Goal: Information Seeking & Learning: Learn about a topic

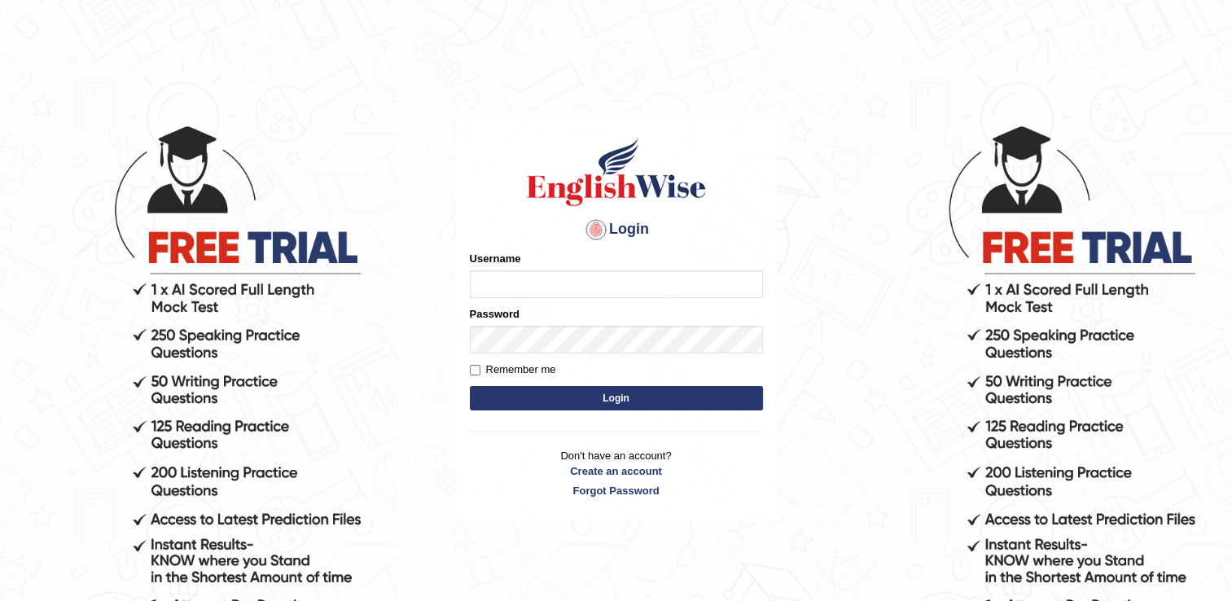
type input "Adedayo"
click at [612, 392] on button "Login" at bounding box center [616, 398] width 293 height 24
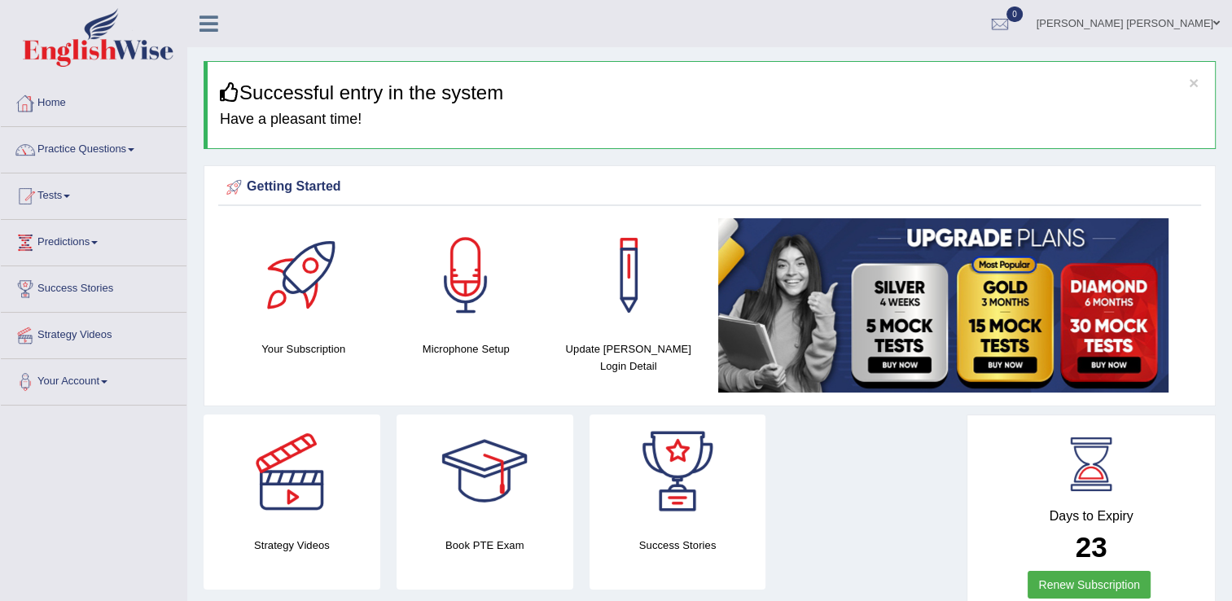
click at [77, 147] on link "Practice Questions" at bounding box center [94, 147] width 186 height 41
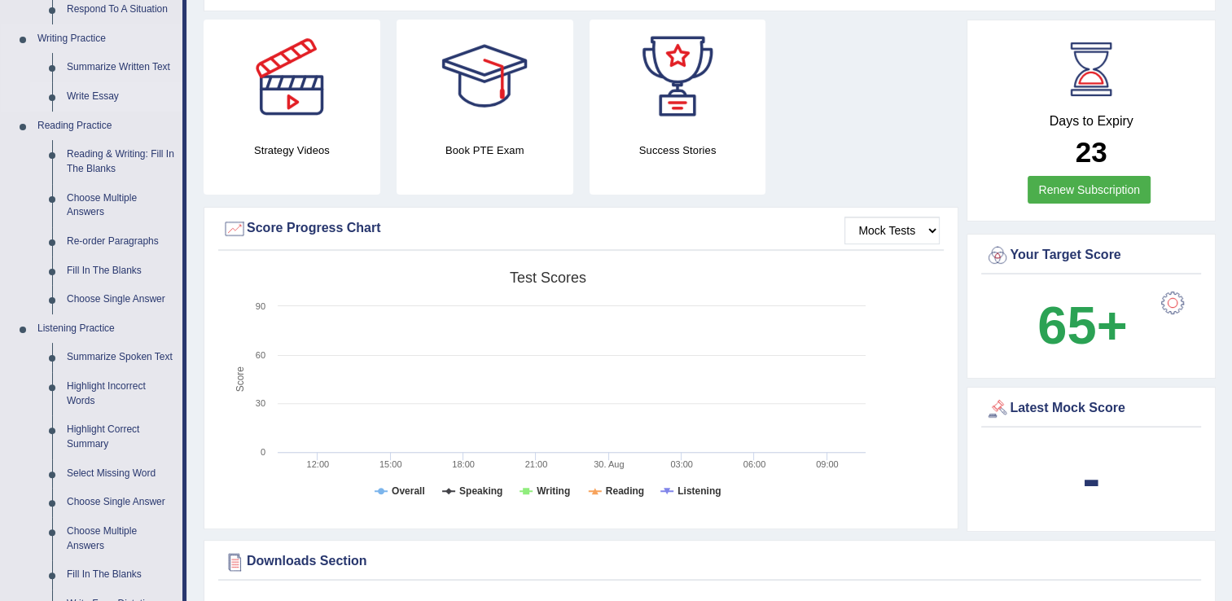
scroll to position [407, 0]
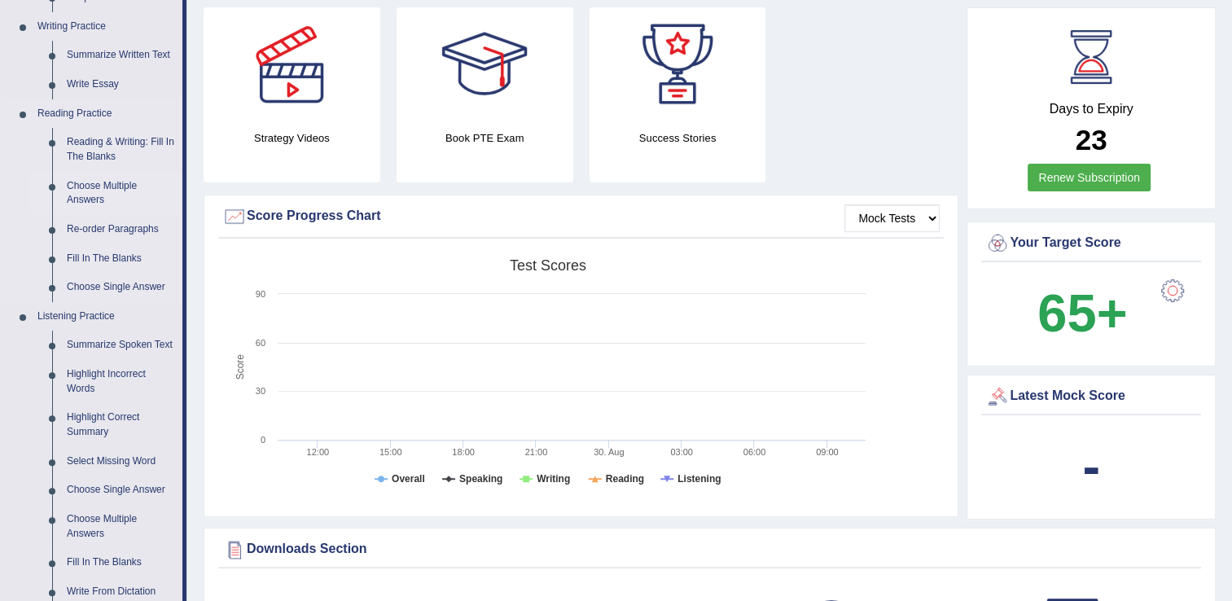
click at [88, 185] on link "Choose Multiple Answers" at bounding box center [120, 193] width 123 height 43
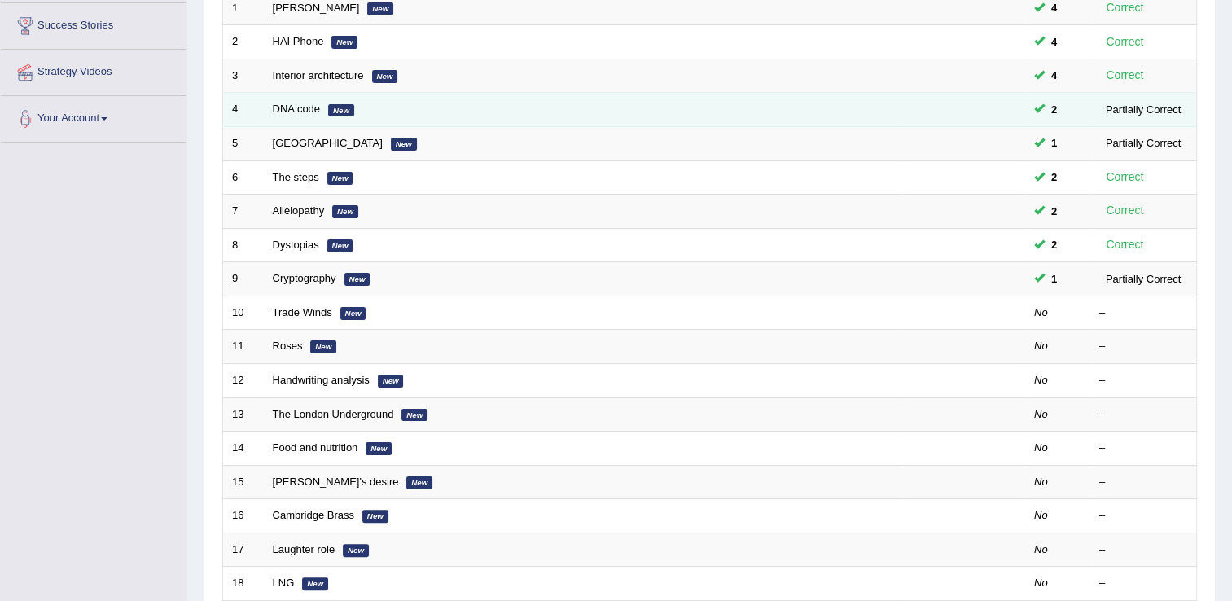
scroll to position [326, 0]
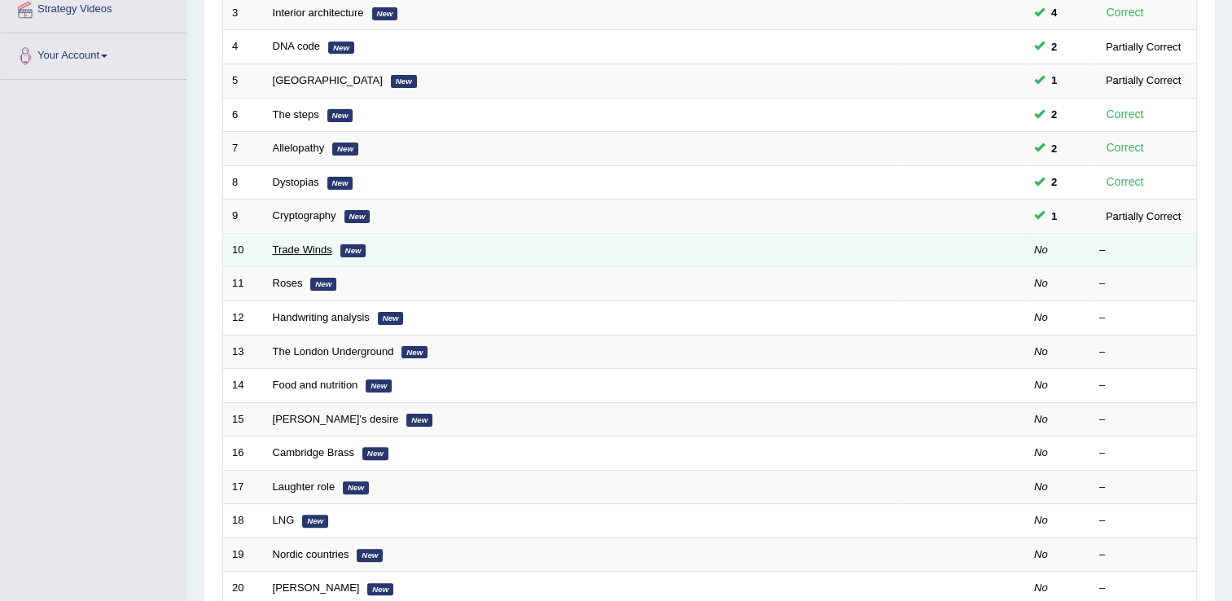
click at [321, 248] on link "Trade Winds" at bounding box center [302, 249] width 59 height 12
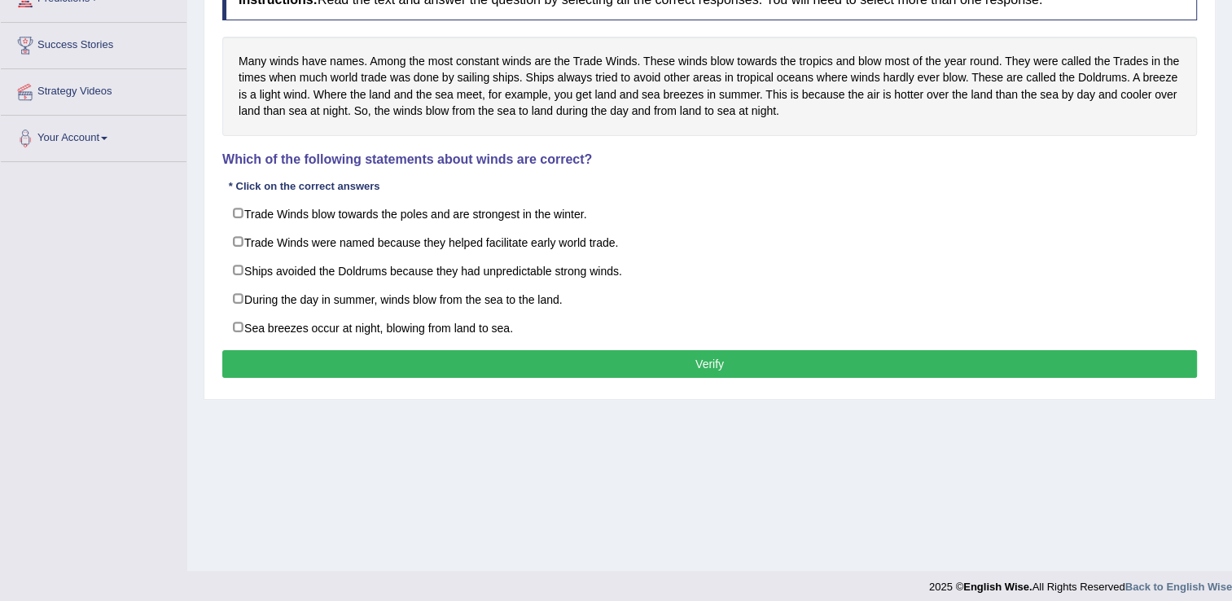
scroll to position [244, 0]
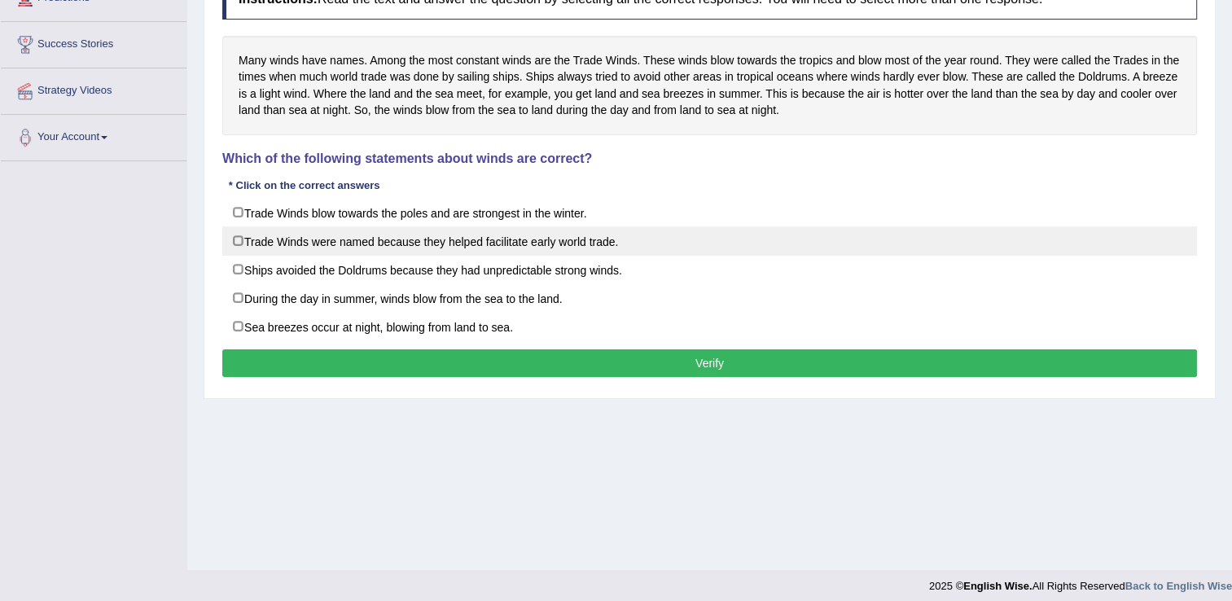
click at [549, 243] on label "Trade Winds were named because they helped facilitate early world trade." at bounding box center [709, 240] width 975 height 29
checkbox input "true"
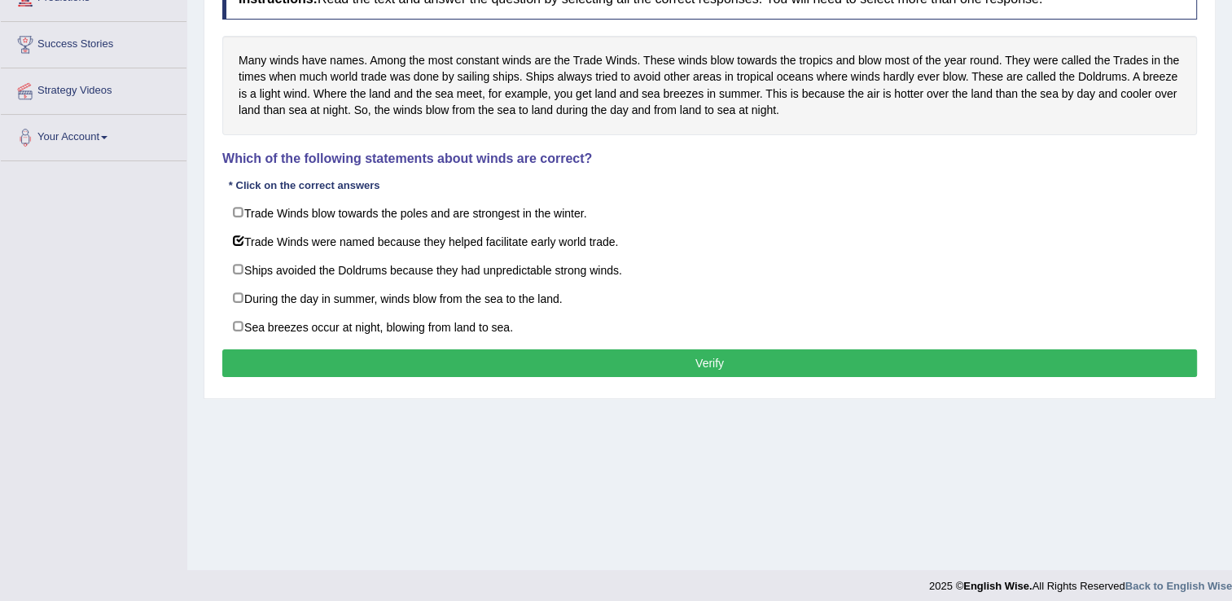
click at [715, 362] on button "Verify" at bounding box center [709, 363] width 975 height 28
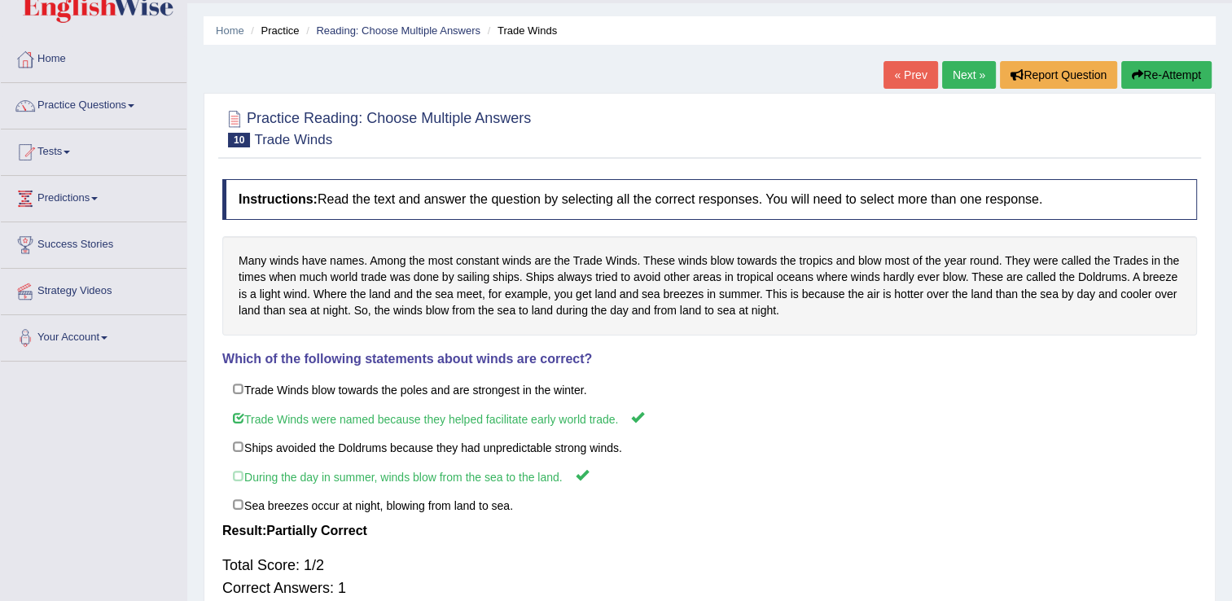
scroll to position [0, 0]
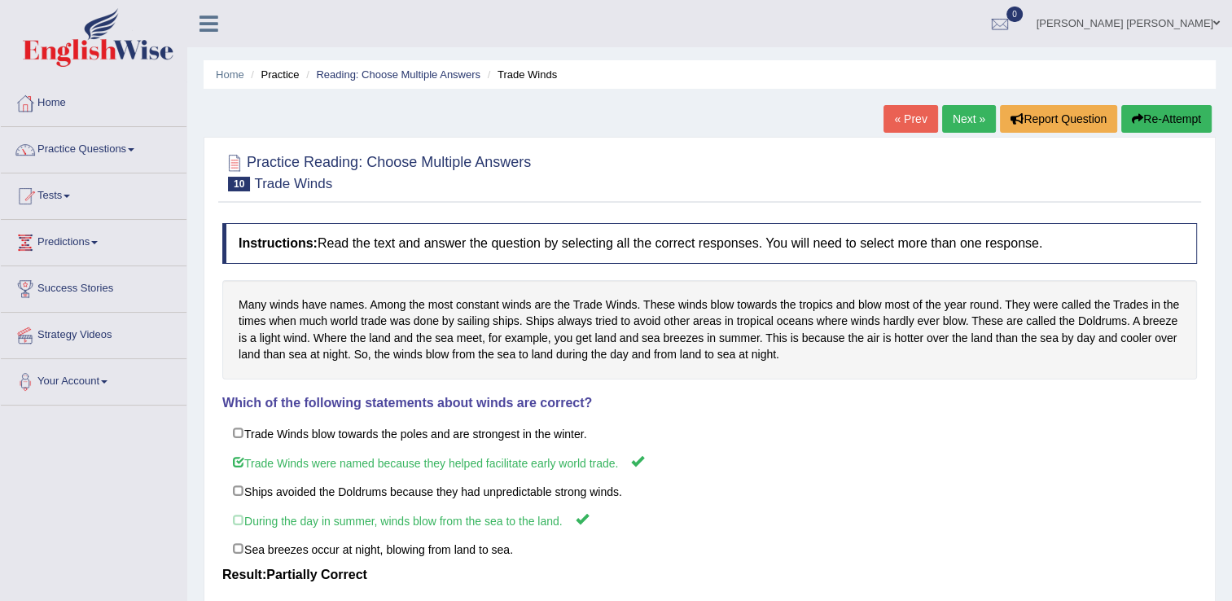
click at [967, 124] on link "Next »" at bounding box center [969, 119] width 54 height 28
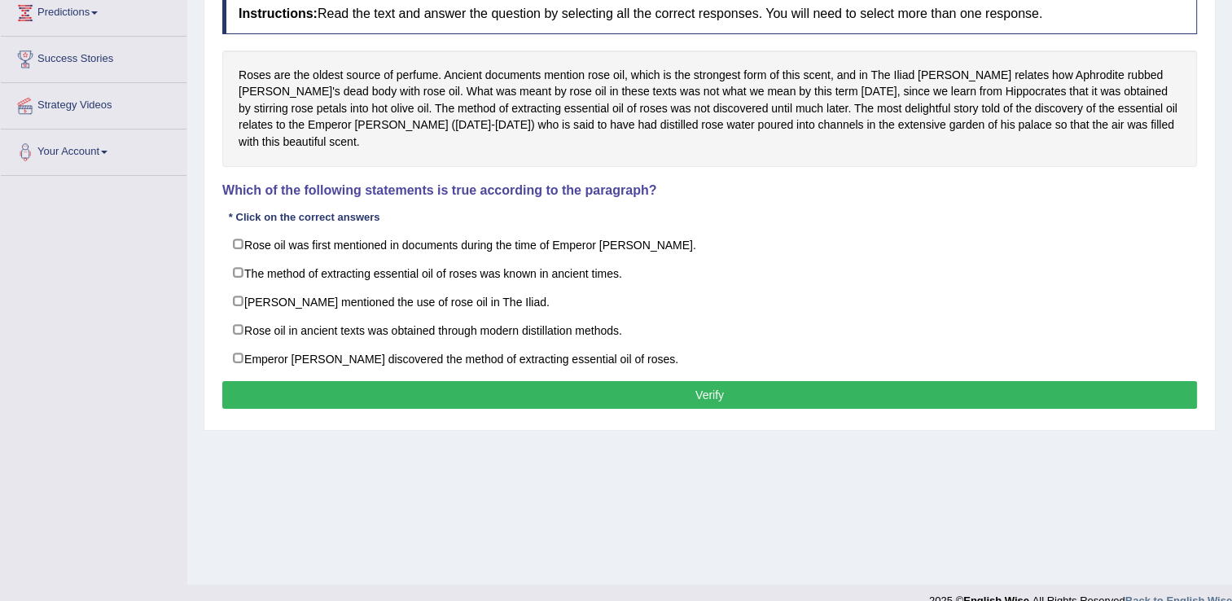
scroll to position [244, 0]
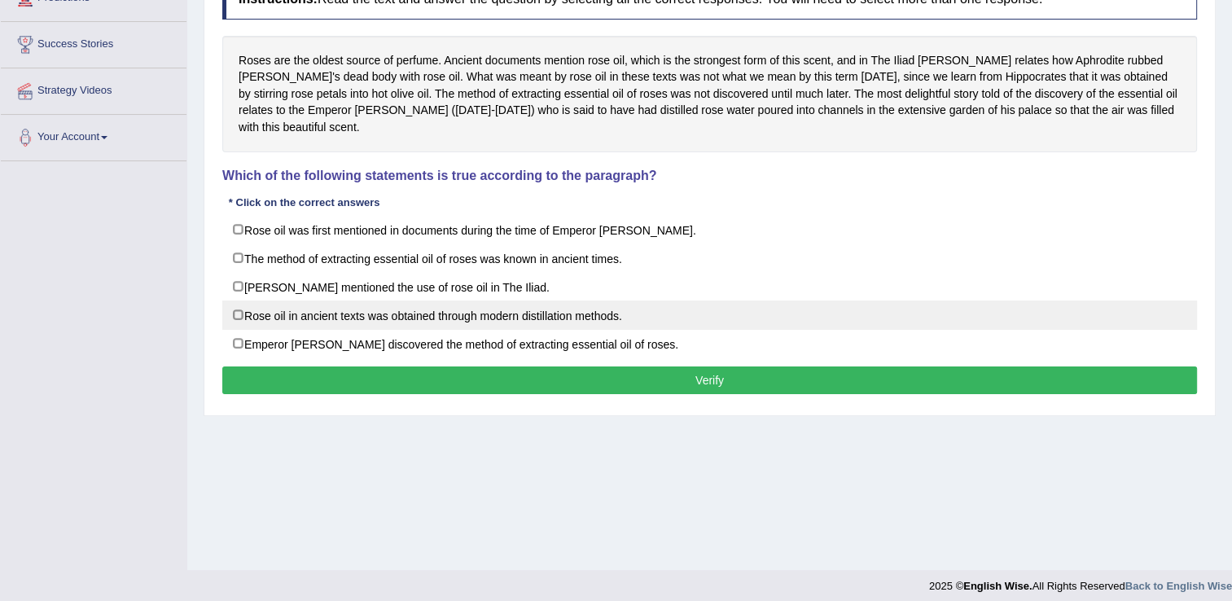
click at [290, 300] on label "Rose oil in ancient texts was obtained through modern distillation methods." at bounding box center [709, 314] width 975 height 29
checkbox input "true"
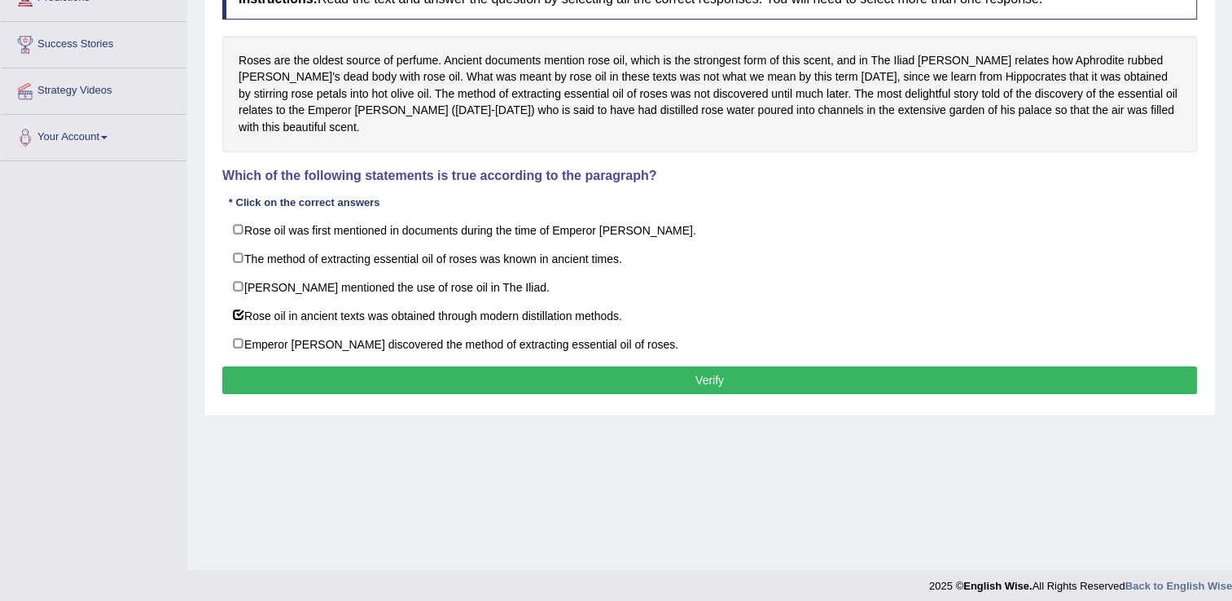
click at [330, 366] on button "Verify" at bounding box center [709, 380] width 975 height 28
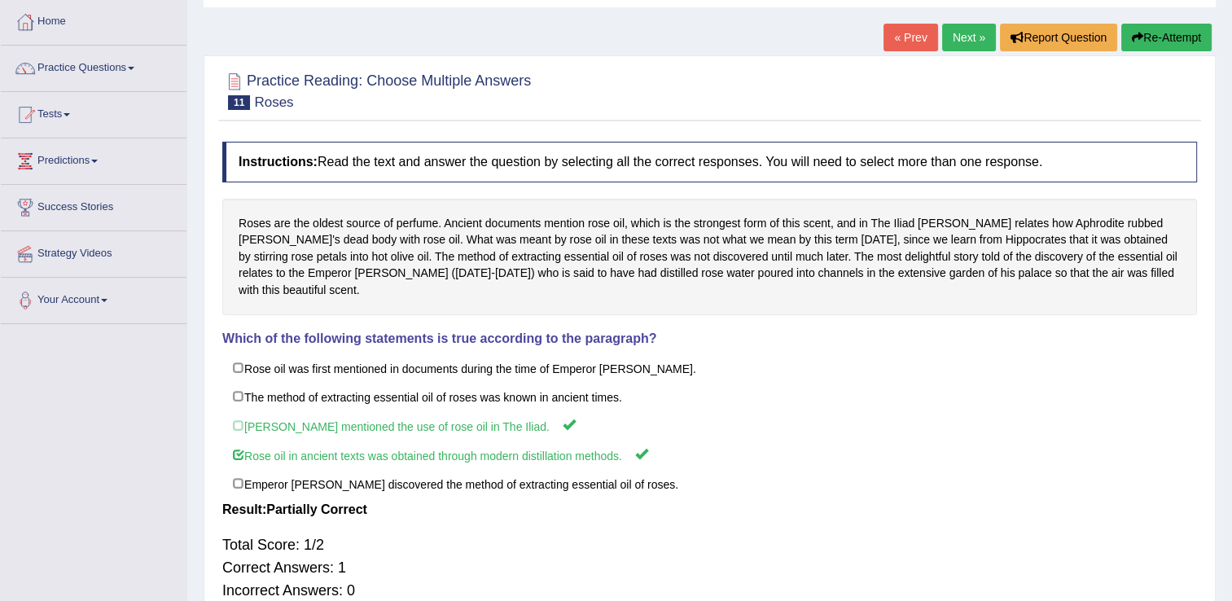
scroll to position [0, 0]
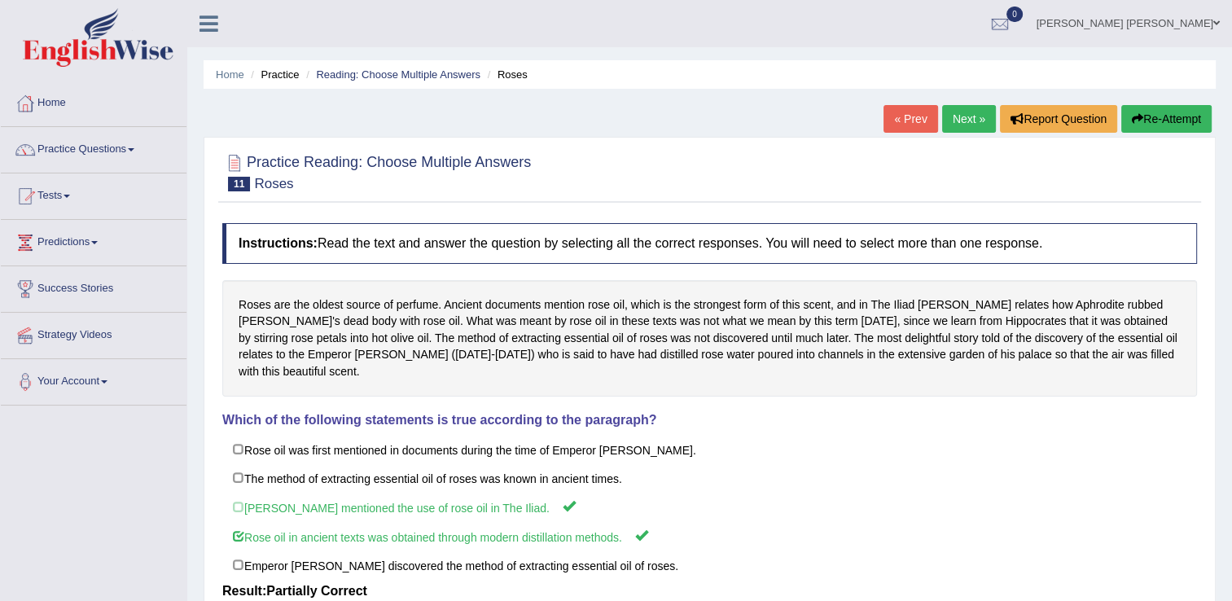
click at [959, 119] on link "Next »" at bounding box center [969, 119] width 54 height 28
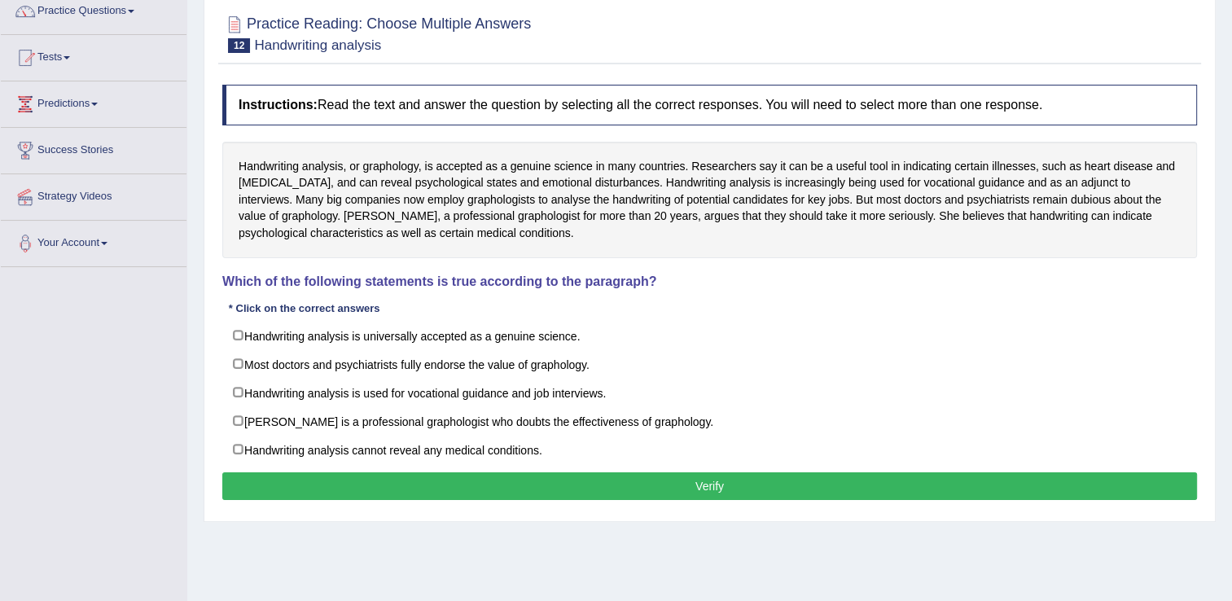
scroll to position [163, 0]
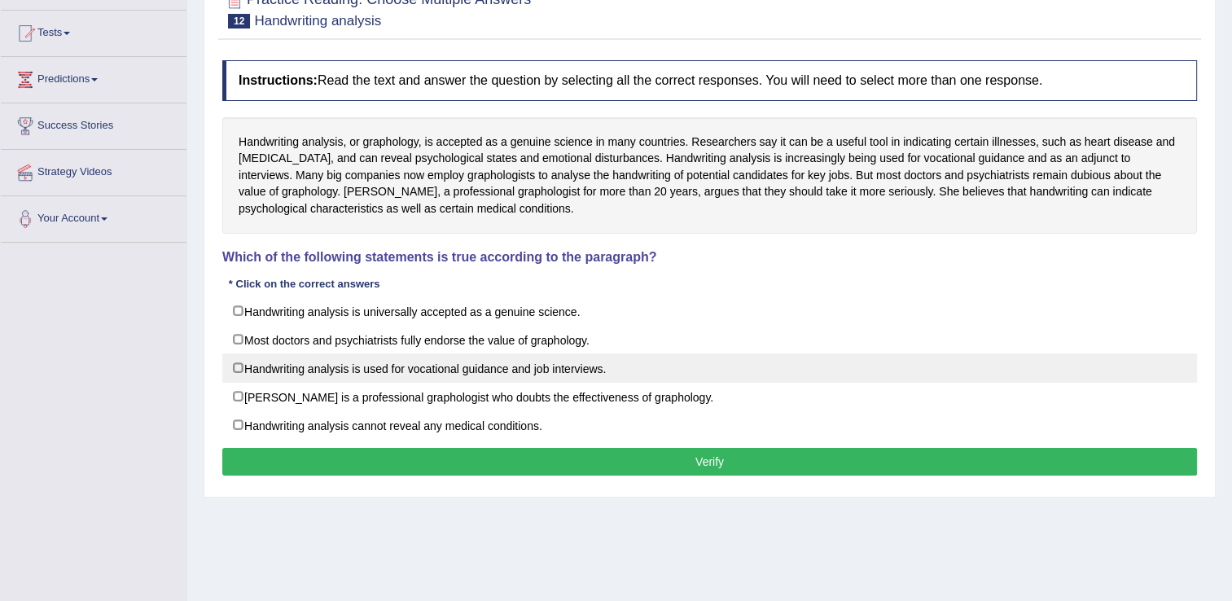
click at [395, 369] on label "Handwriting analysis is used for vocational guidance and job interviews." at bounding box center [709, 367] width 975 height 29
checkbox input "true"
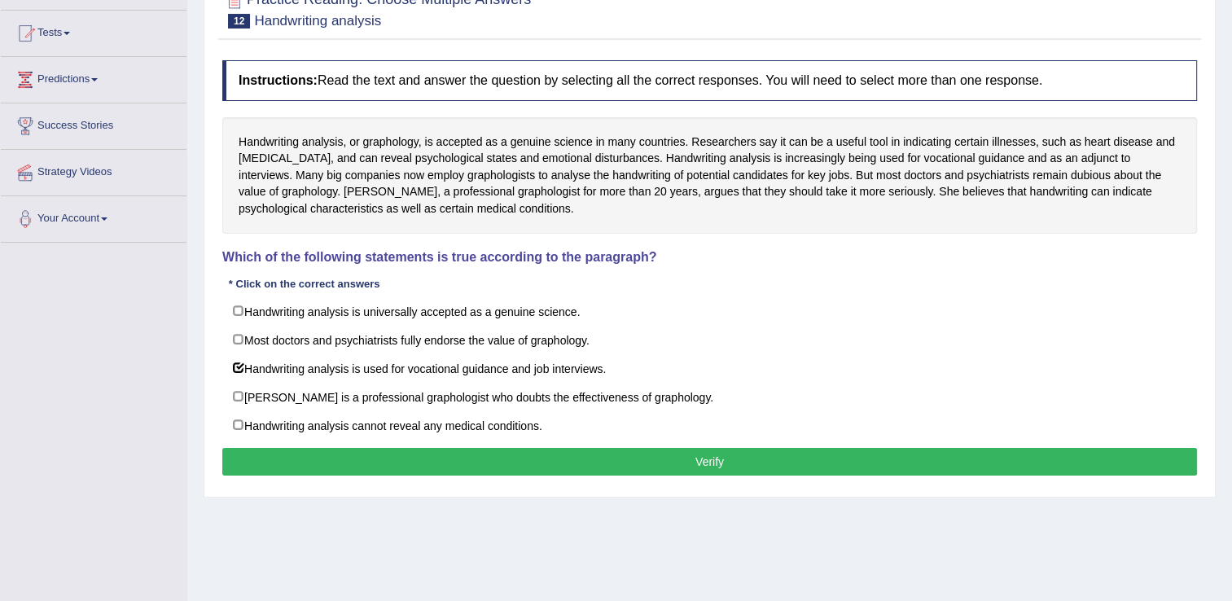
click at [547, 458] on button "Verify" at bounding box center [709, 462] width 975 height 28
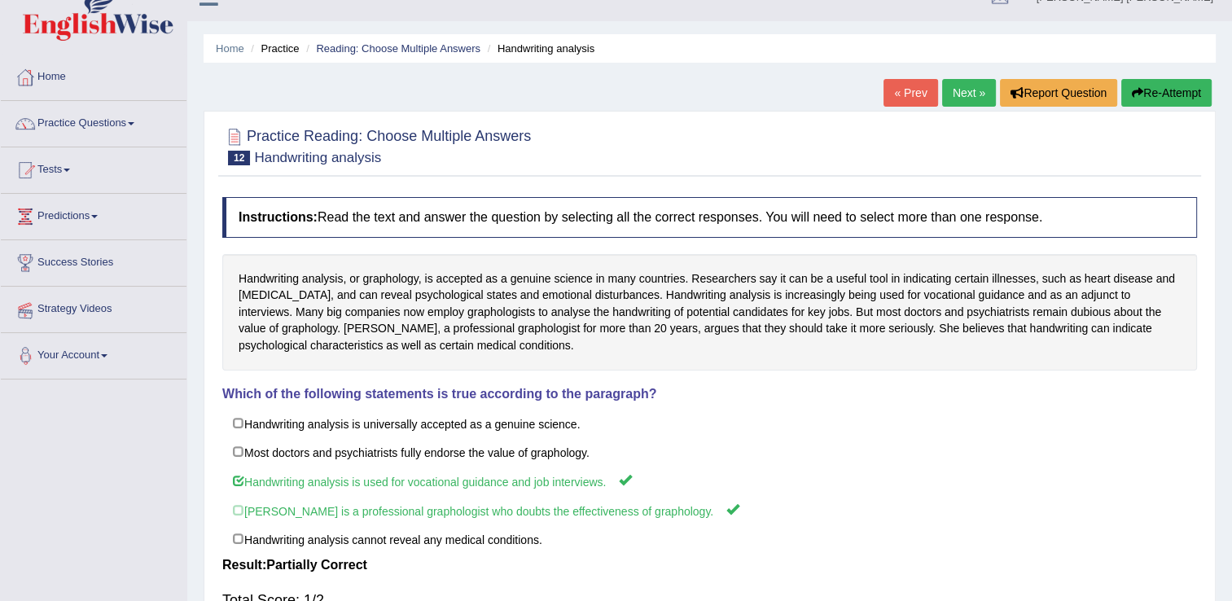
scroll to position [0, 0]
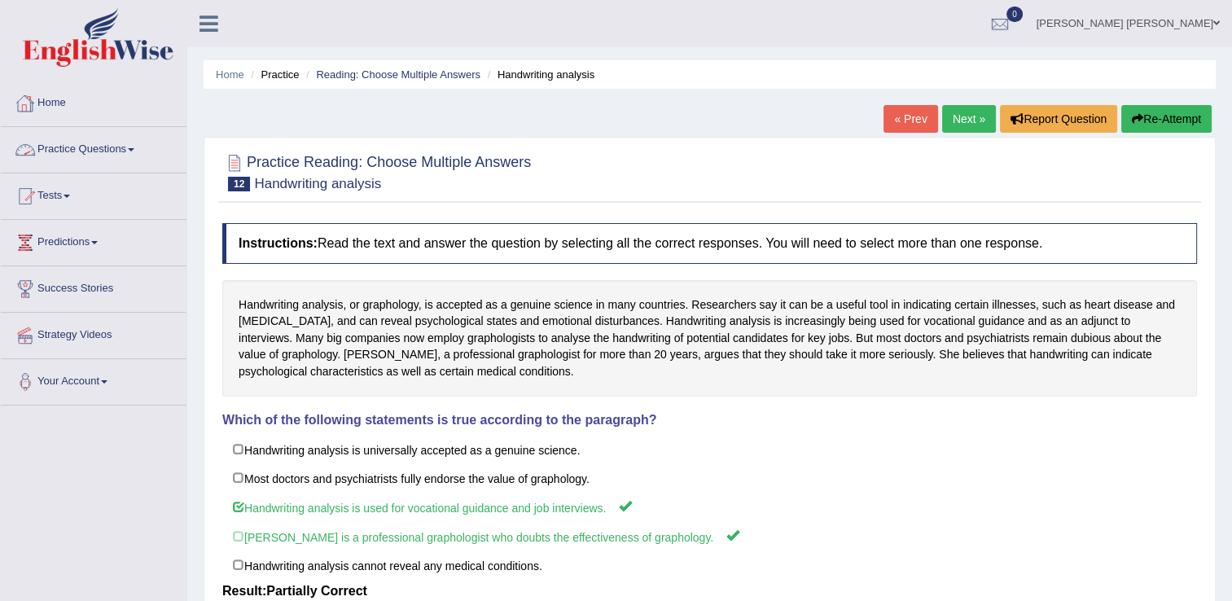
click at [105, 146] on link "Practice Questions" at bounding box center [94, 147] width 186 height 41
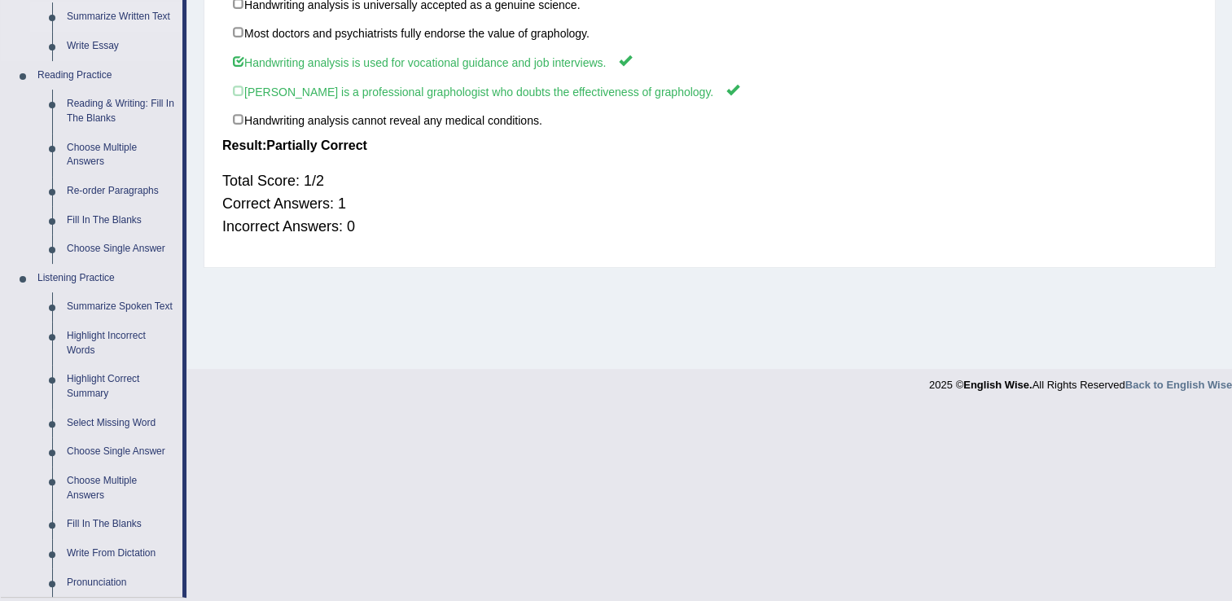
scroll to position [348, 0]
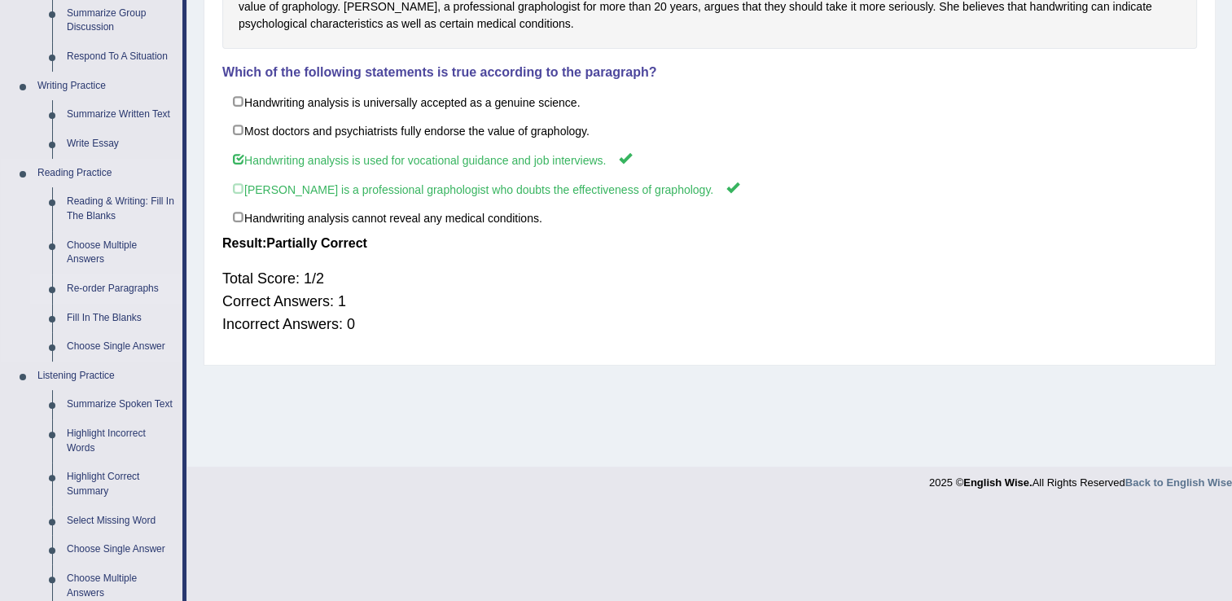
click at [111, 292] on link "Re-order Paragraphs" at bounding box center [120, 288] width 123 height 29
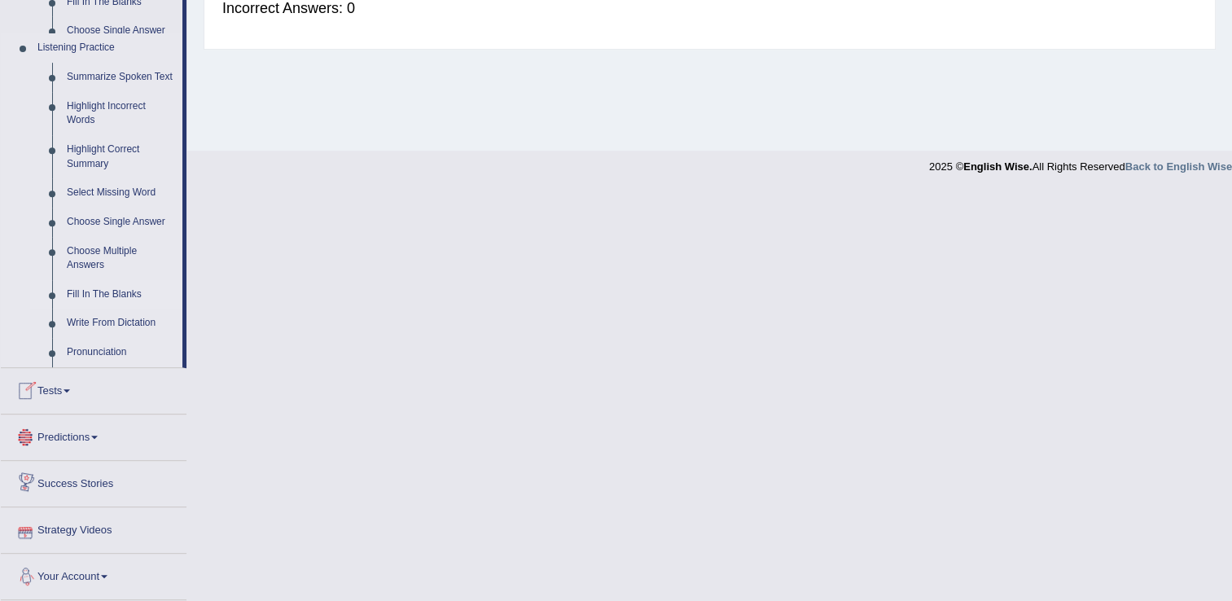
scroll to position [673, 0]
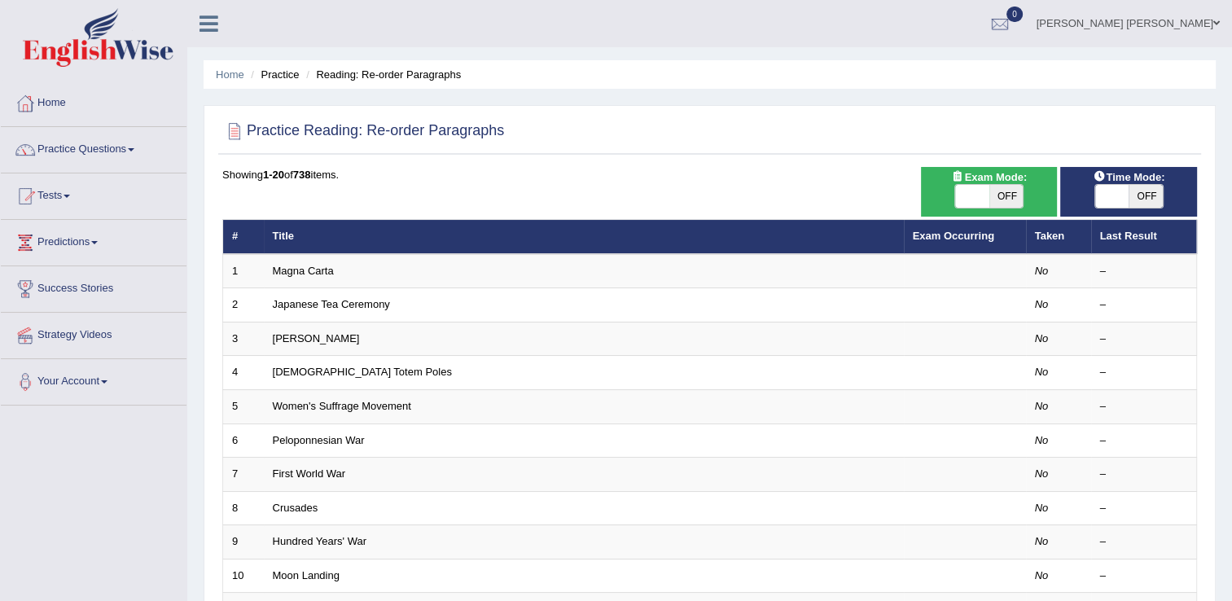
click at [311, 267] on link "Magna Carta" at bounding box center [303, 271] width 61 height 12
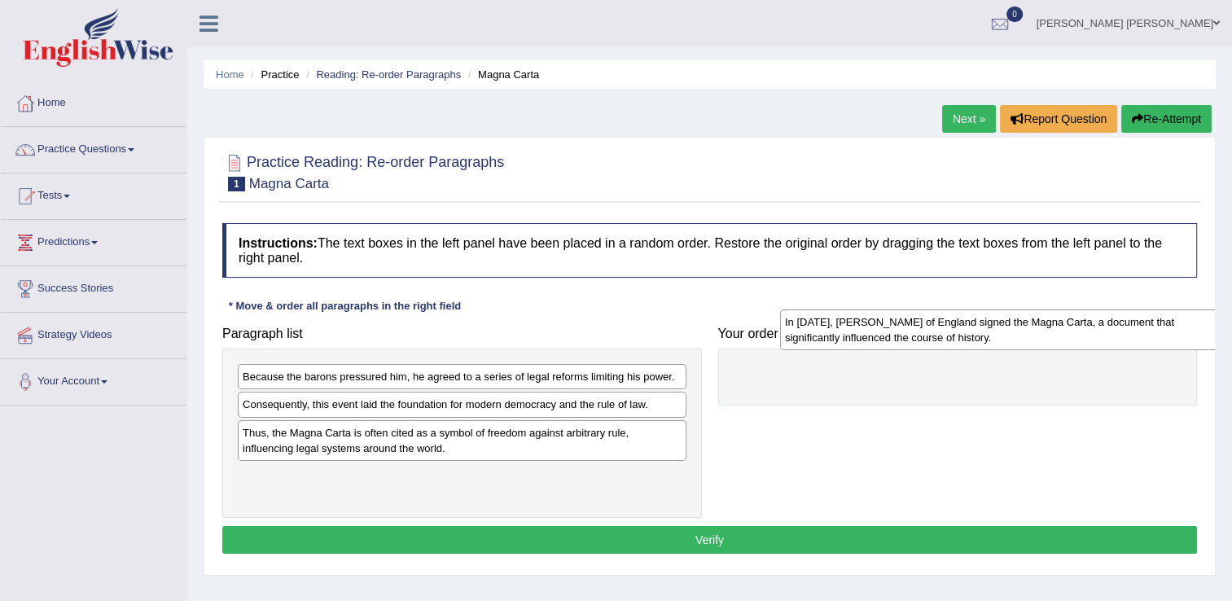
drag, startPoint x: 302, startPoint y: 415, endPoint x: 839, endPoint y: 347, distance: 541.0
click at [844, 336] on div "In 1215, King John of England signed the Magna Carta, a document that significa…" at bounding box center [1004, 329] width 449 height 41
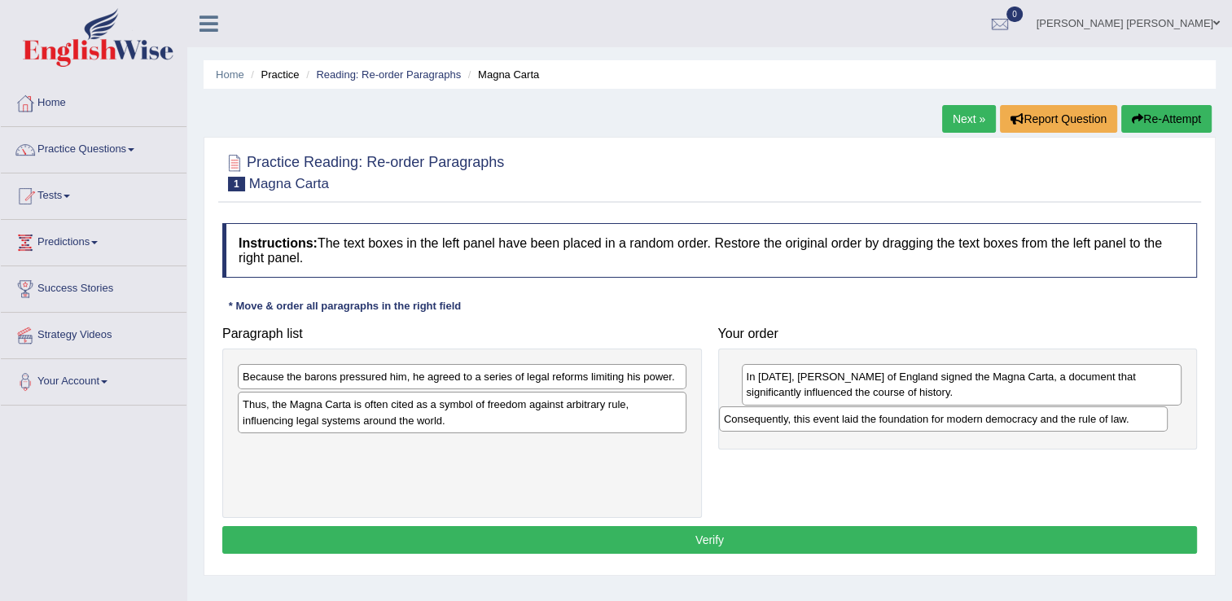
drag, startPoint x: 471, startPoint y: 402, endPoint x: 963, endPoint y: 414, distance: 492.0
click at [961, 414] on div "Consequently, this event laid the foundation for modern democracy and the rule …" at bounding box center [943, 418] width 449 height 25
drag, startPoint x: 476, startPoint y: 375, endPoint x: 586, endPoint y: 414, distance: 117.4
click at [578, 389] on div "Because the barons pressured him, he agreed to a series of legal reforms limiti…" at bounding box center [462, 376] width 449 height 25
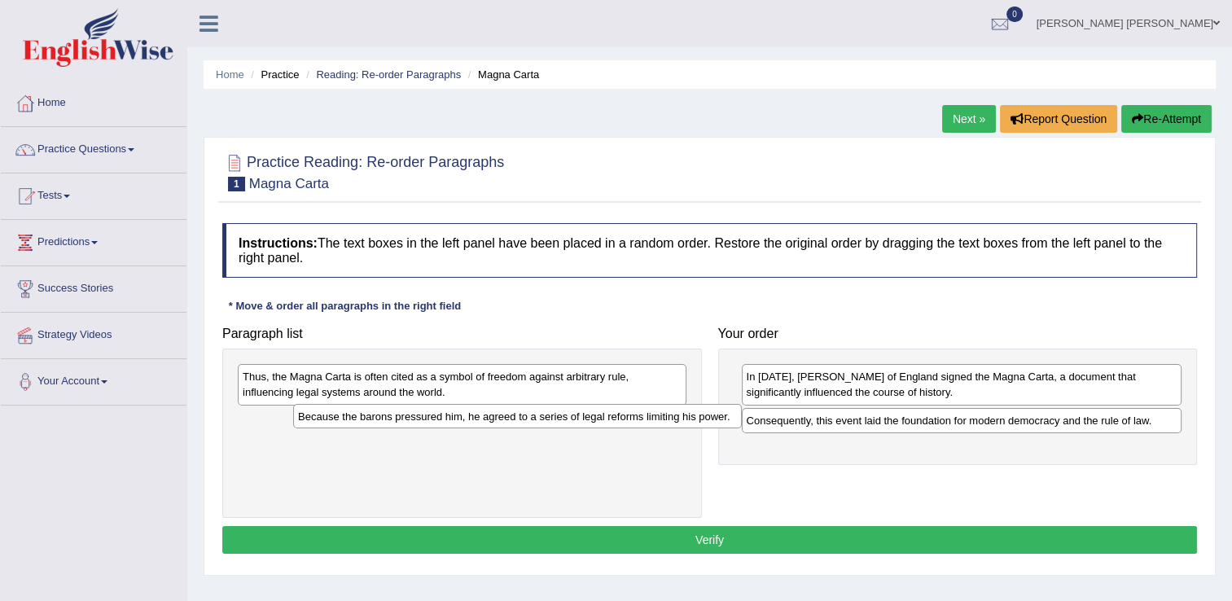
click at [632, 416] on div "Because the barons pressured him, he agreed to a series of legal reforms limiti…" at bounding box center [517, 416] width 449 height 25
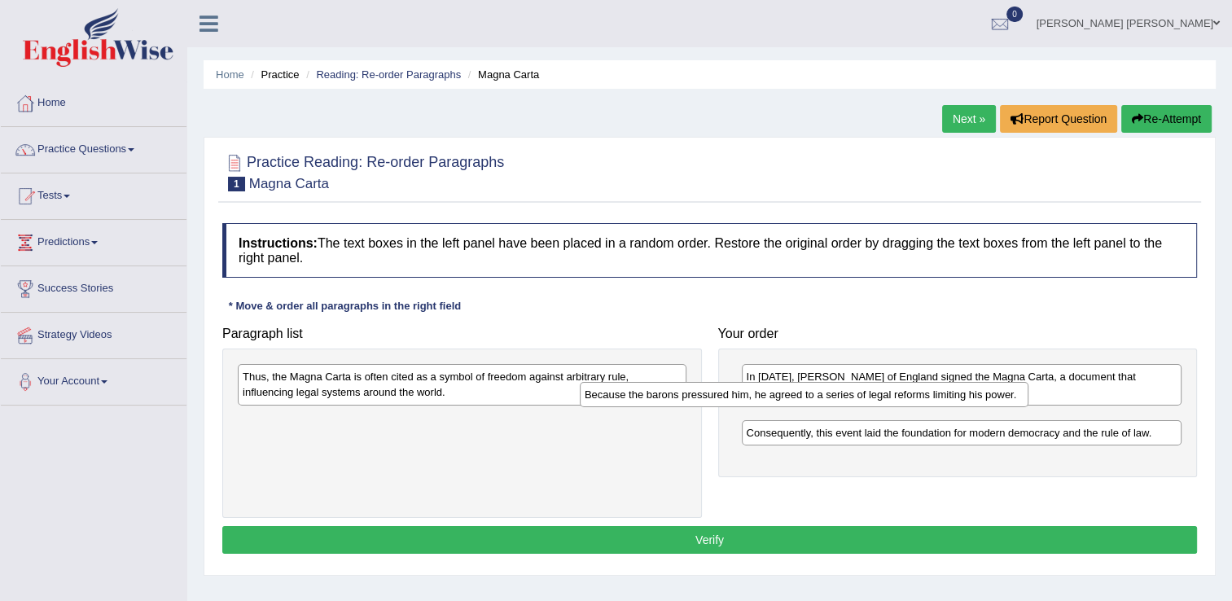
drag, startPoint x: 494, startPoint y: 428, endPoint x: 877, endPoint y: 409, distance: 383.2
click at [875, 407] on div "Because the barons pressured him, he agreed to a series of legal reforms limiti…" at bounding box center [804, 394] width 449 height 25
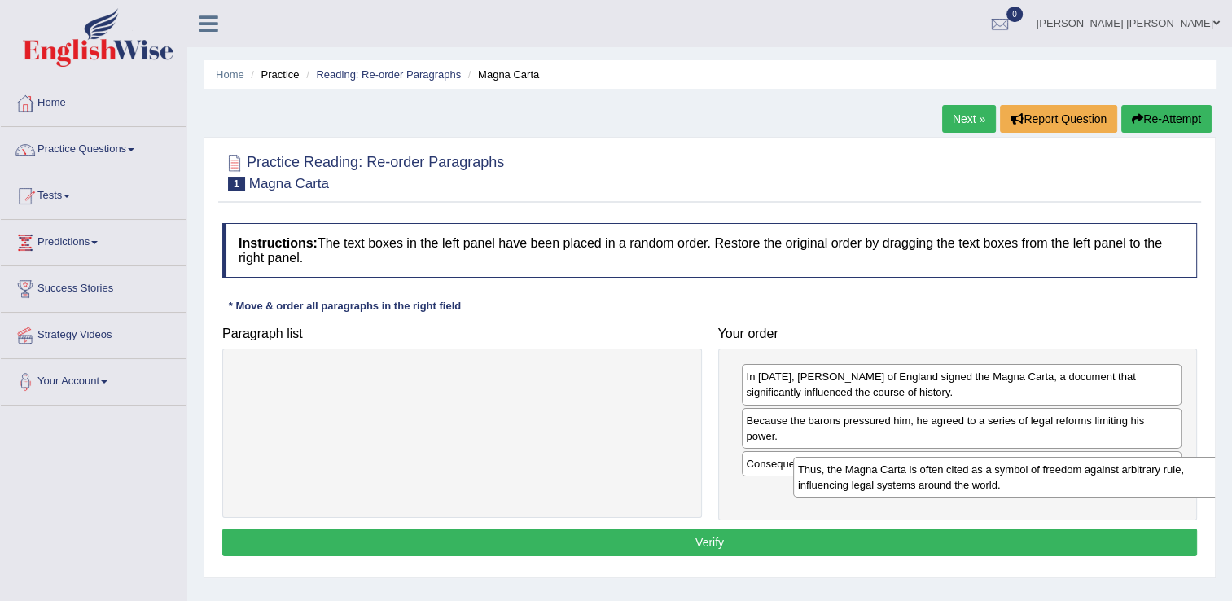
drag, startPoint x: 331, startPoint y: 392, endPoint x: 867, endPoint y: 493, distance: 545.4
click at [868, 493] on div "Thus, the Magna Carta is often cited as a symbol of freedom against arbitrary r…" at bounding box center [1017, 477] width 449 height 41
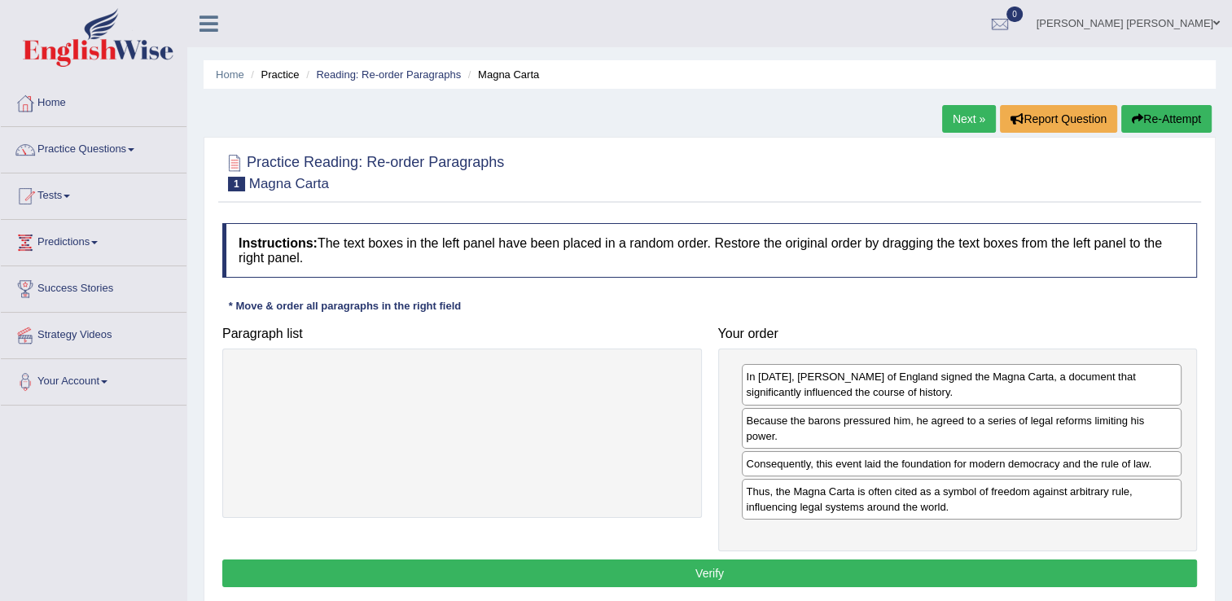
click at [737, 560] on button "Verify" at bounding box center [709, 573] width 975 height 28
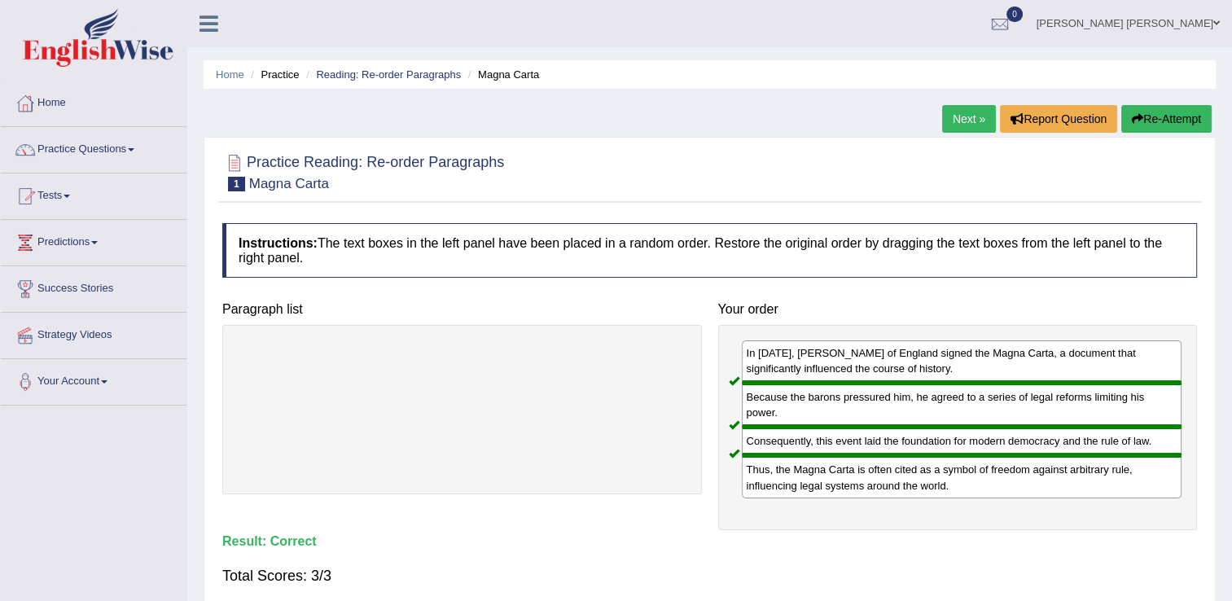
click at [948, 116] on link "Next »" at bounding box center [969, 119] width 54 height 28
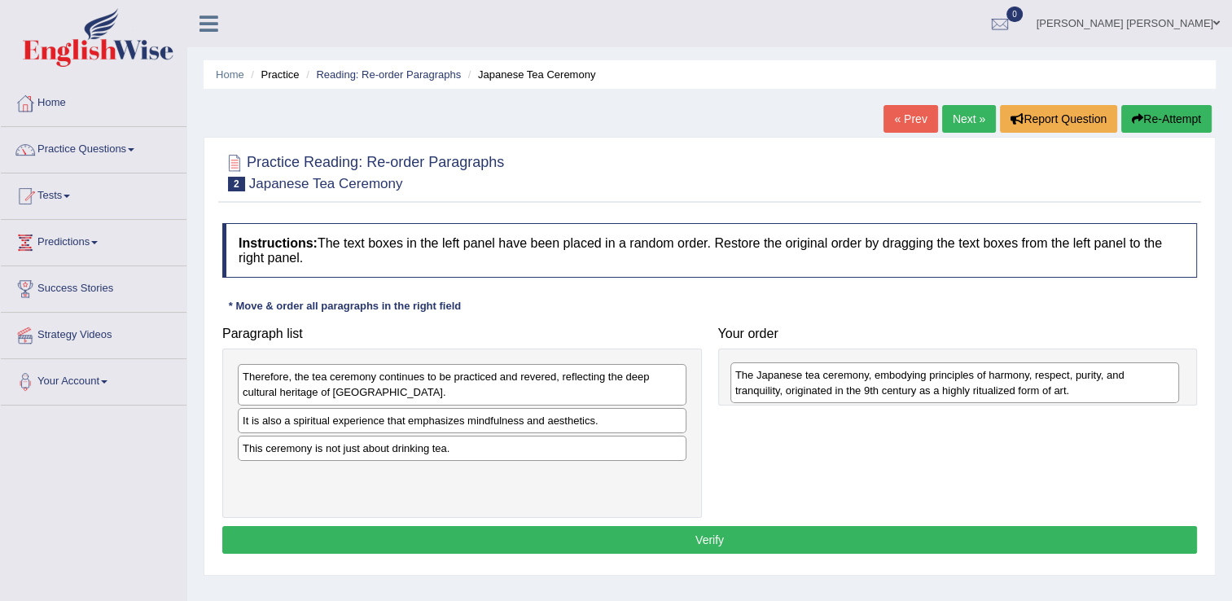
drag, startPoint x: 384, startPoint y: 432, endPoint x: 897, endPoint y: 366, distance: 516.4
click at [897, 366] on div "The Japanese tea ceremony, embodying principles of harmony, respect, purity, an…" at bounding box center [954, 382] width 449 height 41
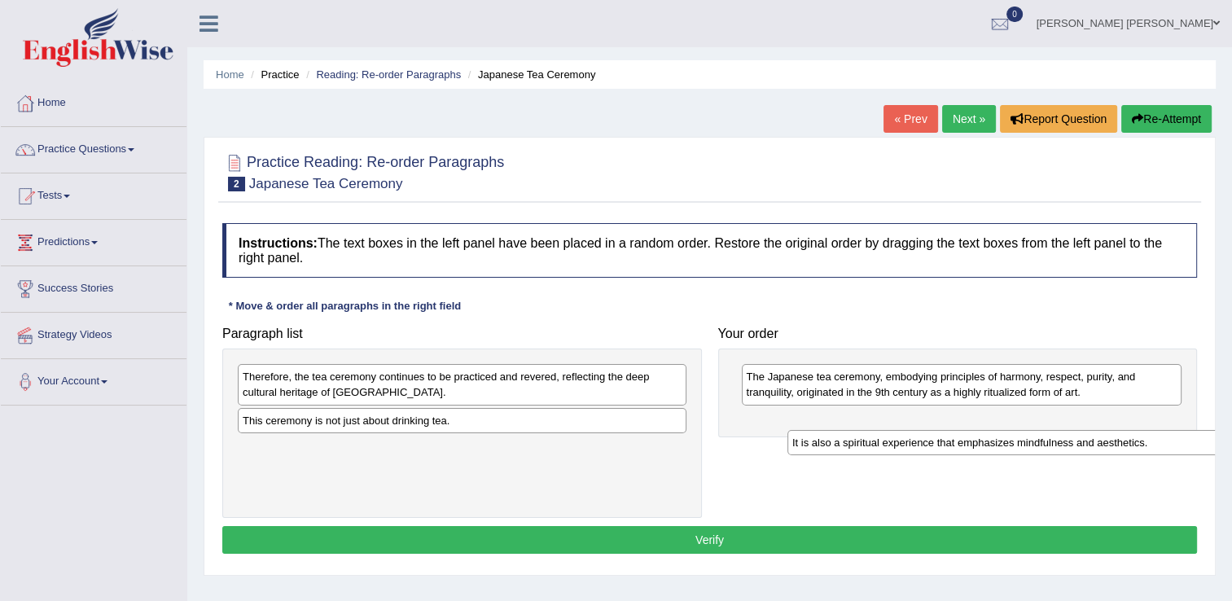
drag, startPoint x: 363, startPoint y: 419, endPoint x: 912, endPoint y: 441, distance: 549.3
click at [912, 441] on div "It is also a spiritual experience that emphasizes mindfulness and aesthetics." at bounding box center [1011, 442] width 449 height 25
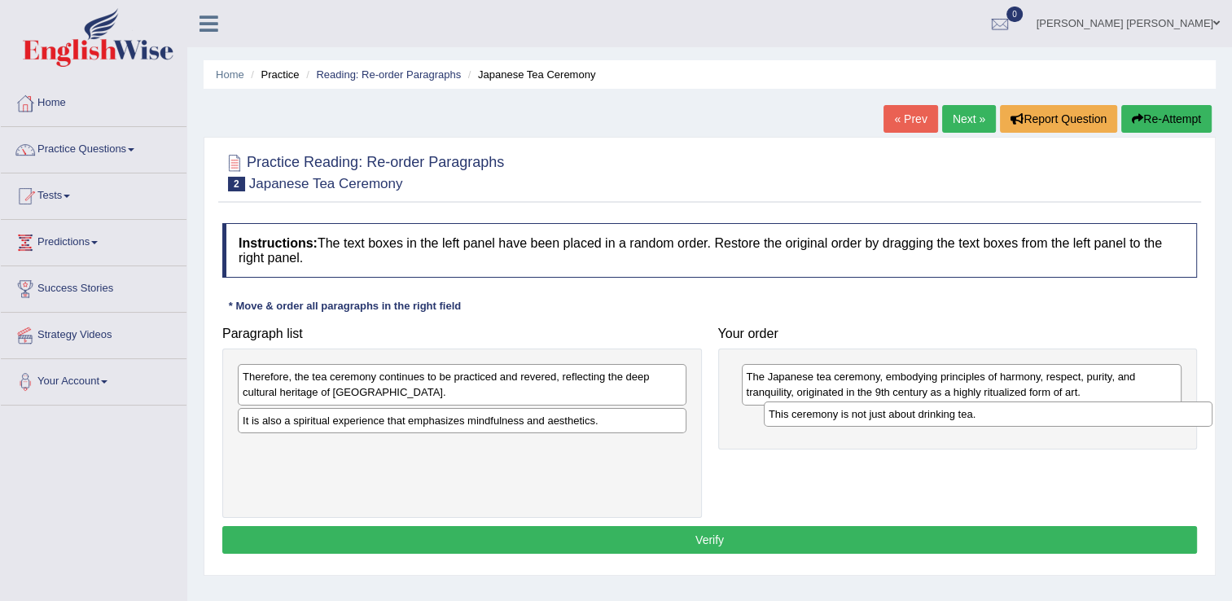
drag, startPoint x: 311, startPoint y: 431, endPoint x: 840, endPoint y: 425, distance: 528.5
click at [840, 425] on div "This ceremony is not just about drinking tea." at bounding box center [988, 413] width 449 height 25
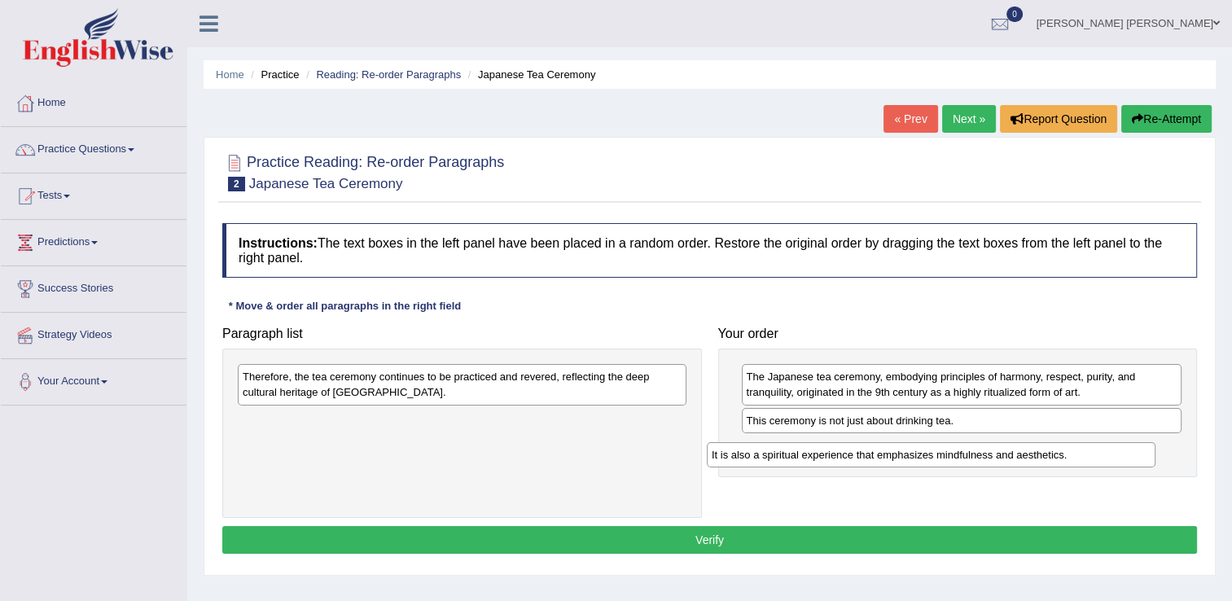
drag, startPoint x: 488, startPoint y: 420, endPoint x: 977, endPoint y: 452, distance: 490.4
click at [971, 454] on div "It is also a spiritual experience that emphasizes mindfulness and aesthetics." at bounding box center [931, 454] width 449 height 25
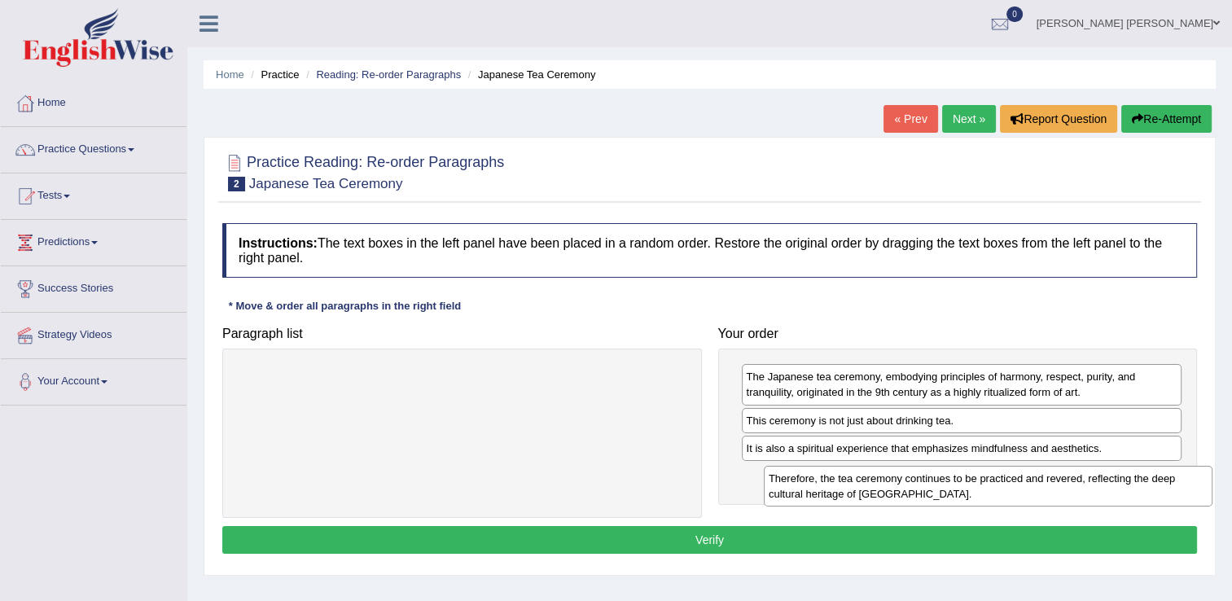
drag, startPoint x: 404, startPoint y: 383, endPoint x: 932, endPoint y: 487, distance: 537.9
click at [932, 484] on div "Therefore, the tea ceremony continues to be practiced and revered, reflecting t…" at bounding box center [988, 486] width 449 height 41
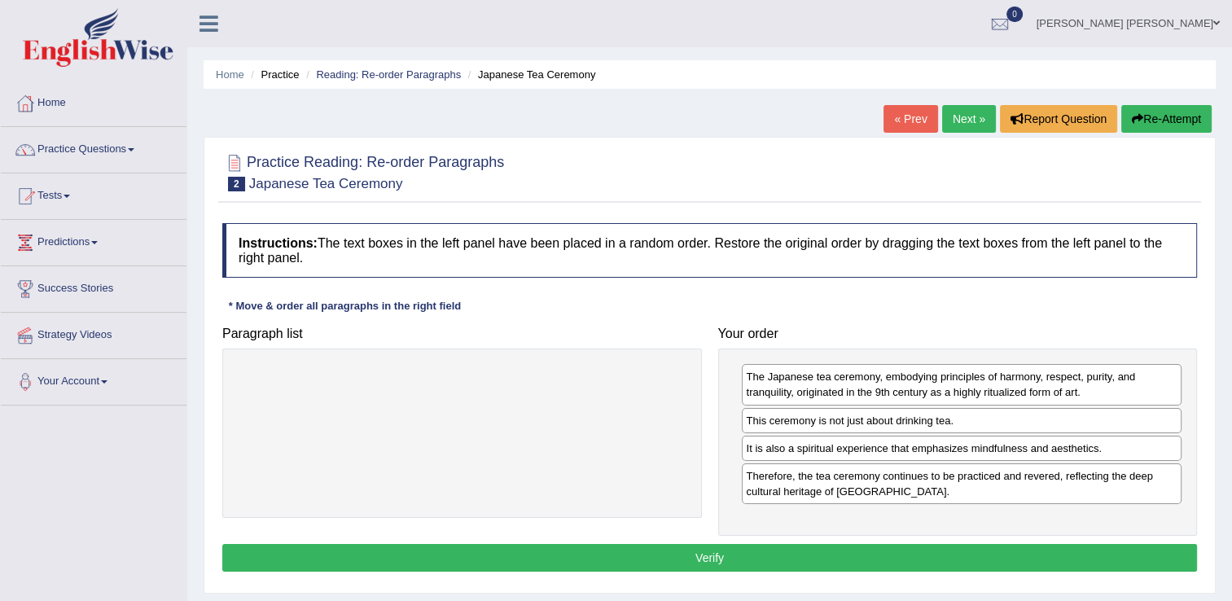
click at [811, 559] on button "Verify" at bounding box center [709, 558] width 975 height 28
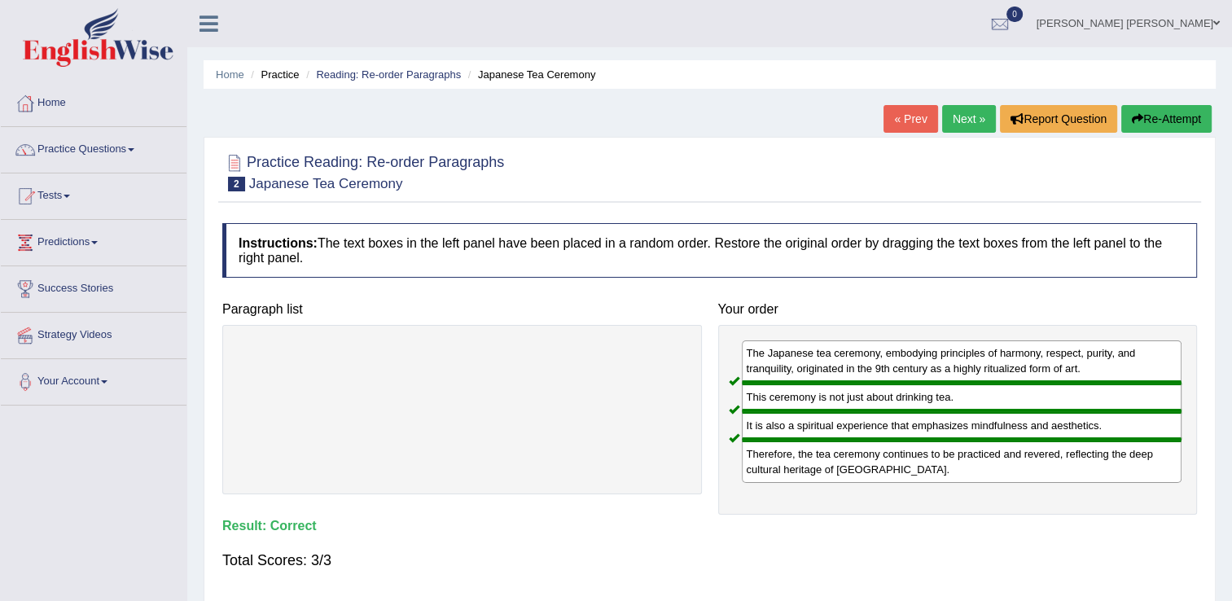
click at [74, 147] on link "Practice Questions" at bounding box center [94, 147] width 186 height 41
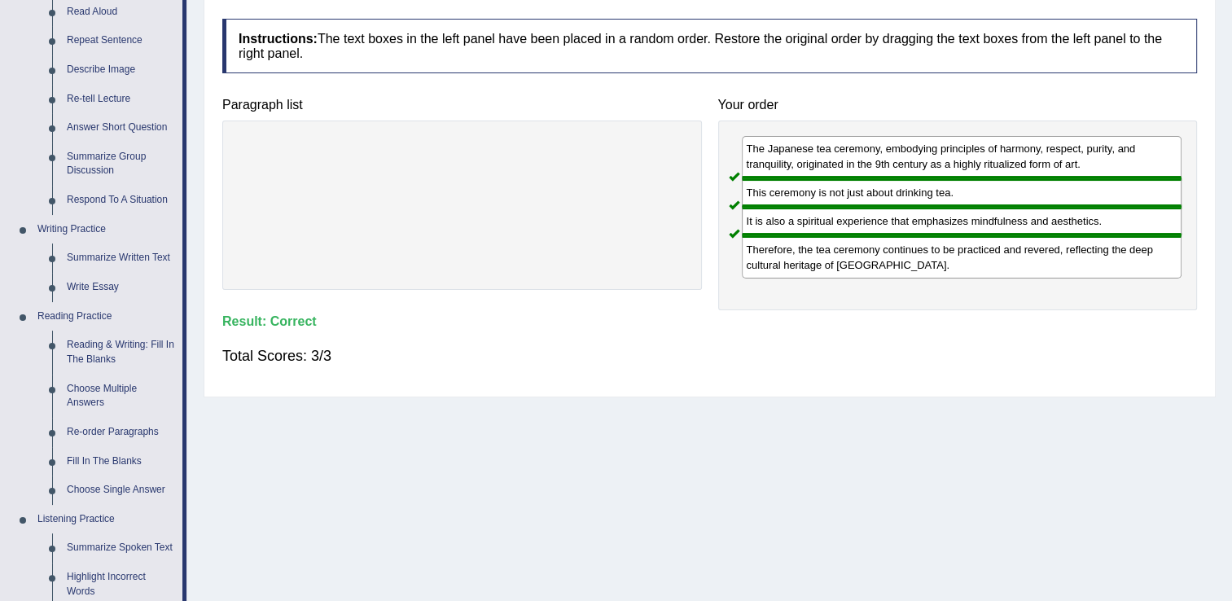
scroll to position [326, 0]
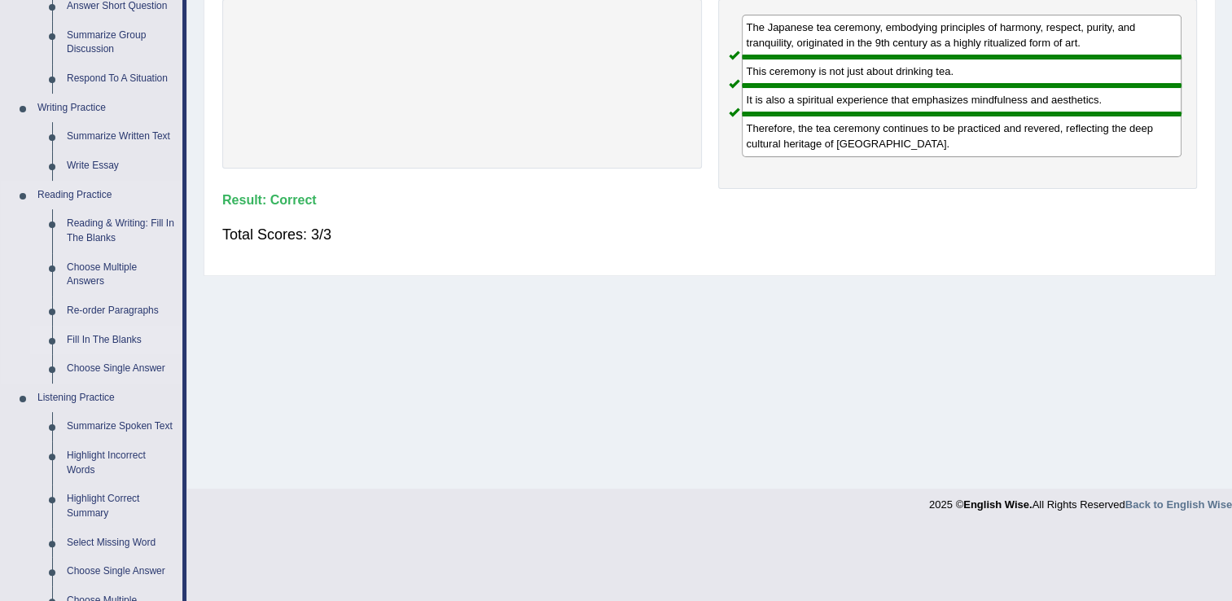
click at [99, 336] on link "Fill In The Blanks" at bounding box center [120, 340] width 123 height 29
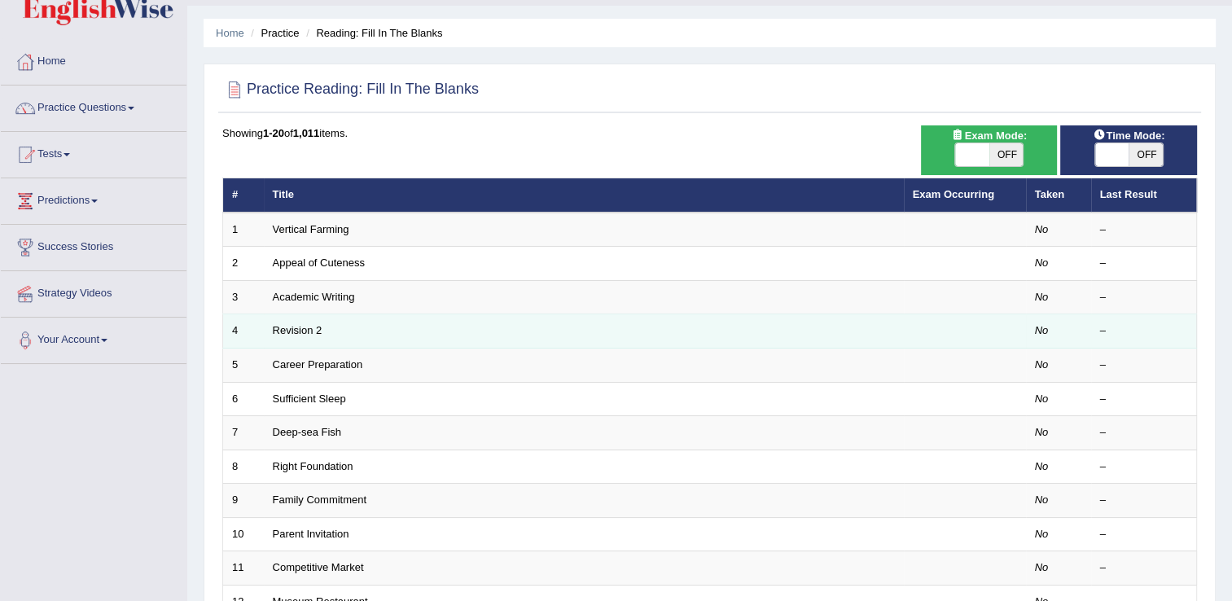
scroll to position [81, 0]
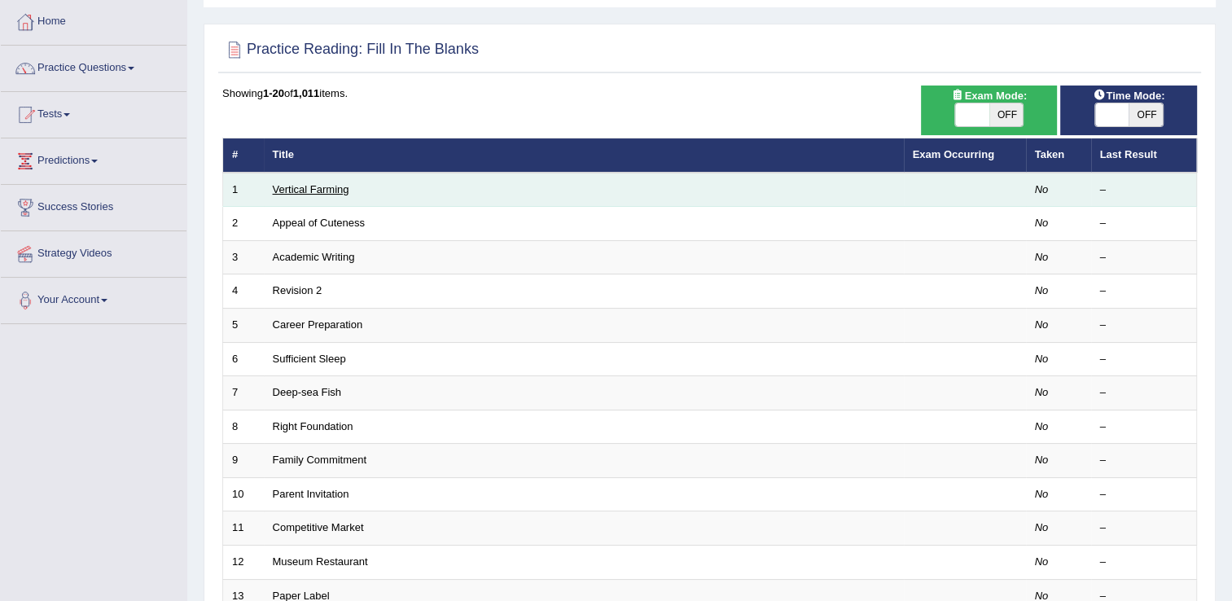
click at [310, 188] on link "Vertical Farming" at bounding box center [311, 189] width 77 height 12
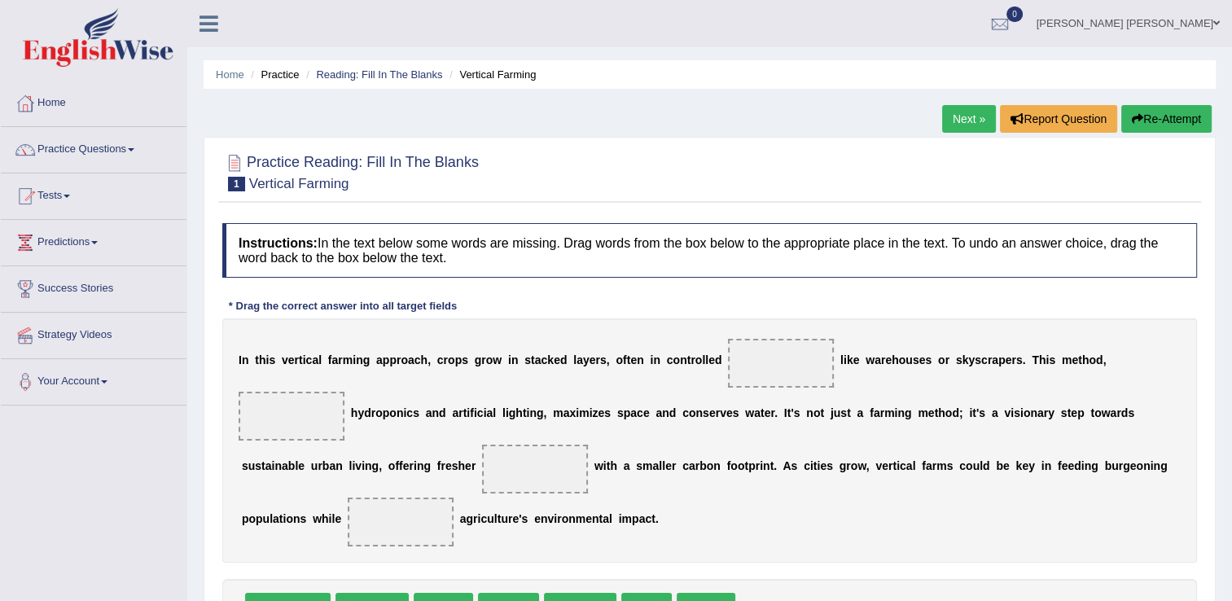
click at [780, 360] on span at bounding box center [781, 363] width 106 height 49
drag, startPoint x: 298, startPoint y: 555, endPoint x: 805, endPoint y: 370, distance: 539.5
drag, startPoint x: 602, startPoint y: 547, endPoint x: 1103, endPoint y: 364, distance: 533.3
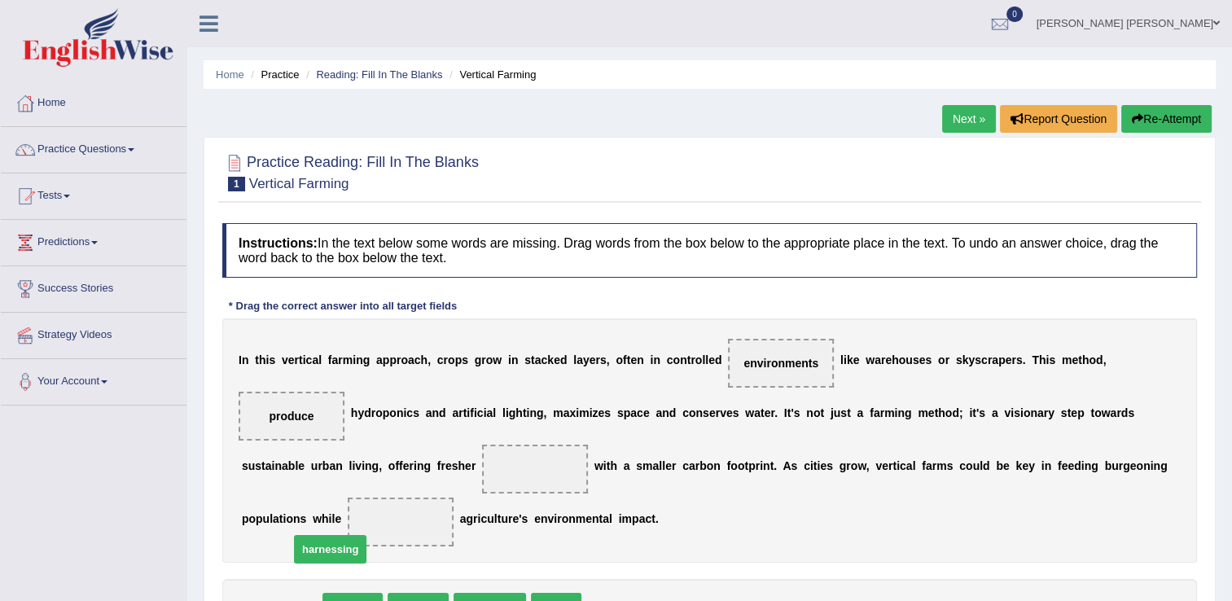
drag, startPoint x: 287, startPoint y: 548, endPoint x: 342, endPoint y: 458, distance: 106.0
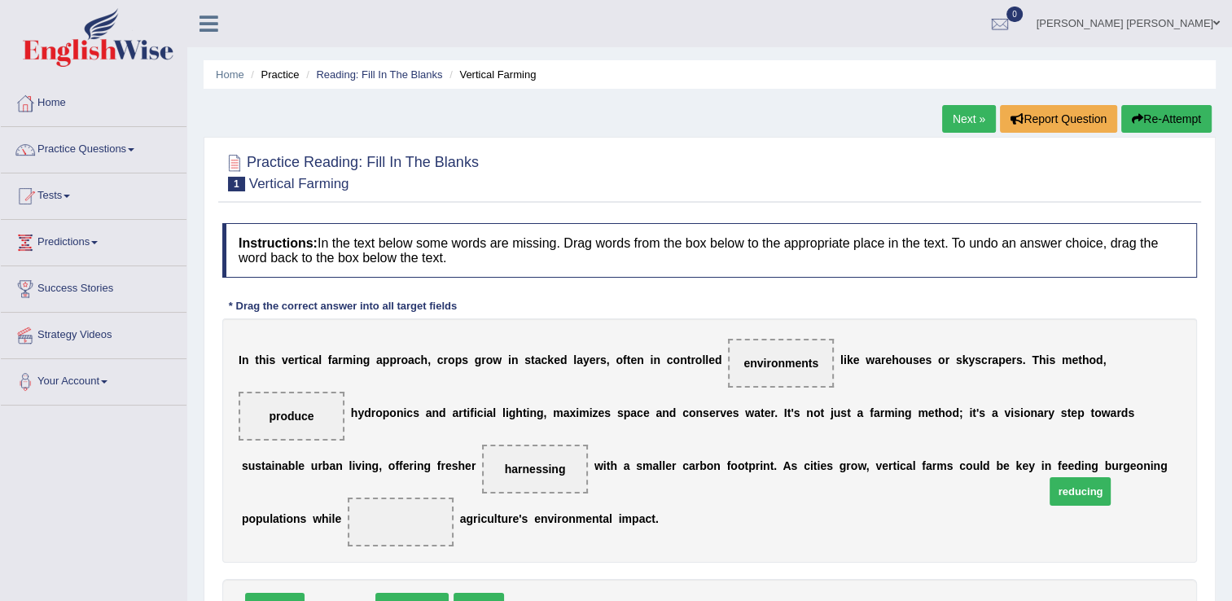
drag, startPoint x: 342, startPoint y: 542, endPoint x: 1082, endPoint y: 427, distance: 749.2
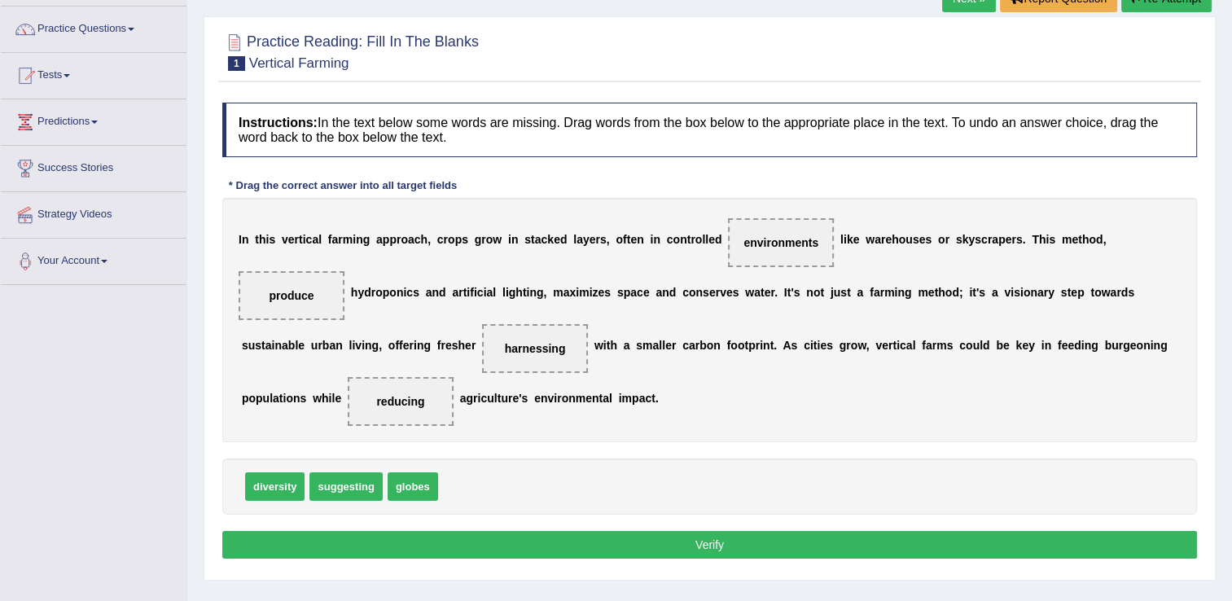
scroll to position [163, 0]
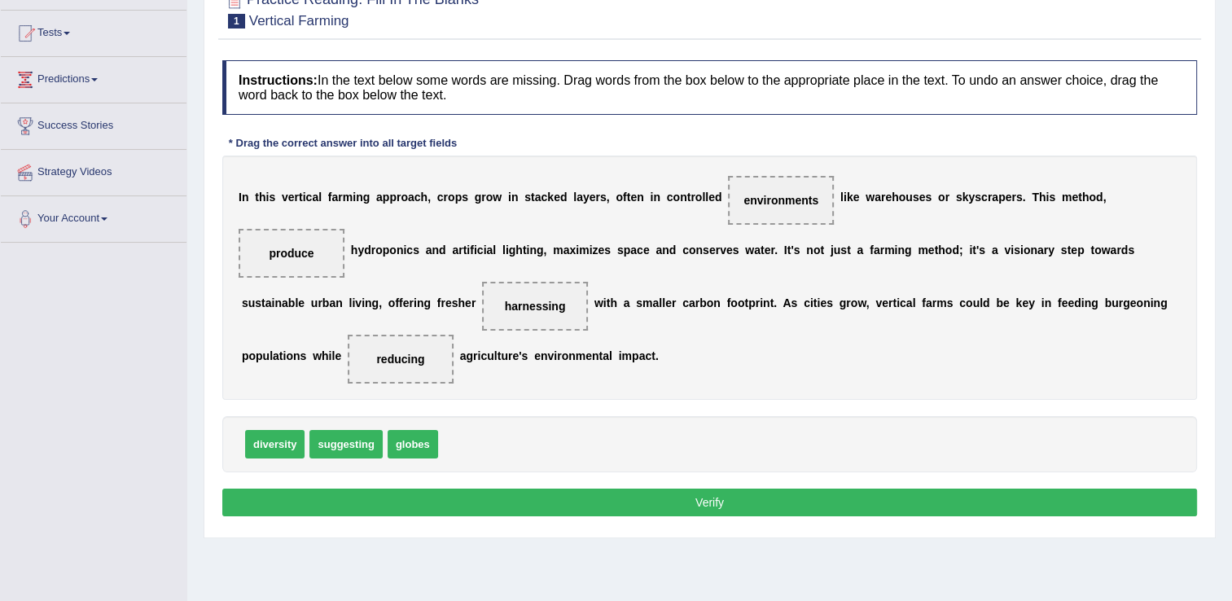
click at [669, 489] on button "Verify" at bounding box center [709, 503] width 975 height 28
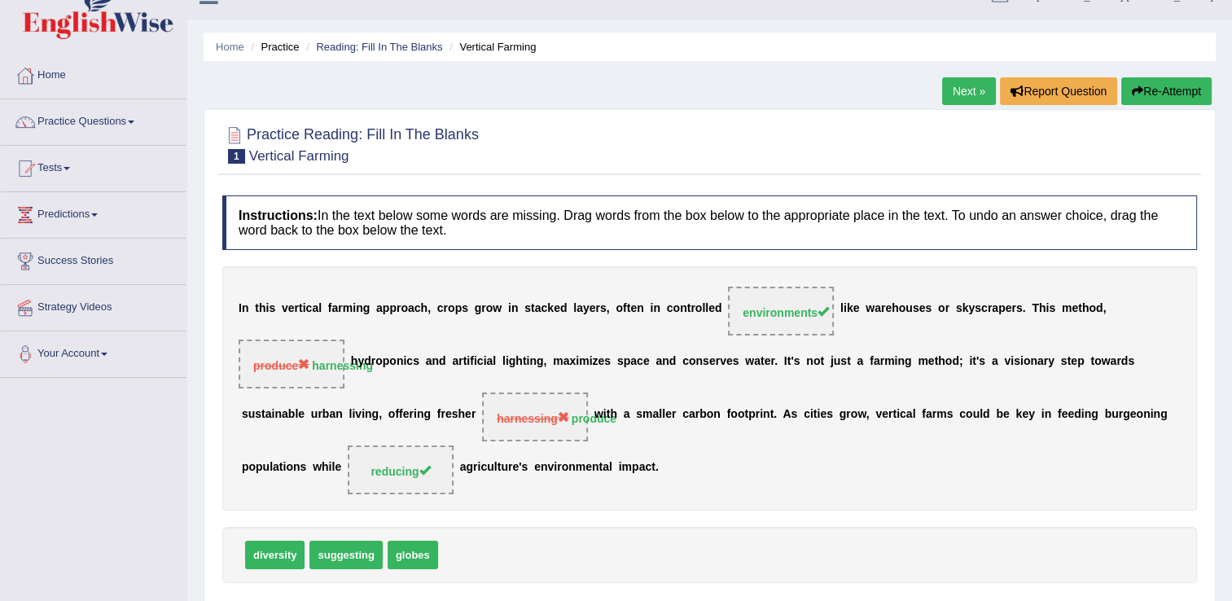
scroll to position [0, 0]
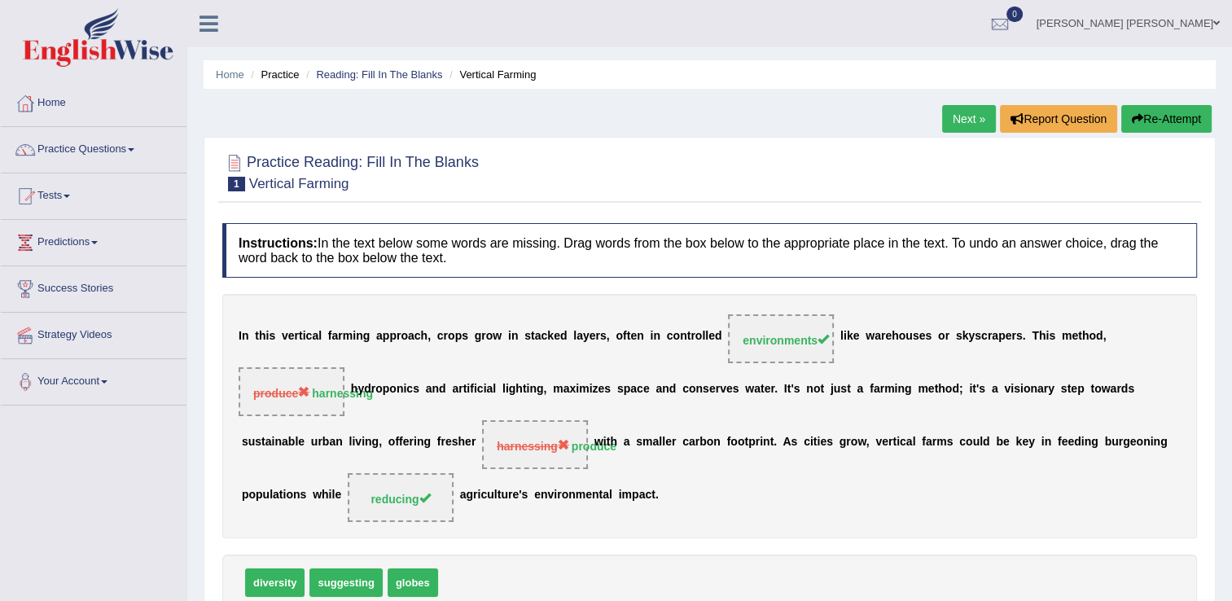
click at [1169, 116] on button "Re-Attempt" at bounding box center [1166, 119] width 90 height 28
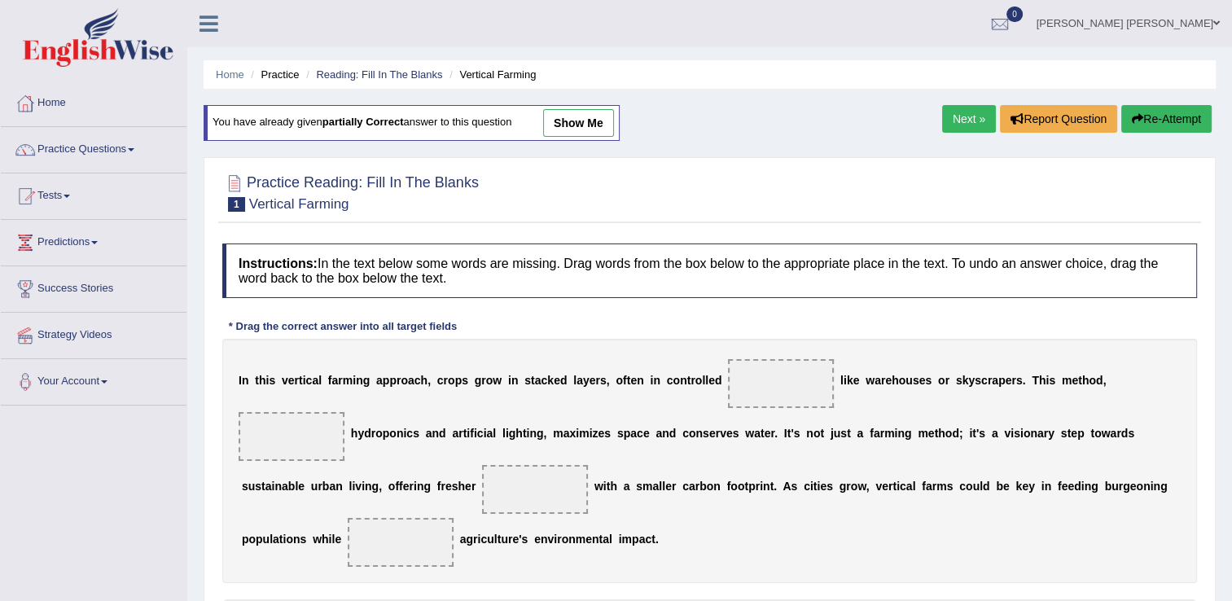
click at [728, 377] on span at bounding box center [781, 383] width 106 height 49
drag, startPoint x: 360, startPoint y: 572, endPoint x: 1107, endPoint y: 402, distance: 766.5
drag, startPoint x: 606, startPoint y: 574, endPoint x: 330, endPoint y: 471, distance: 294.8
drag, startPoint x: 283, startPoint y: 572, endPoint x: 735, endPoint y: 391, distance: 486.8
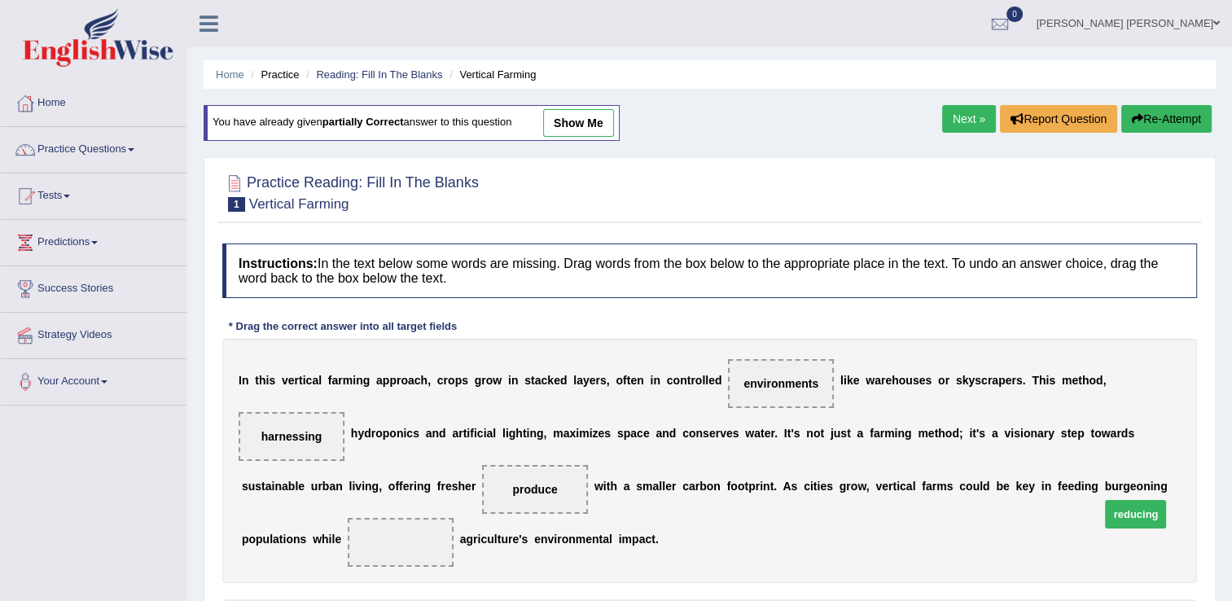
drag, startPoint x: 353, startPoint y: 565, endPoint x: 1138, endPoint y: 463, distance: 790.8
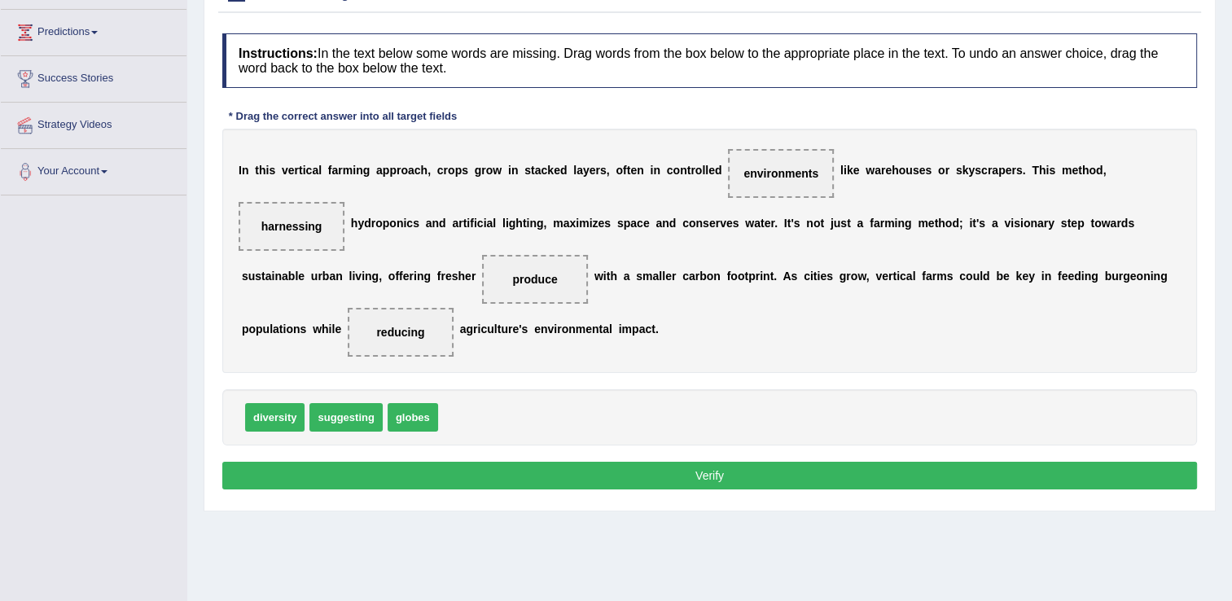
scroll to position [244, 0]
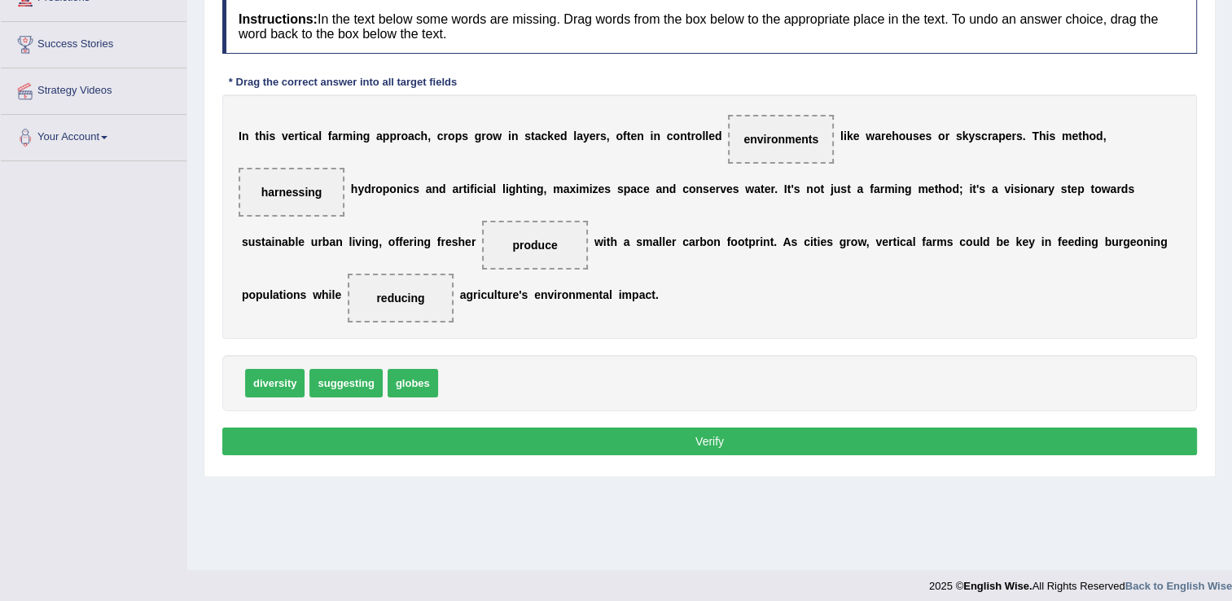
click at [860, 428] on button "Verify" at bounding box center [709, 442] width 975 height 28
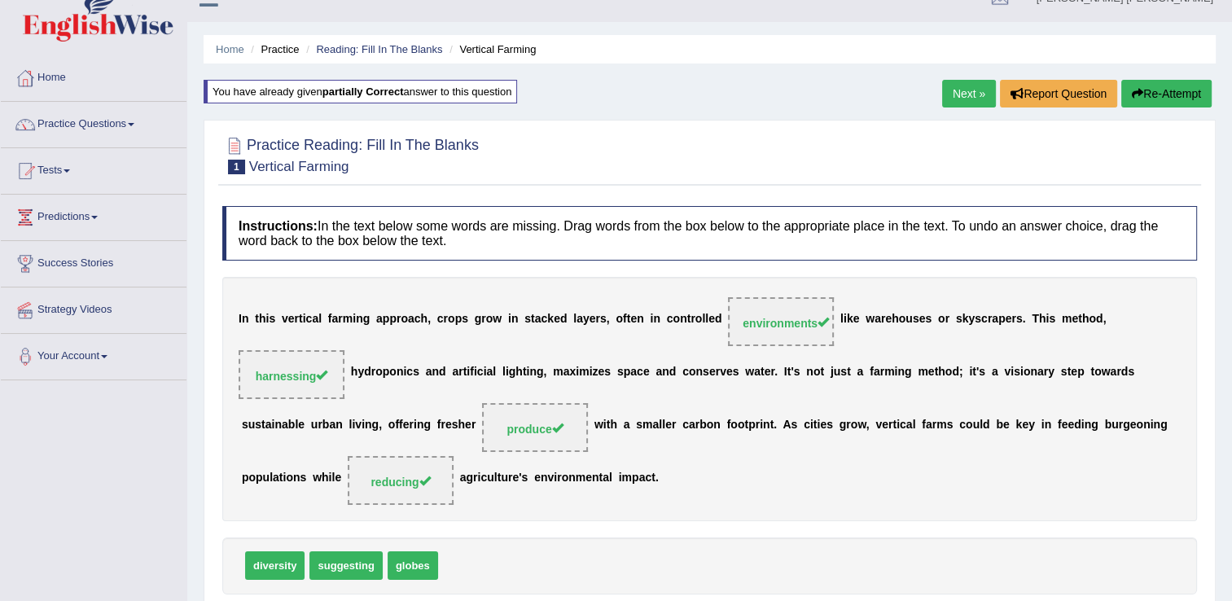
scroll to position [0, 0]
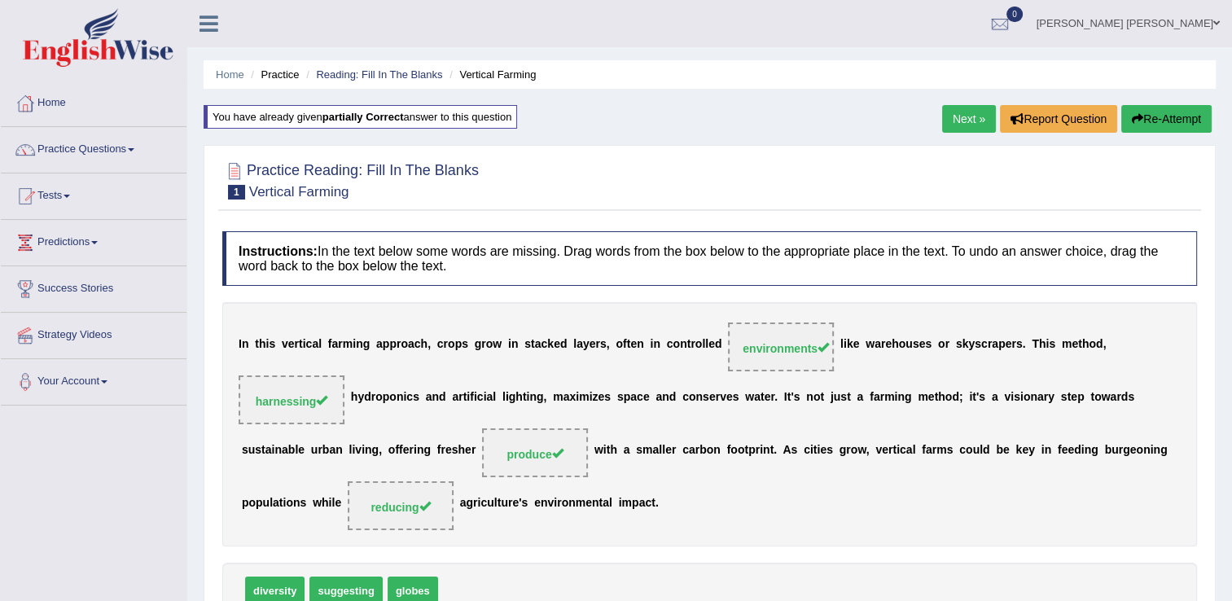
click at [980, 119] on link "Next »" at bounding box center [969, 119] width 54 height 28
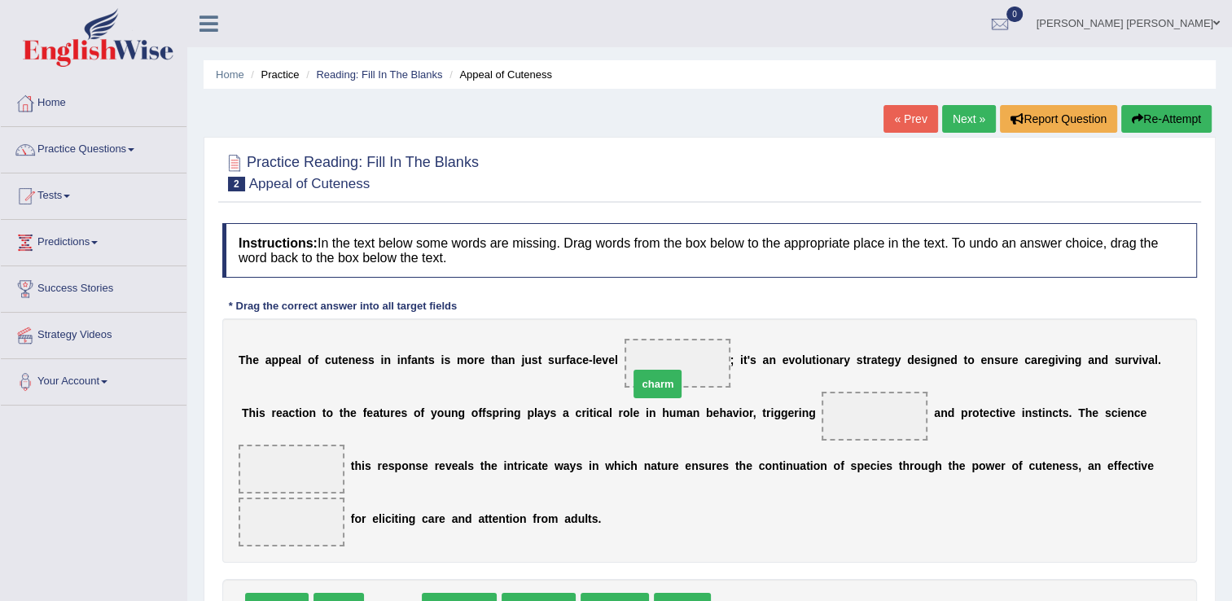
drag, startPoint x: 381, startPoint y: 572, endPoint x: 646, endPoint y: 349, distance: 346.2
click at [493, 593] on span "succession" at bounding box center [486, 607] width 74 height 29
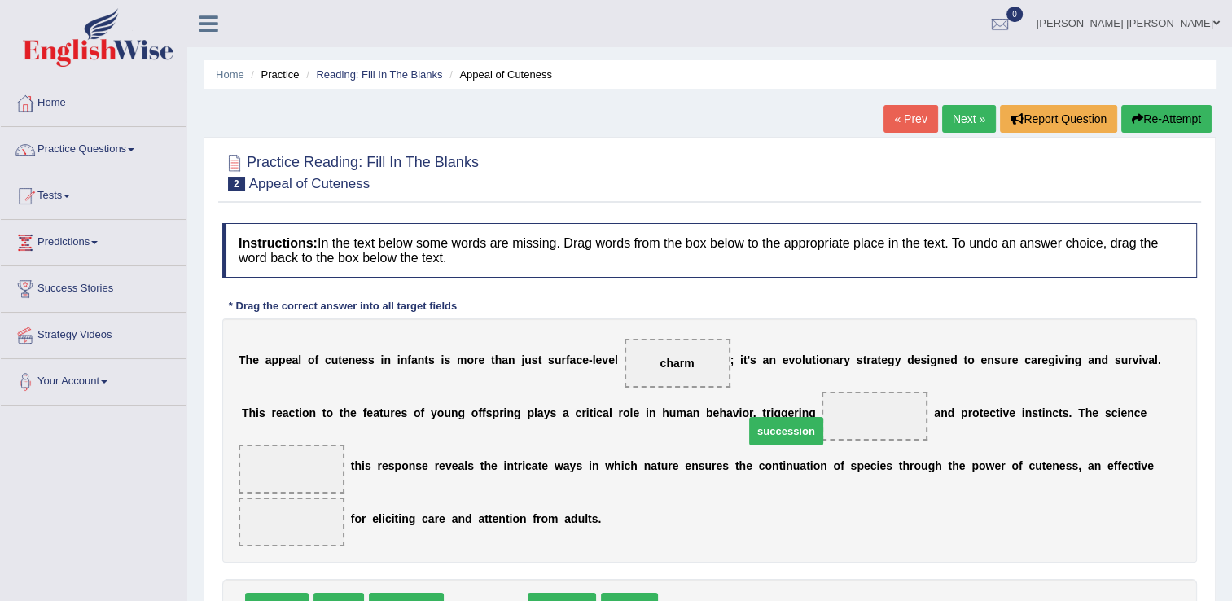
drag, startPoint x: 475, startPoint y: 578, endPoint x: 775, endPoint y: 402, distance: 348.2
drag, startPoint x: 357, startPoint y: 533, endPoint x: 429, endPoint y: 513, distance: 74.3
click at [429, 513] on div "Instructions: In the text below some words are missing. Drag words from the box…" at bounding box center [709, 453] width 983 height 477
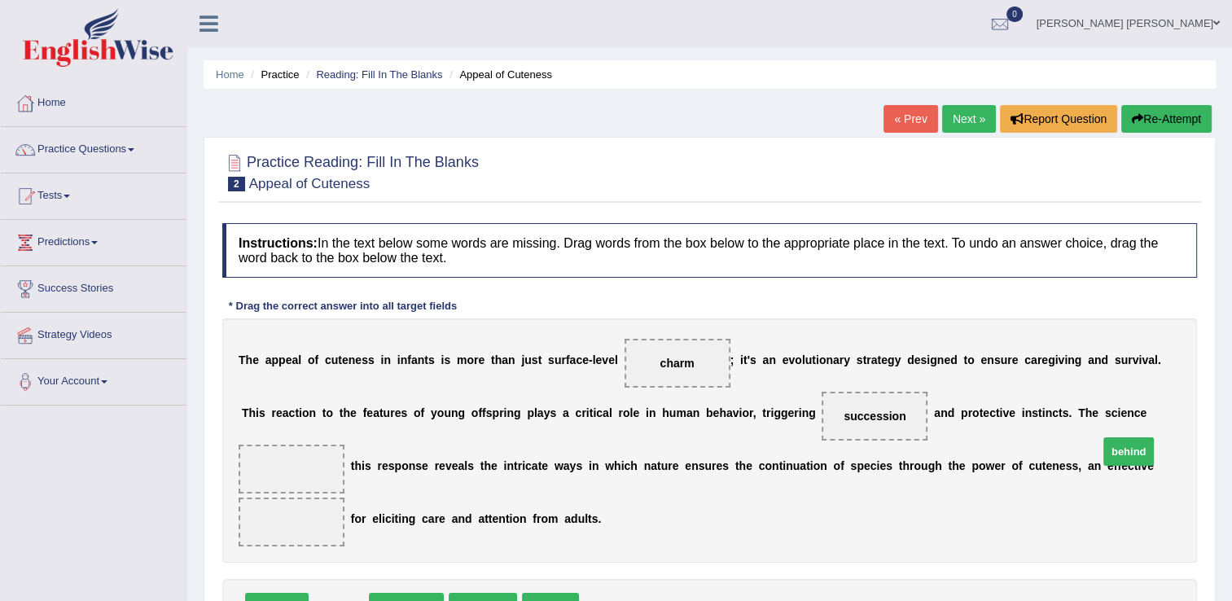
drag, startPoint x: 330, startPoint y: 575, endPoint x: 1120, endPoint y: 419, distance: 805.1
click at [323, 593] on span "mechanism" at bounding box center [351, 607] width 75 height 29
drag, startPoint x: 340, startPoint y: 570, endPoint x: 1026, endPoint y: 451, distance: 696.7
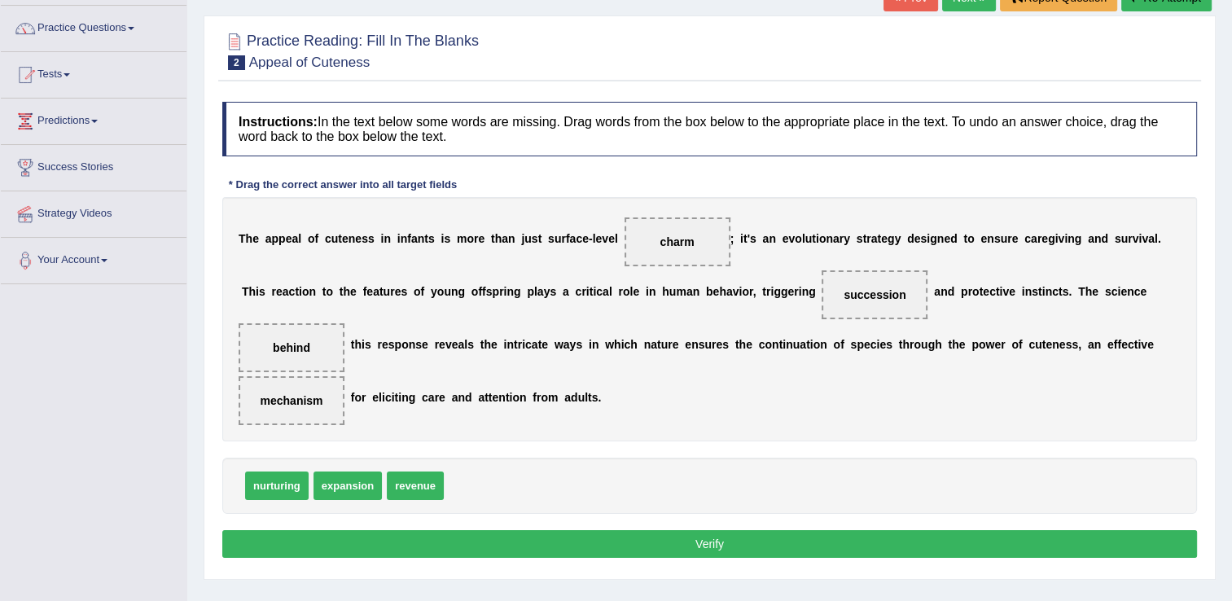
scroll to position [163, 0]
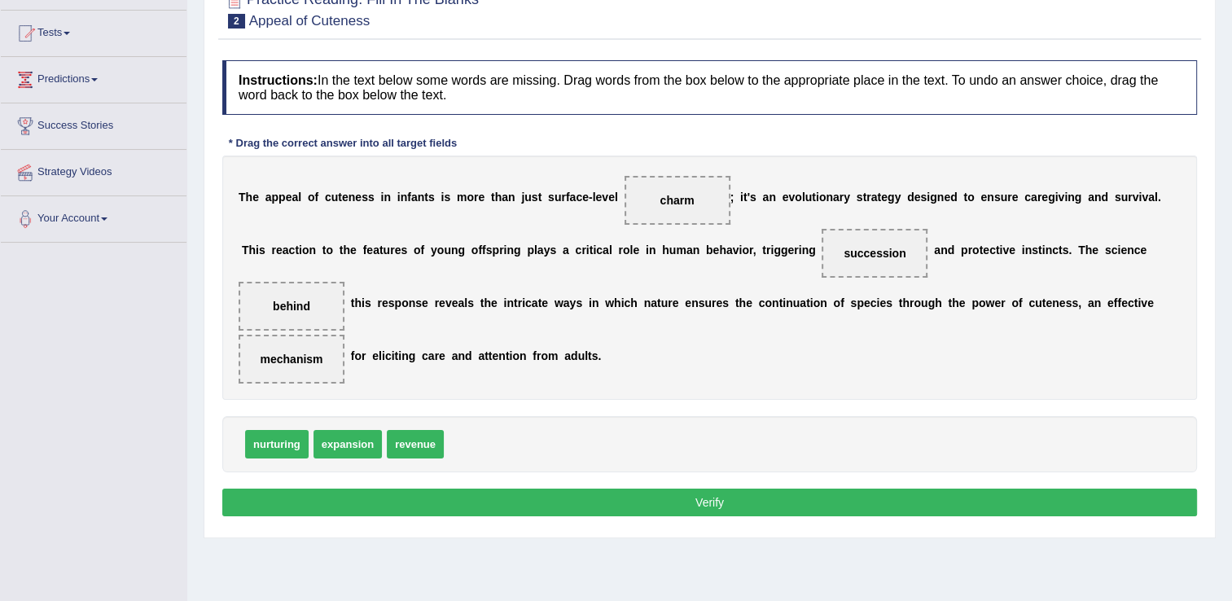
click at [651, 489] on button "Verify" at bounding box center [709, 503] width 975 height 28
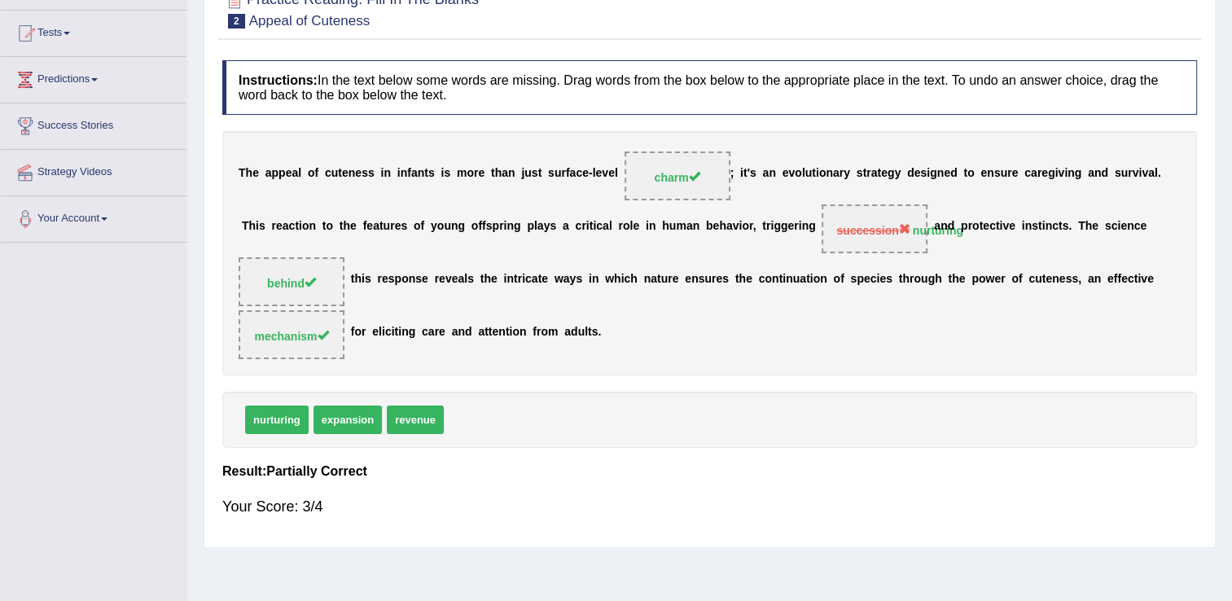
scroll to position [0, 0]
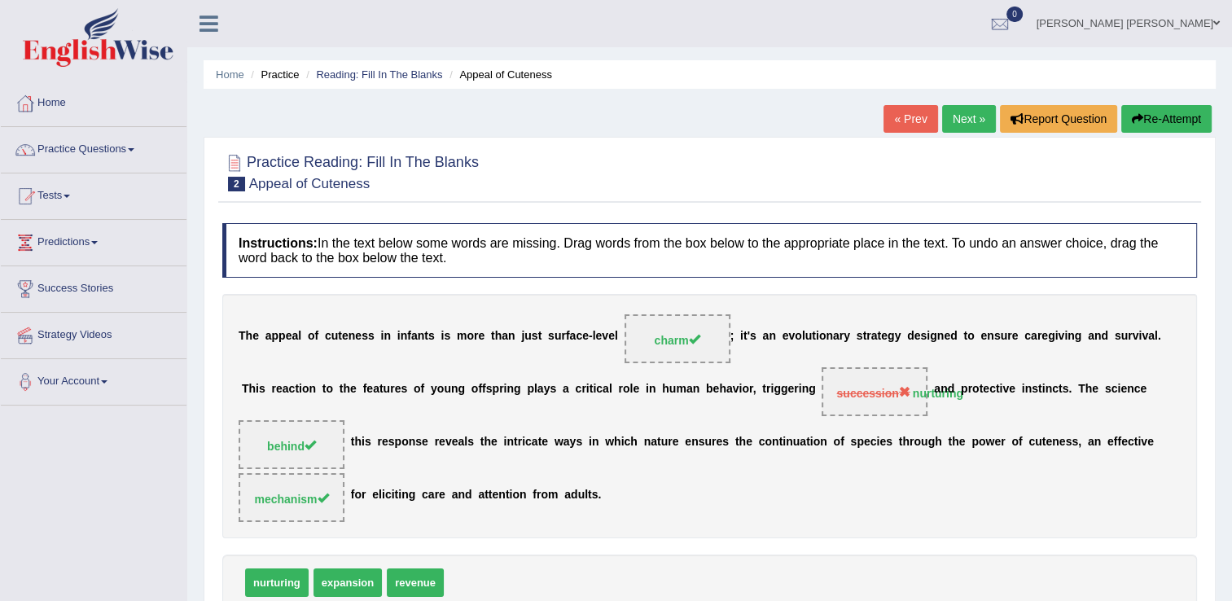
click at [1140, 109] on button "Re-Attempt" at bounding box center [1166, 119] width 90 height 28
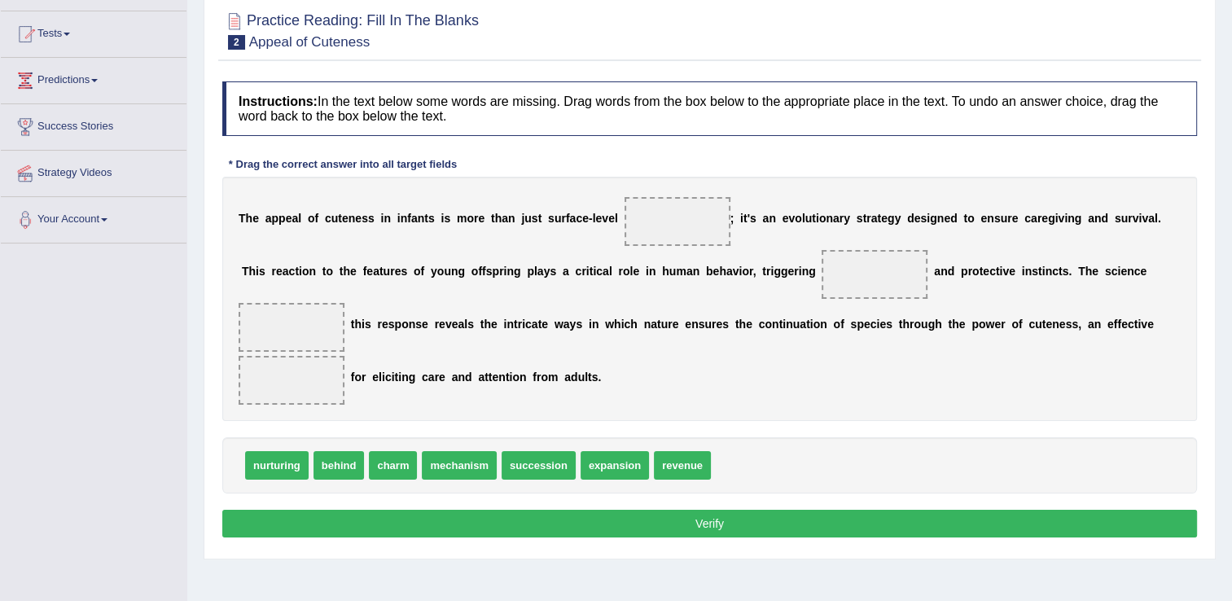
scroll to position [163, 0]
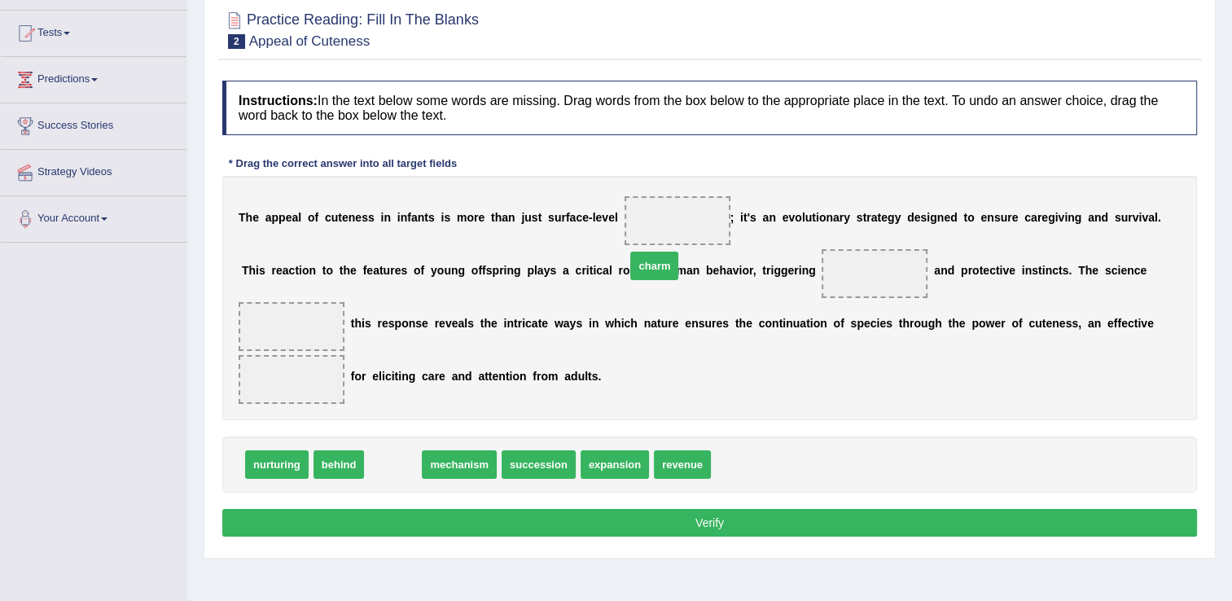
drag, startPoint x: 384, startPoint y: 436, endPoint x: 655, endPoint y: 226, distance: 343.0
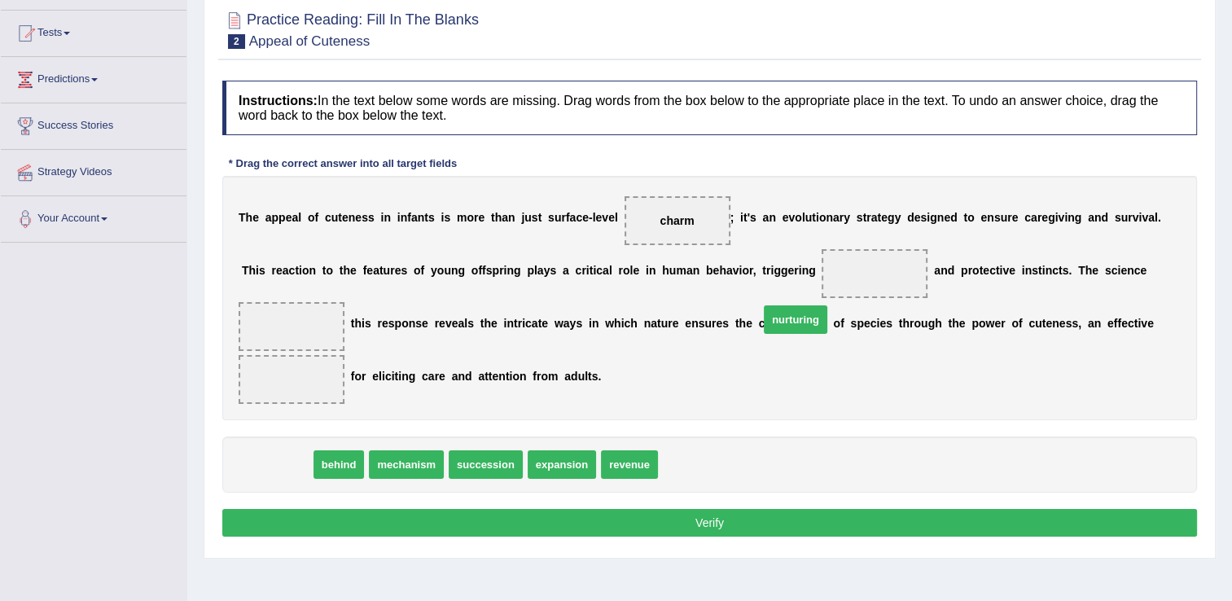
drag, startPoint x: 289, startPoint y: 430, endPoint x: 816, endPoint y: 275, distance: 549.1
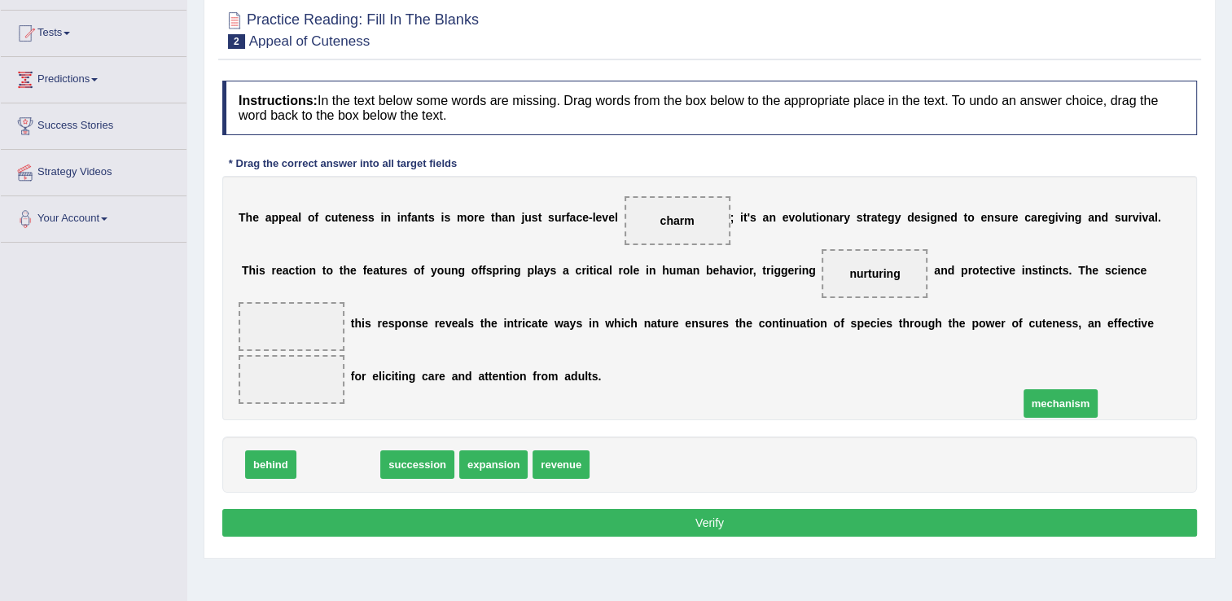
drag, startPoint x: 333, startPoint y: 434, endPoint x: 1064, endPoint y: 353, distance: 735.7
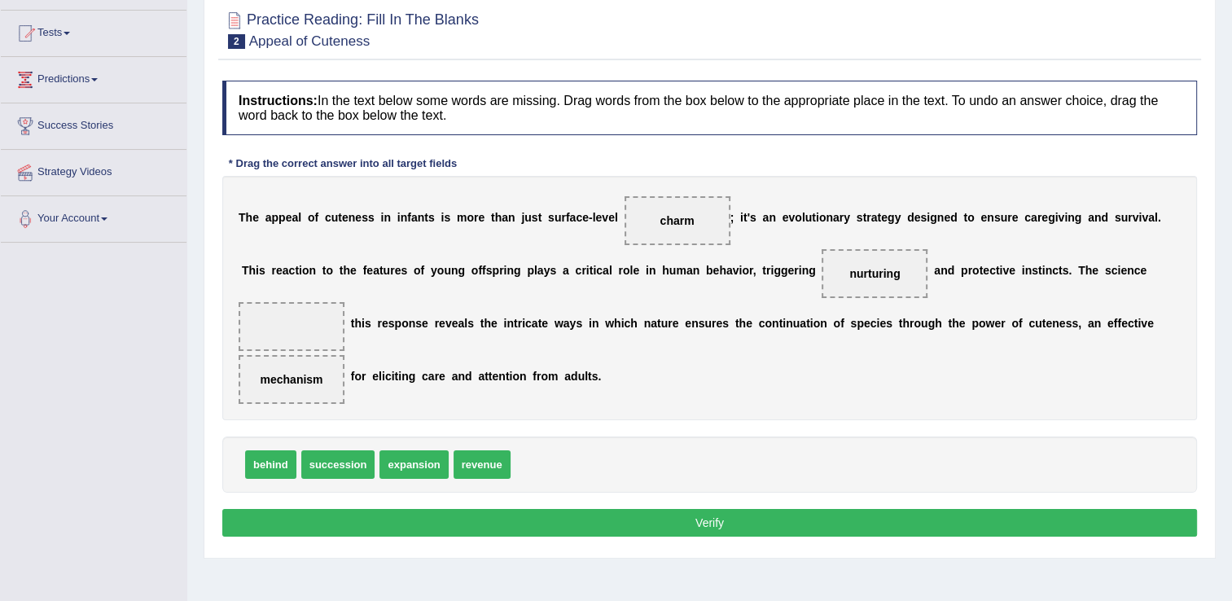
drag, startPoint x: 255, startPoint y: 430, endPoint x: 411, endPoint y: 423, distance: 156.5
drag, startPoint x: 459, startPoint y: 434, endPoint x: 1003, endPoint y: 331, distance: 553.7
click at [876, 353] on span "behind" at bounding box center [850, 367] width 51 height 29
drag, startPoint x: 481, startPoint y: 430, endPoint x: 1145, endPoint y: 270, distance: 682.6
click at [951, 509] on button "Verify" at bounding box center [709, 523] width 975 height 28
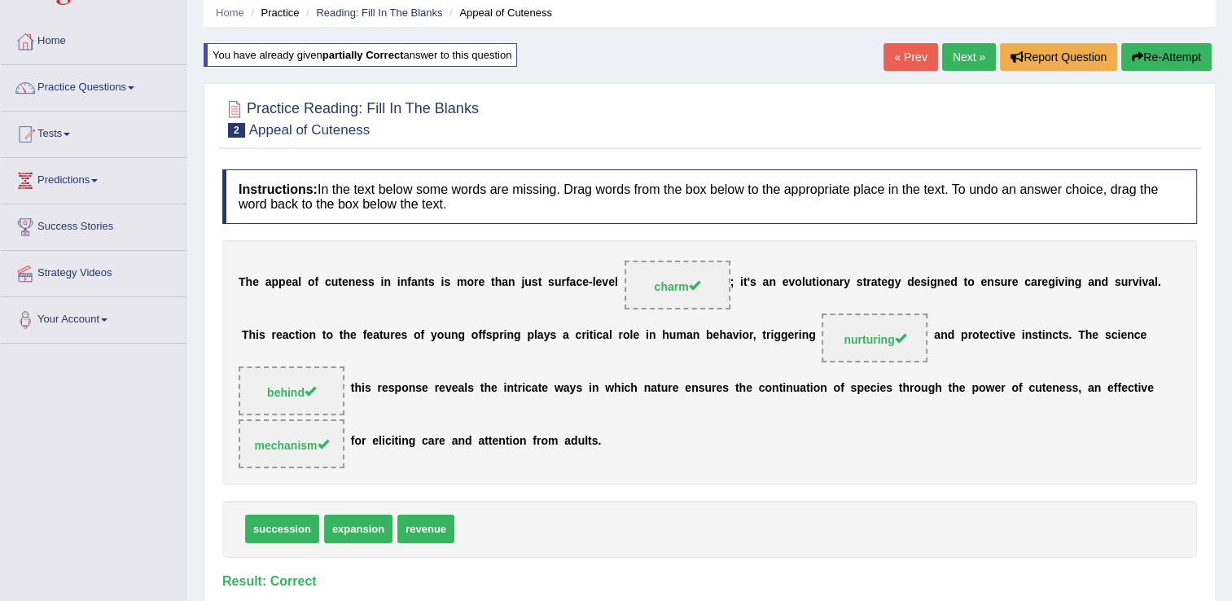
scroll to position [0, 0]
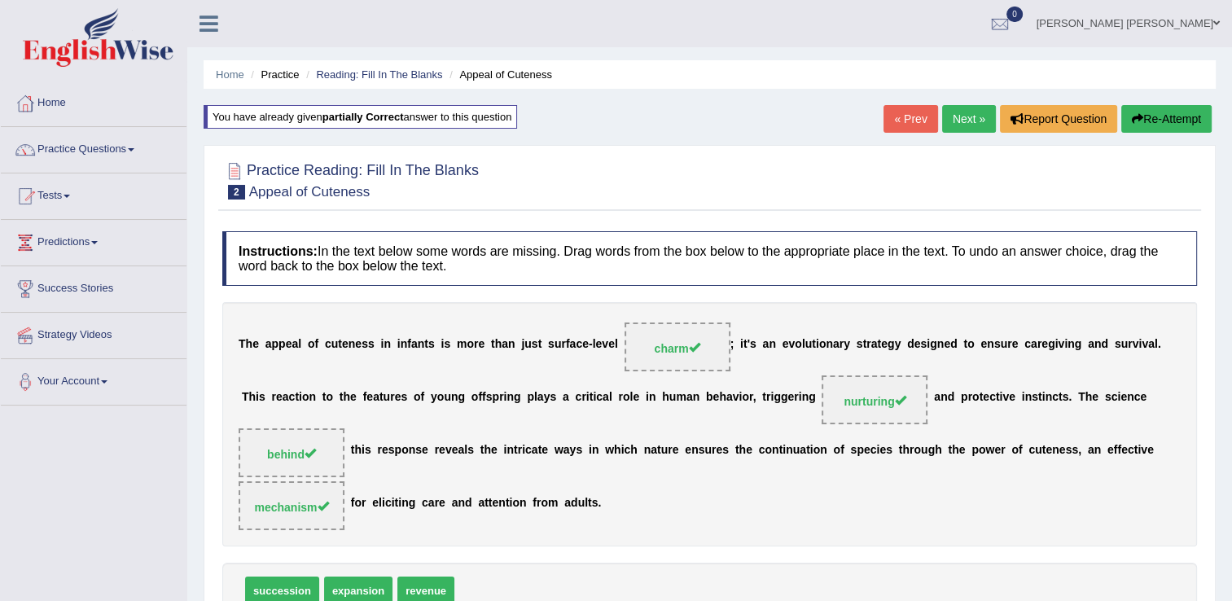
click at [967, 120] on link "Next »" at bounding box center [969, 119] width 54 height 28
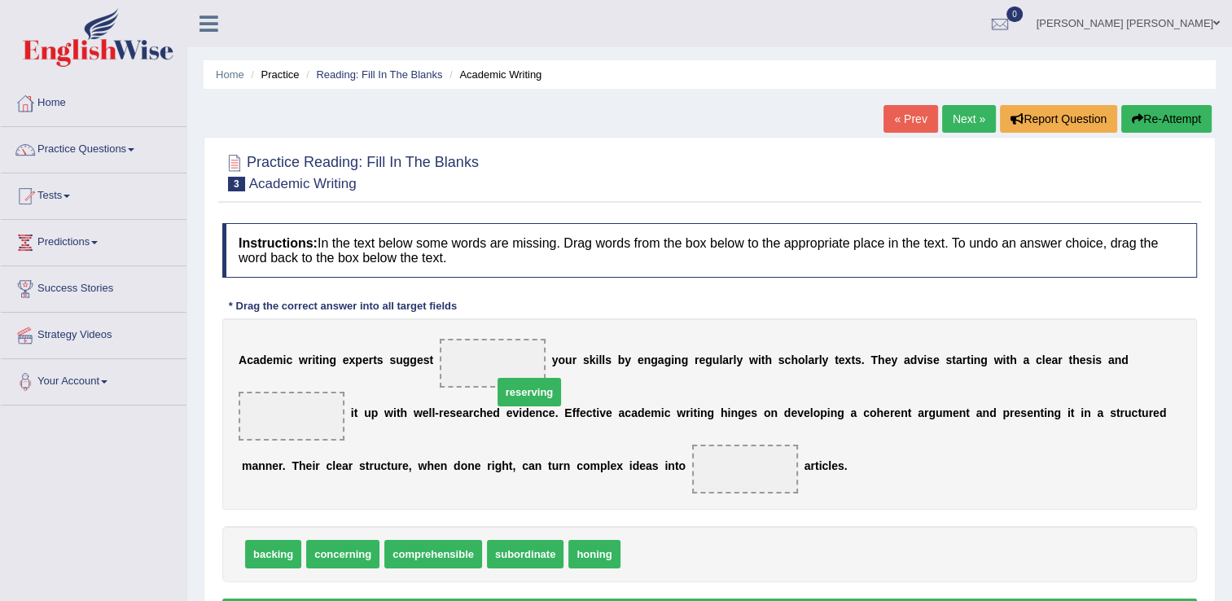
drag, startPoint x: 640, startPoint y: 549, endPoint x: 507, endPoint y: 378, distance: 217.0
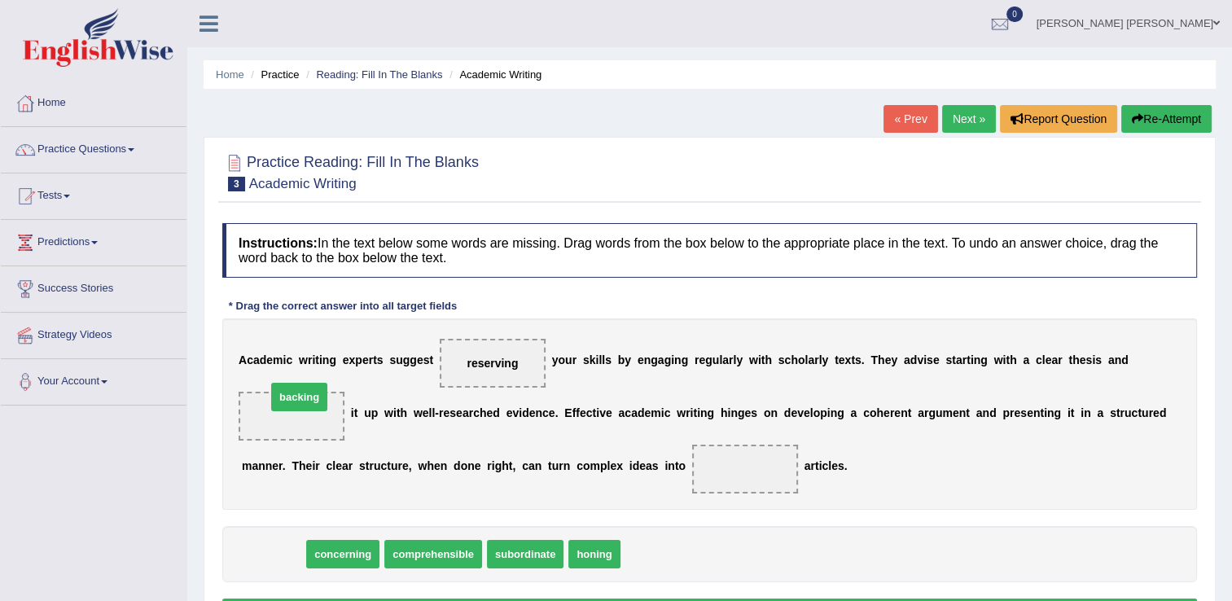
drag, startPoint x: 257, startPoint y: 551, endPoint x: 279, endPoint y: 411, distance: 141.8
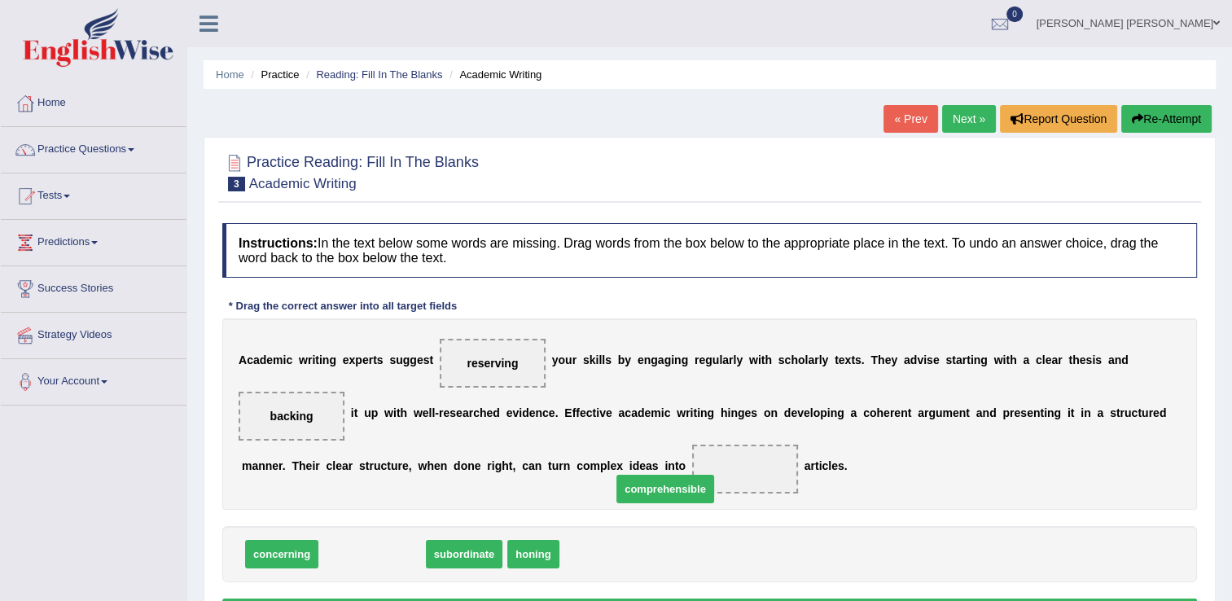
drag, startPoint x: 375, startPoint y: 553, endPoint x: 669, endPoint y: 488, distance: 300.3
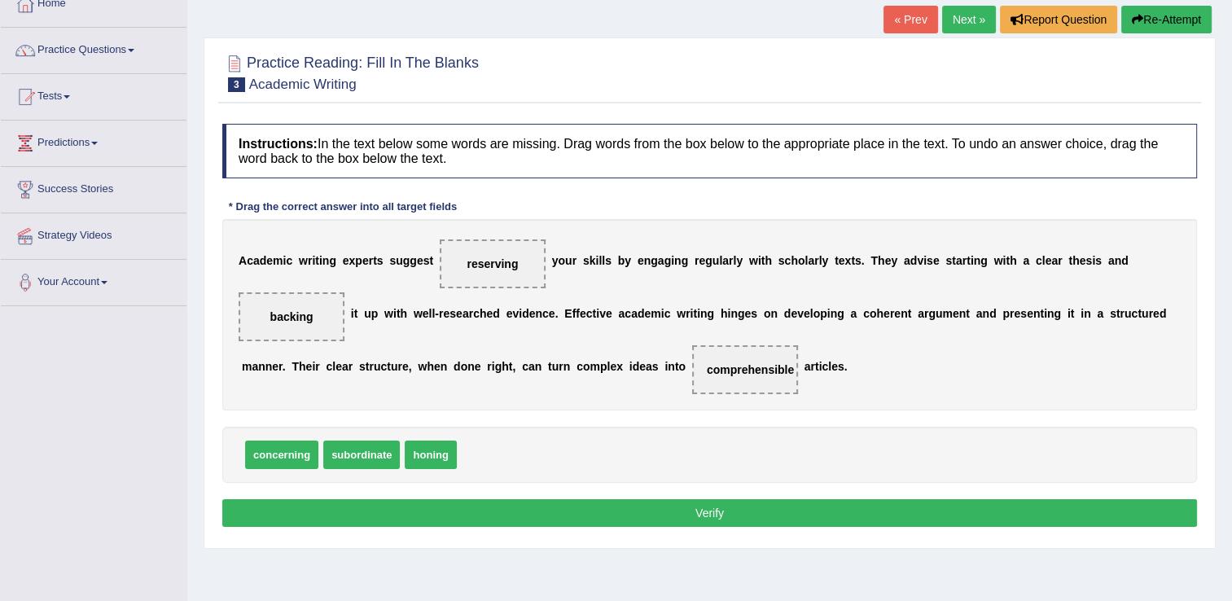
scroll to position [163, 0]
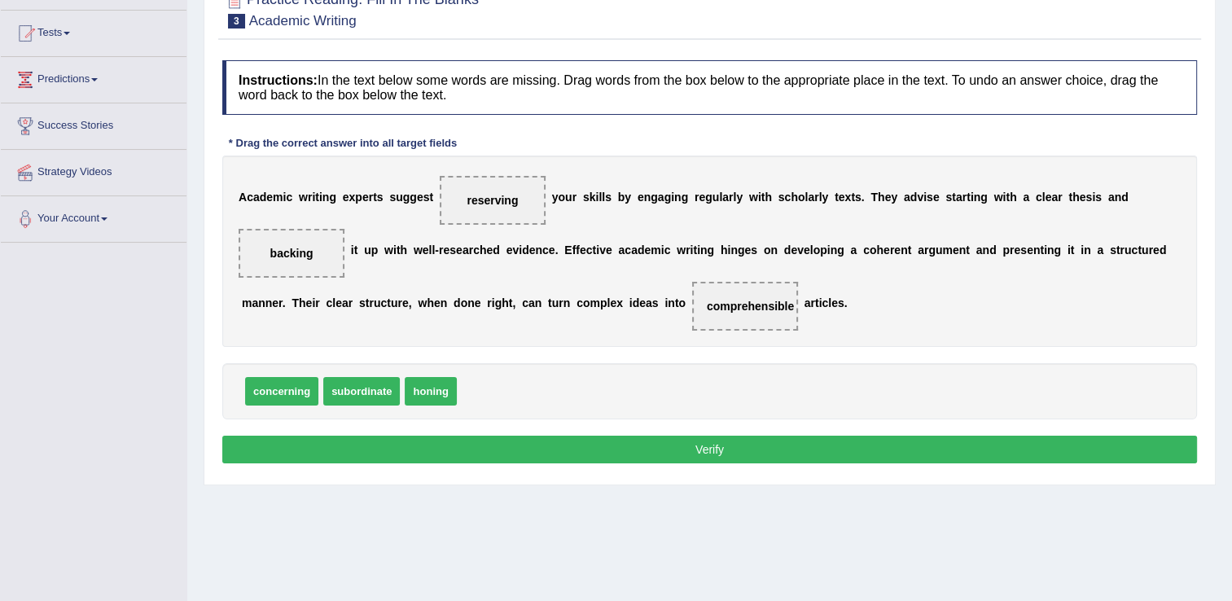
click at [662, 448] on button "Verify" at bounding box center [709, 450] width 975 height 28
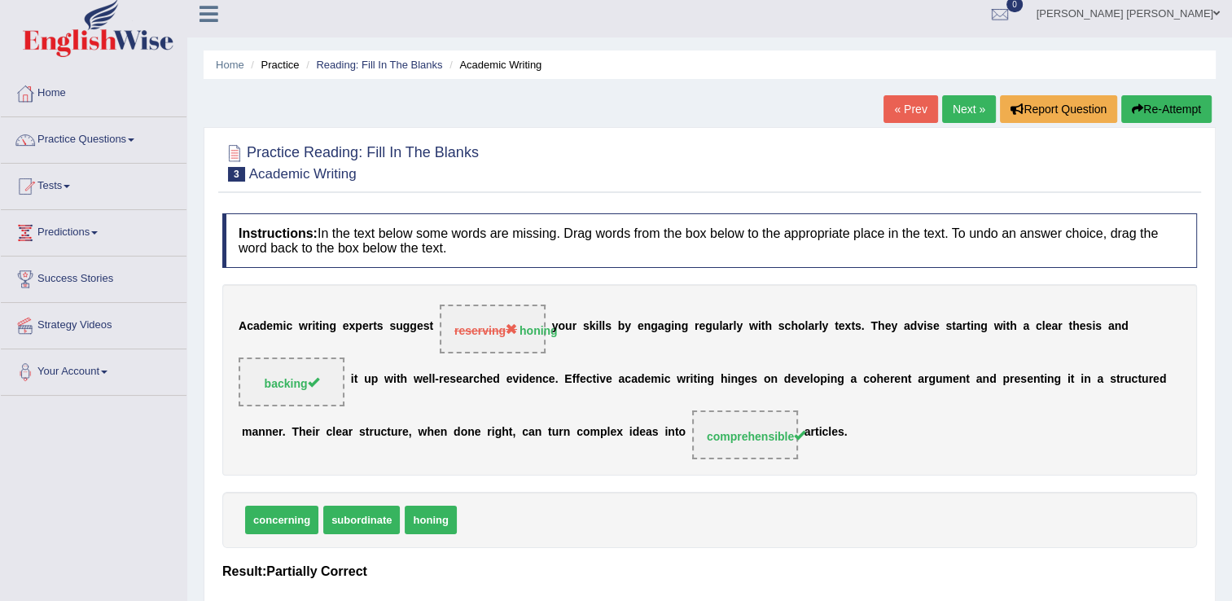
scroll to position [0, 0]
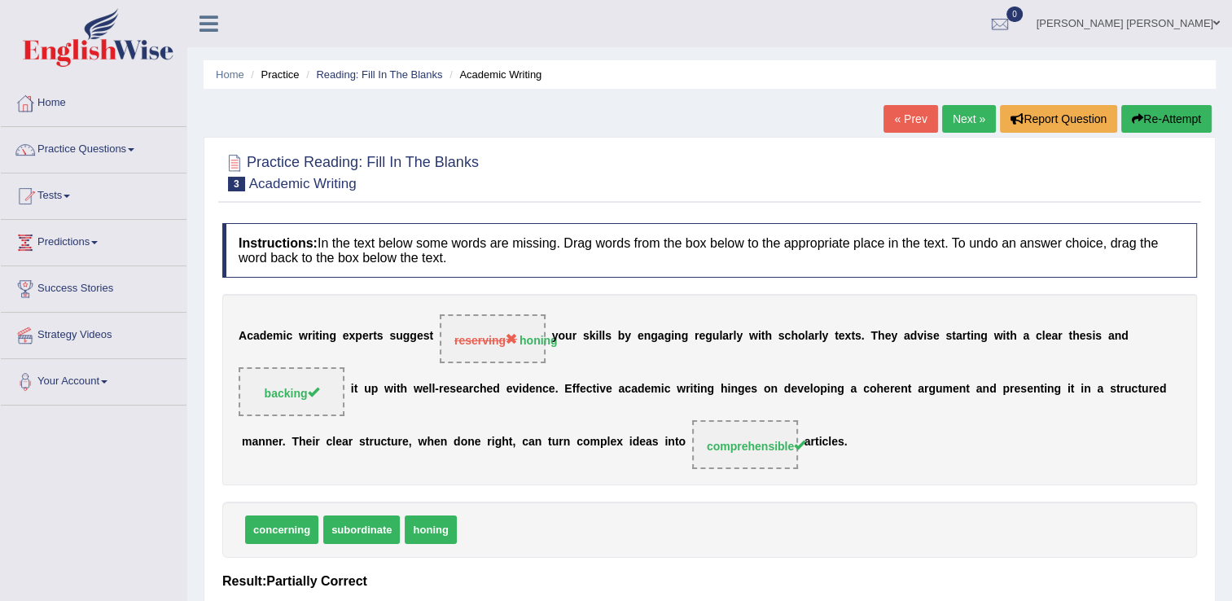
click at [1169, 112] on button "Re-Attempt" at bounding box center [1166, 119] width 90 height 28
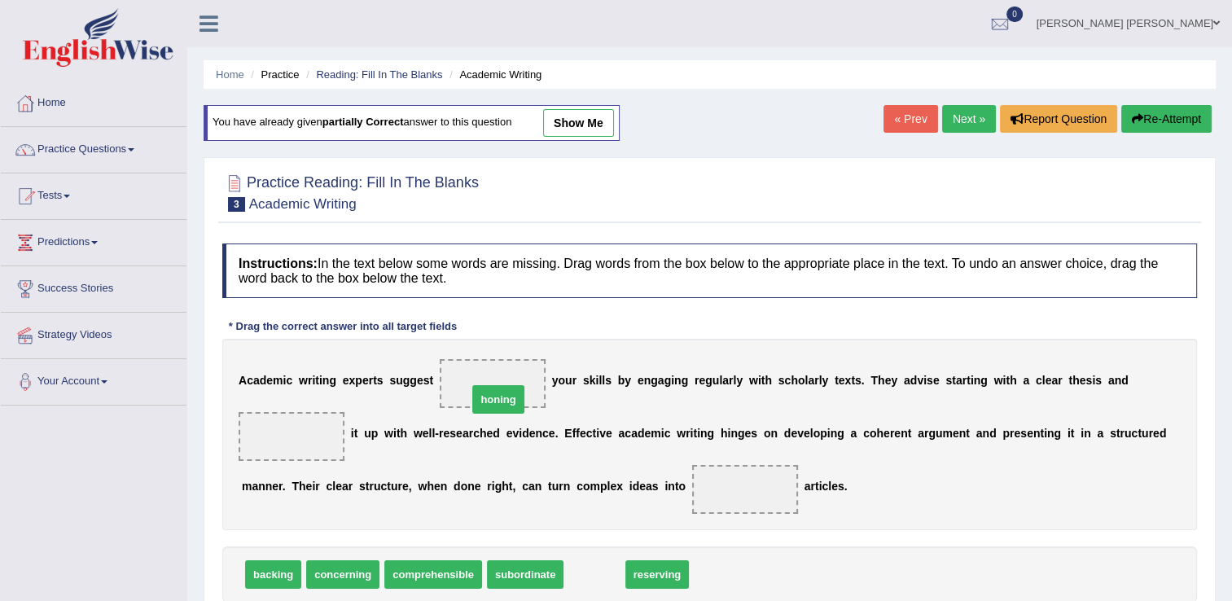
drag, startPoint x: 581, startPoint y: 572, endPoint x: 489, endPoint y: 389, distance: 203.9
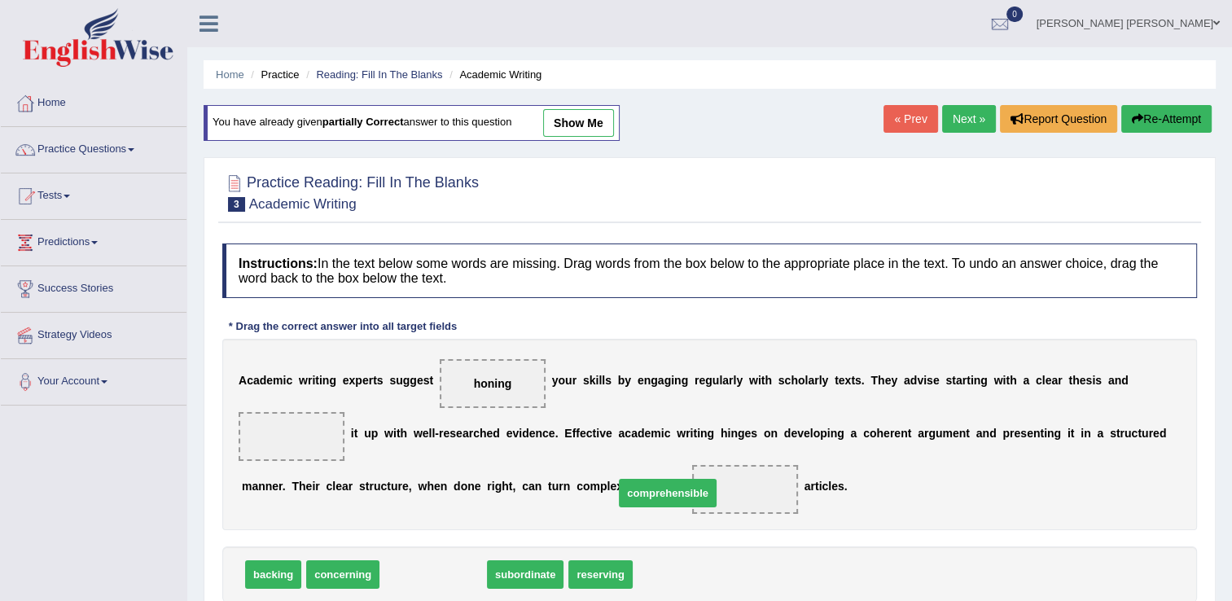
drag, startPoint x: 433, startPoint y: 575, endPoint x: 675, endPoint y: 491, distance: 256.0
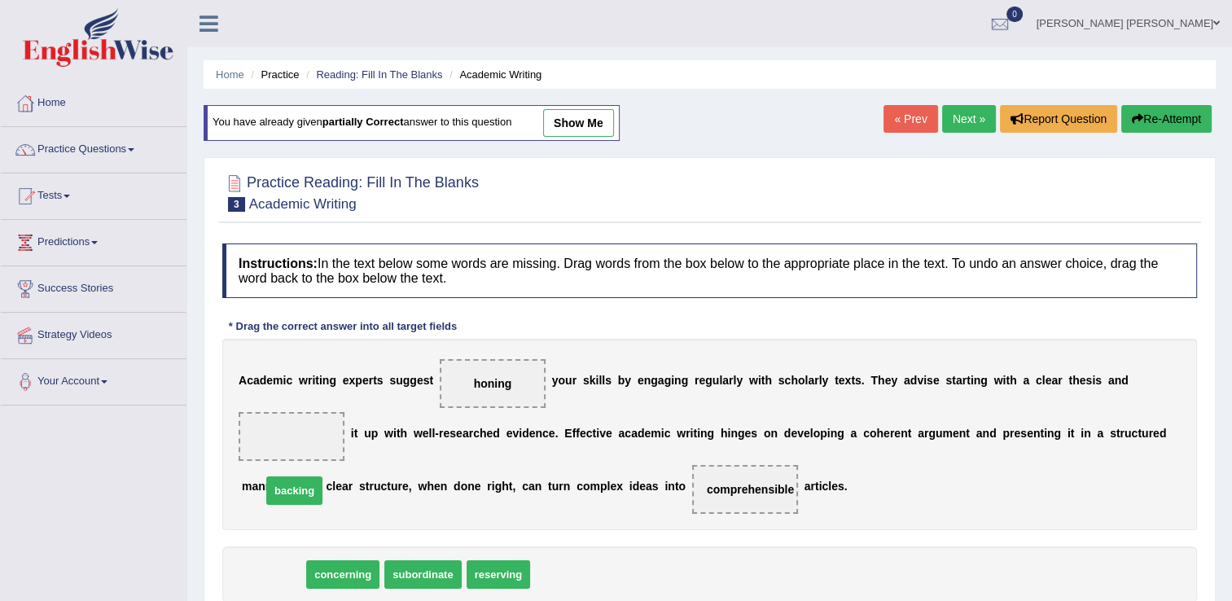
drag, startPoint x: 279, startPoint y: 567, endPoint x: 302, endPoint y: 443, distance: 125.9
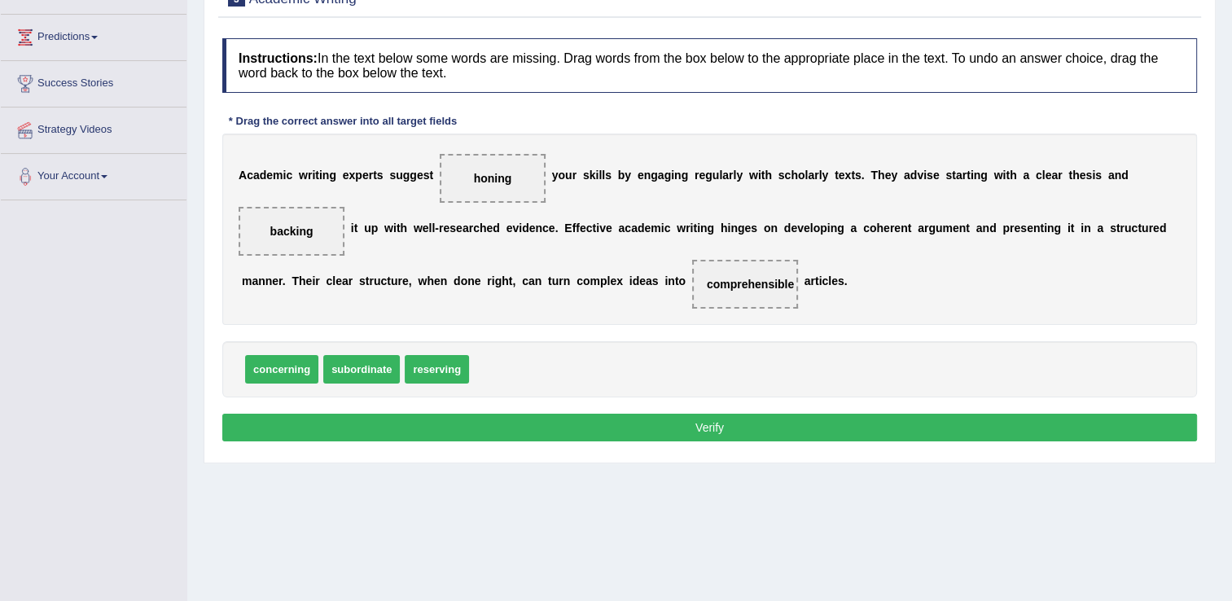
scroll to position [254, 0]
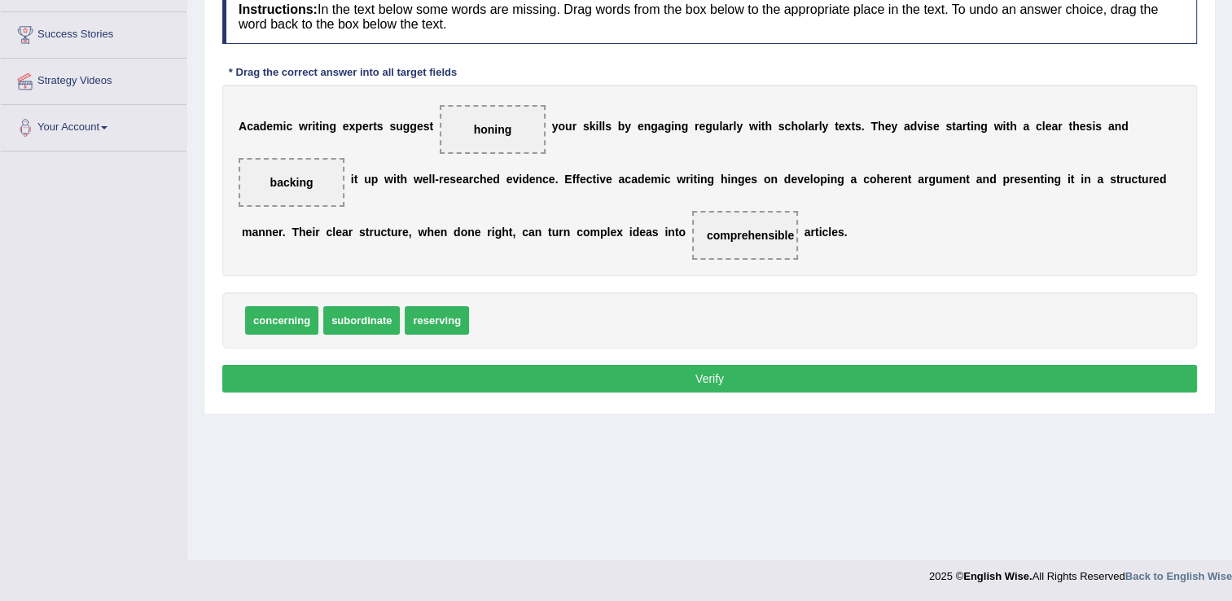
click at [830, 373] on button "Verify" at bounding box center [709, 379] width 975 height 28
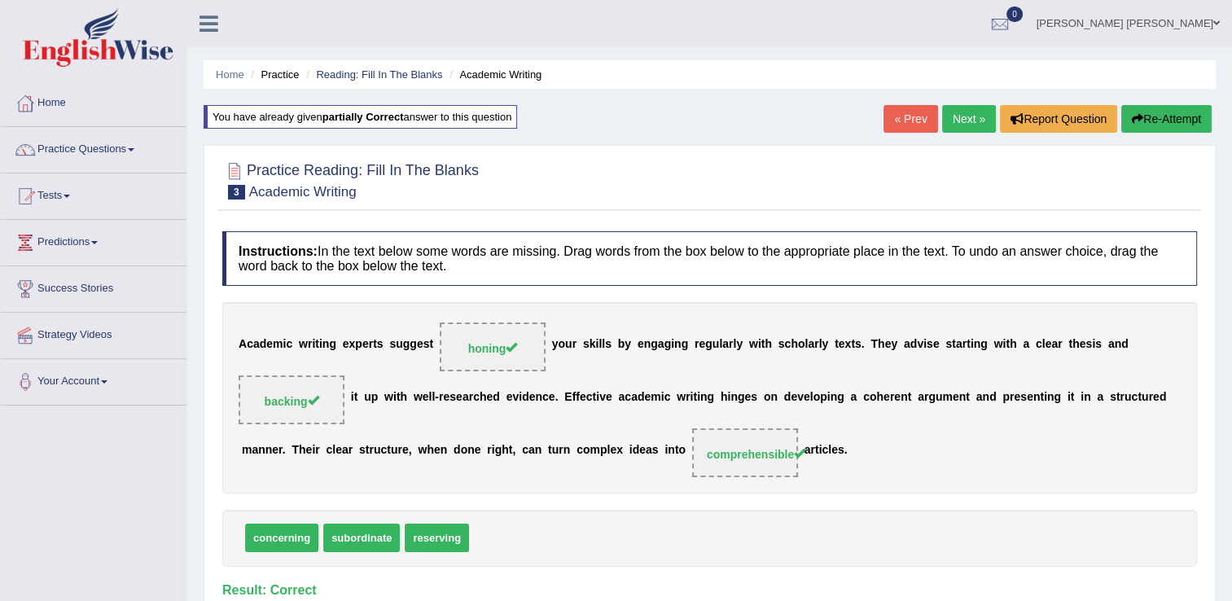
scroll to position [0, 0]
click at [964, 121] on link "Next »" at bounding box center [969, 119] width 54 height 28
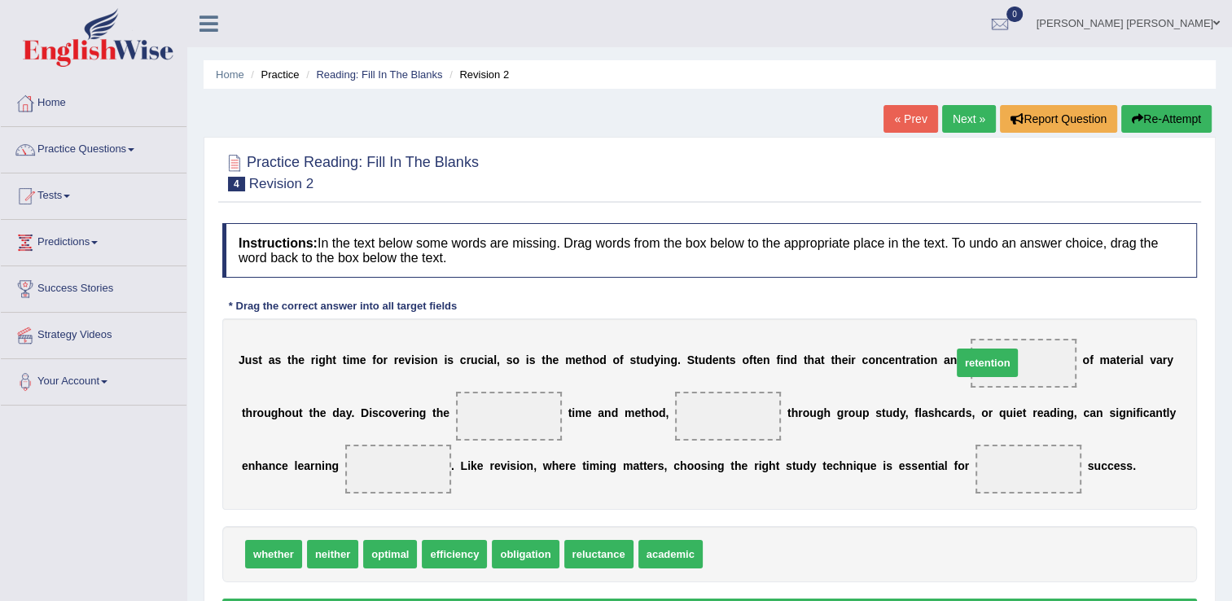
drag, startPoint x: 718, startPoint y: 550, endPoint x: 967, endPoint y: 359, distance: 314.2
drag, startPoint x: 393, startPoint y: 550, endPoint x: 469, endPoint y: 425, distance: 146.9
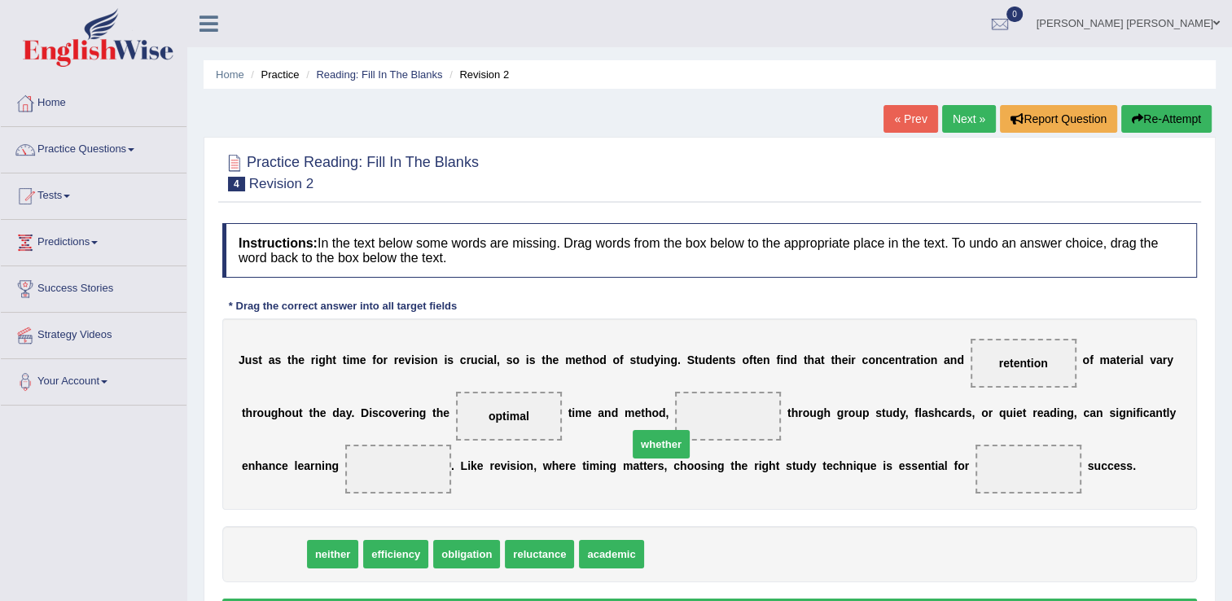
drag, startPoint x: 254, startPoint y: 555, endPoint x: 664, endPoint y: 422, distance: 431.4
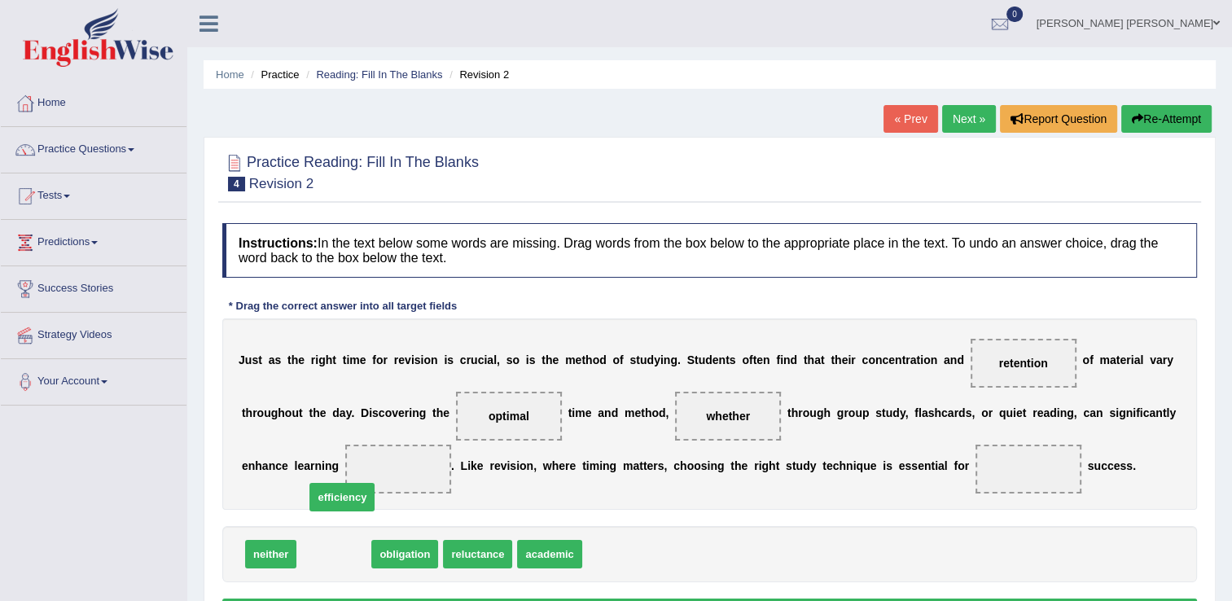
drag, startPoint x: 326, startPoint y: 552, endPoint x: 342, endPoint y: 477, distance: 76.7
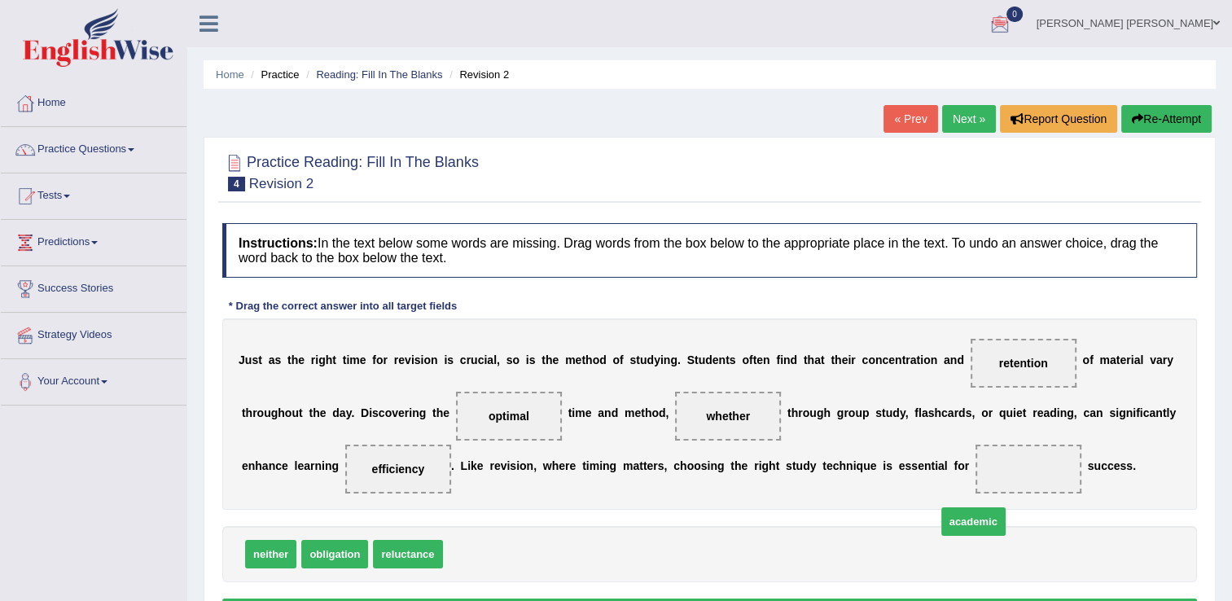
drag, startPoint x: 478, startPoint y: 557, endPoint x: 962, endPoint y: 482, distance: 489.5
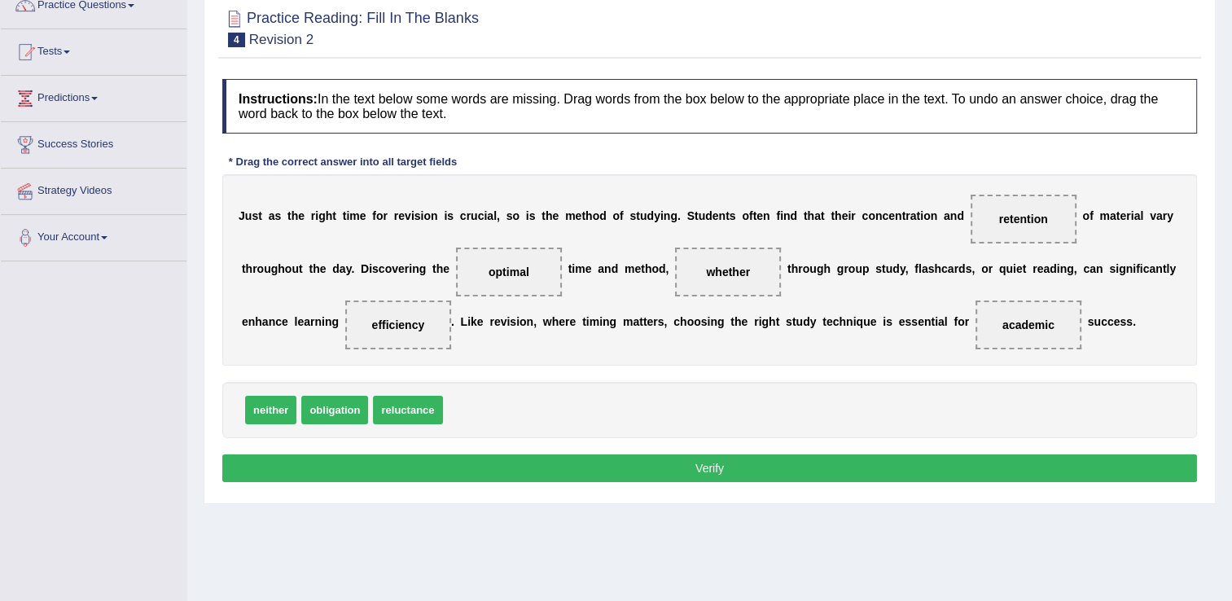
scroll to position [163, 0]
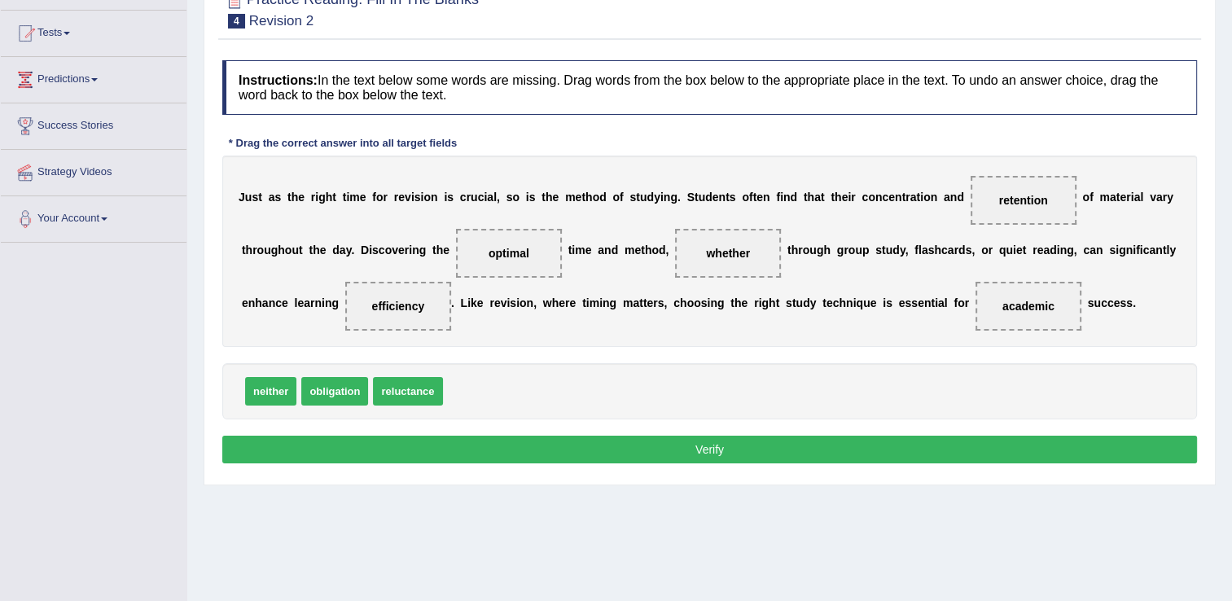
click at [850, 445] on button "Verify" at bounding box center [709, 450] width 975 height 28
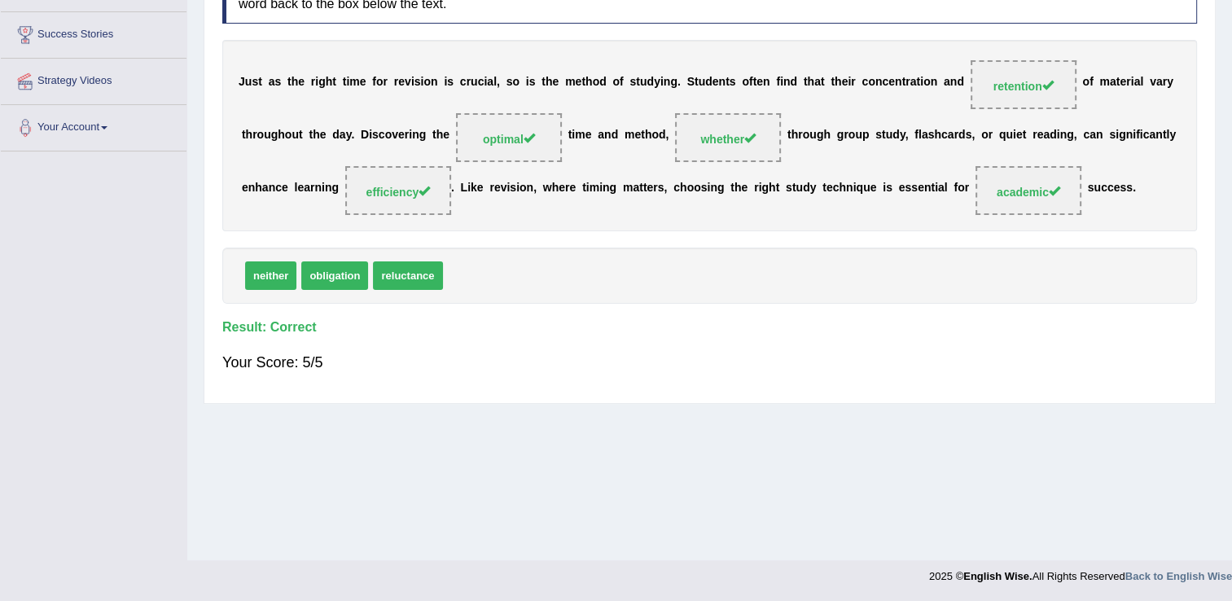
scroll to position [0, 0]
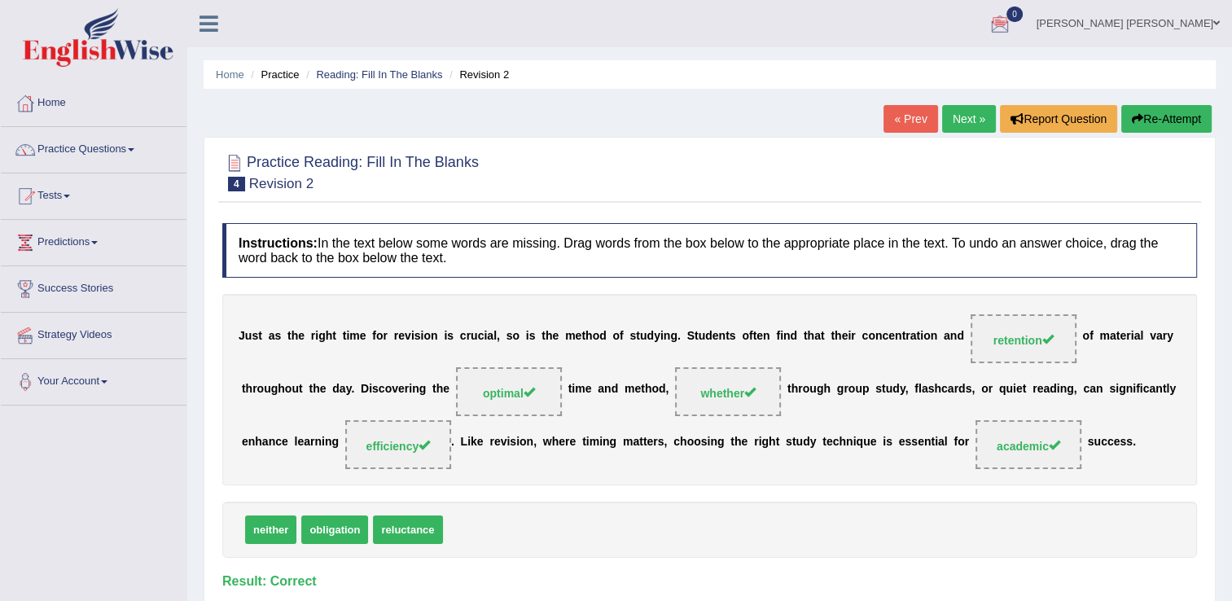
click at [973, 119] on link "Next »" at bounding box center [969, 119] width 54 height 28
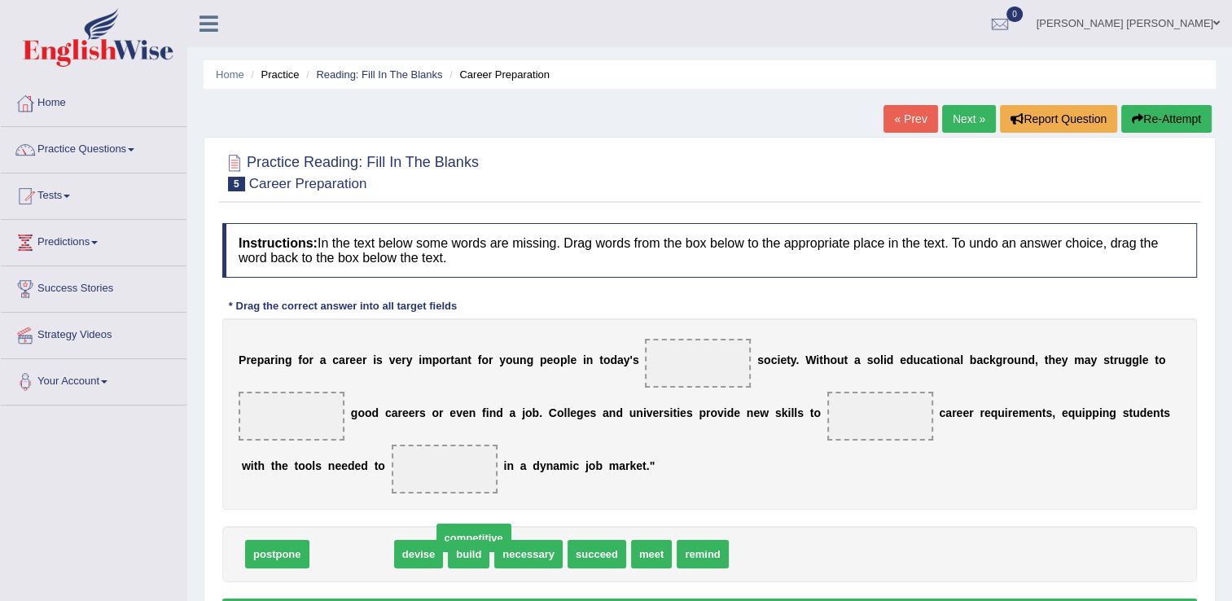
drag, startPoint x: 352, startPoint y: 555, endPoint x: 565, endPoint y: 468, distance: 230.5
click at [511, 524] on span "competitive" at bounding box center [473, 538] width 75 height 29
drag, startPoint x: 616, startPoint y: 407, endPoint x: 628, endPoint y: 393, distance: 19.1
click at [628, 393] on div "P r e p a r i n g f o r a c a r e e r i s v e r y i m p o r t a n t f o r y o u…" at bounding box center [709, 413] width 975 height 191
drag, startPoint x: 336, startPoint y: 553, endPoint x: 638, endPoint y: 350, distance: 363.9
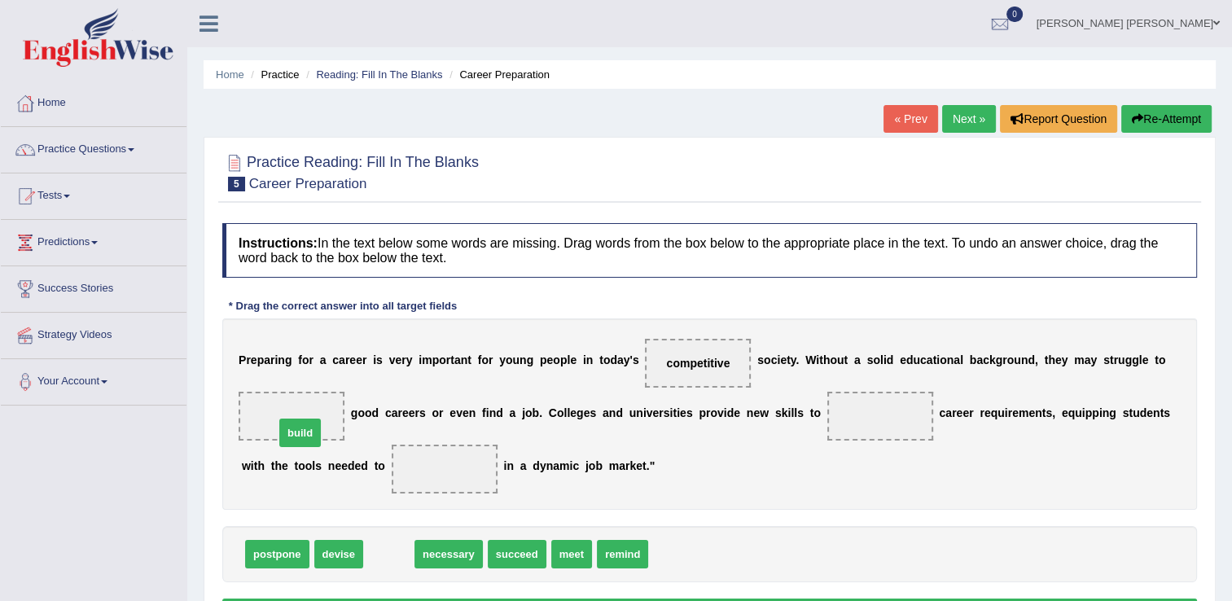
drag, startPoint x: 388, startPoint y: 549, endPoint x: 300, endPoint y: 425, distance: 152.3
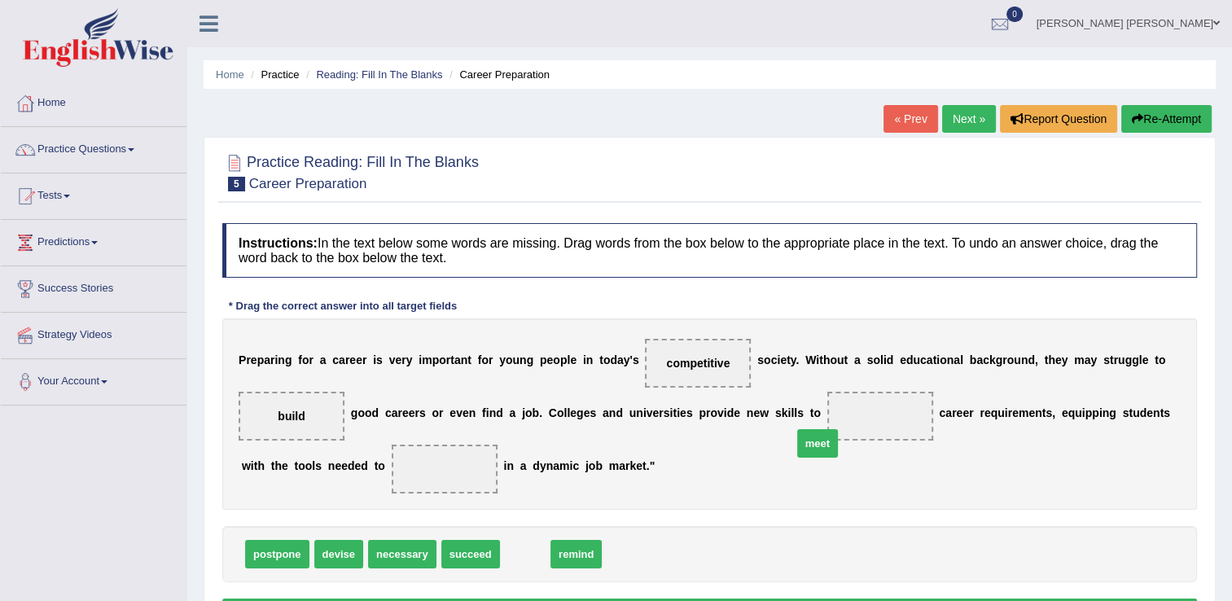
drag, startPoint x: 511, startPoint y: 555, endPoint x: 842, endPoint y: 419, distance: 357.8
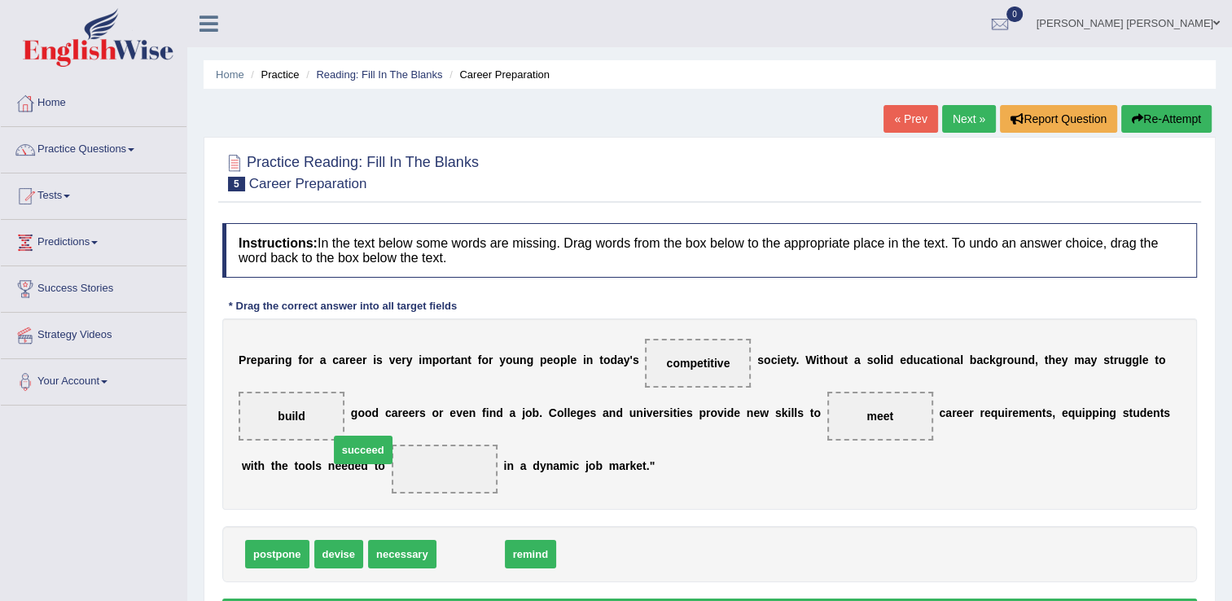
drag, startPoint x: 468, startPoint y: 552, endPoint x: 361, endPoint y: 448, distance: 149.7
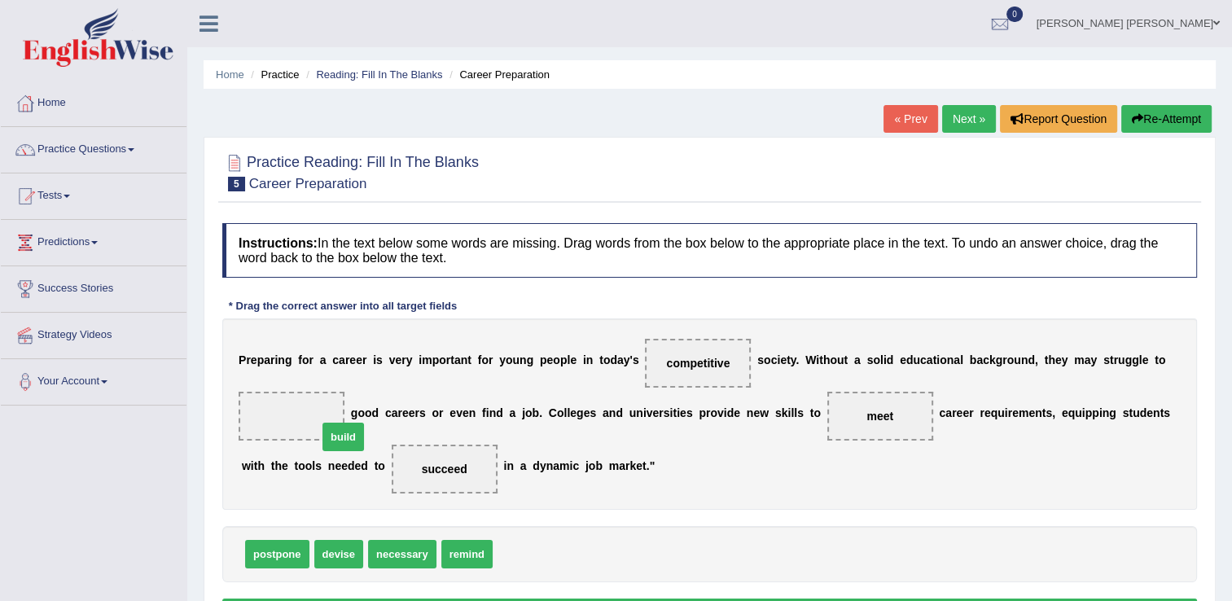
drag, startPoint x: 502, startPoint y: 552, endPoint x: 322, endPoint y: 432, distance: 216.6
drag, startPoint x: 509, startPoint y: 556, endPoint x: 402, endPoint y: 488, distance: 126.7
drag, startPoint x: 504, startPoint y: 555, endPoint x: 282, endPoint y: 428, distance: 256.5
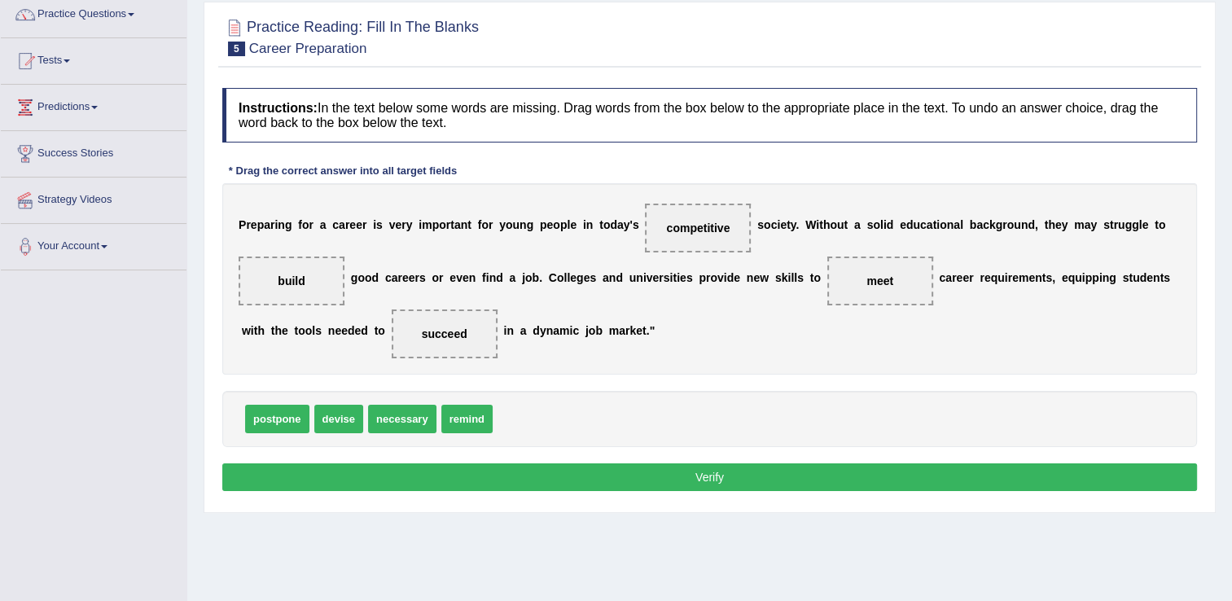
scroll to position [163, 0]
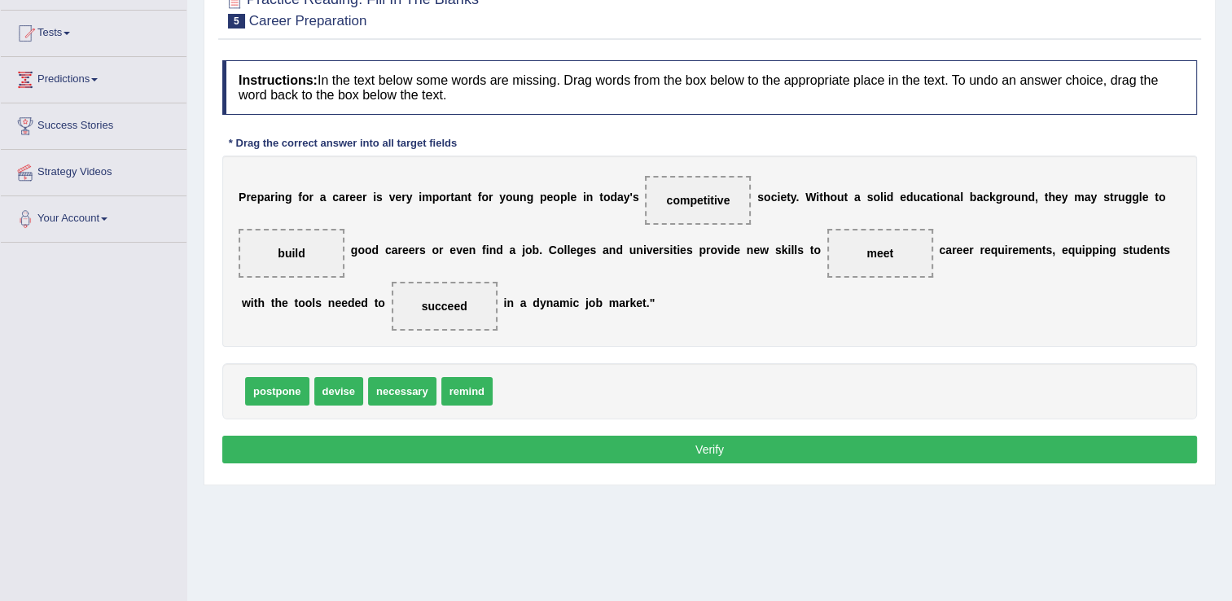
click at [722, 447] on button "Verify" at bounding box center [709, 450] width 975 height 28
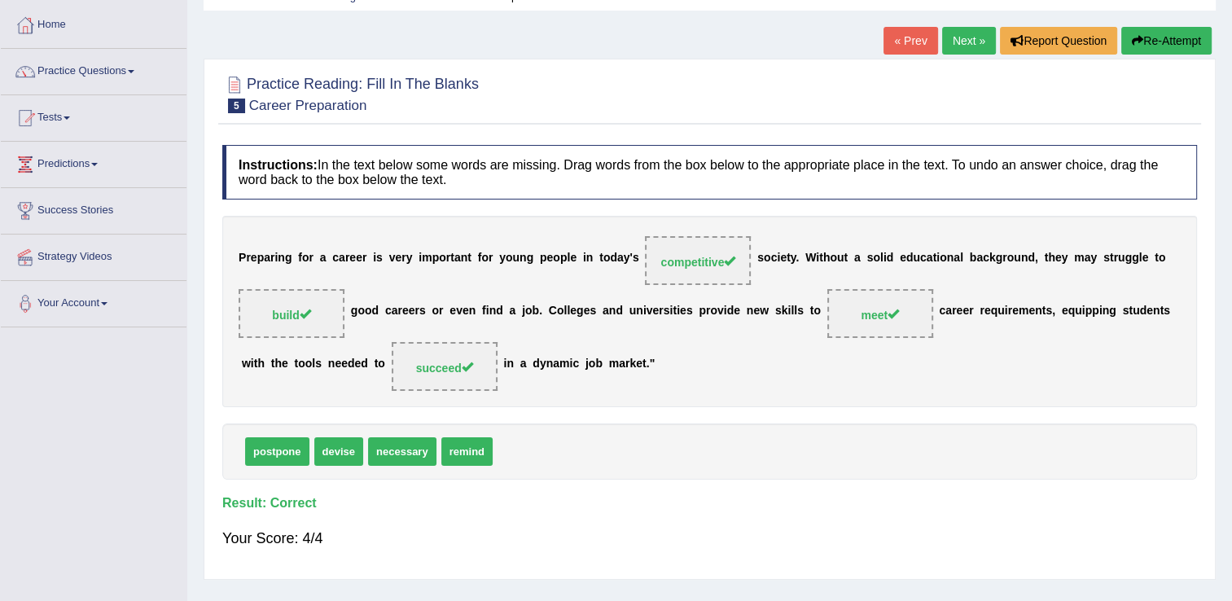
scroll to position [0, 0]
